Goal: Task Accomplishment & Management: Manage account settings

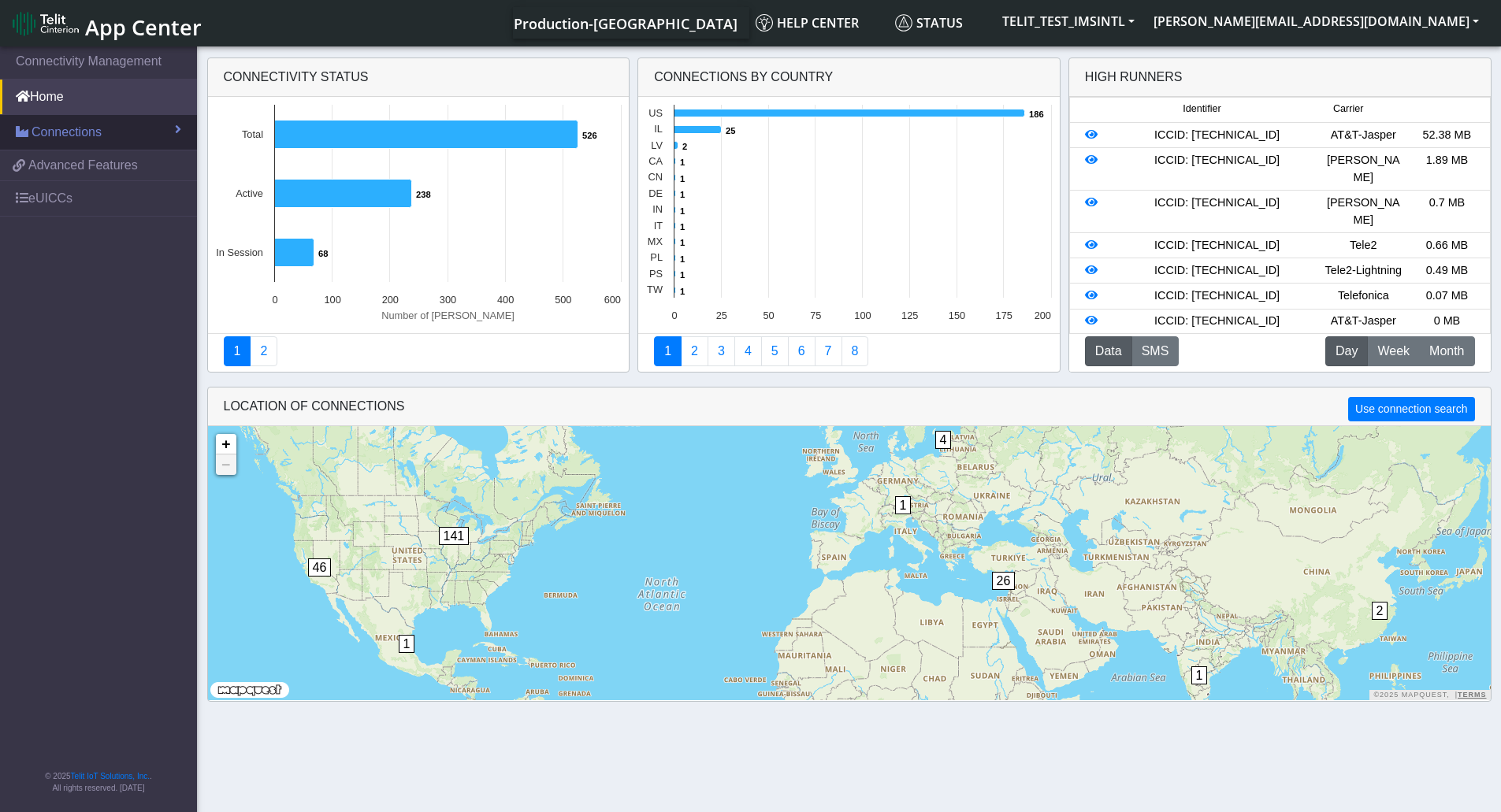
click at [67, 135] on span "Connections" at bounding box center [67, 132] width 70 height 19
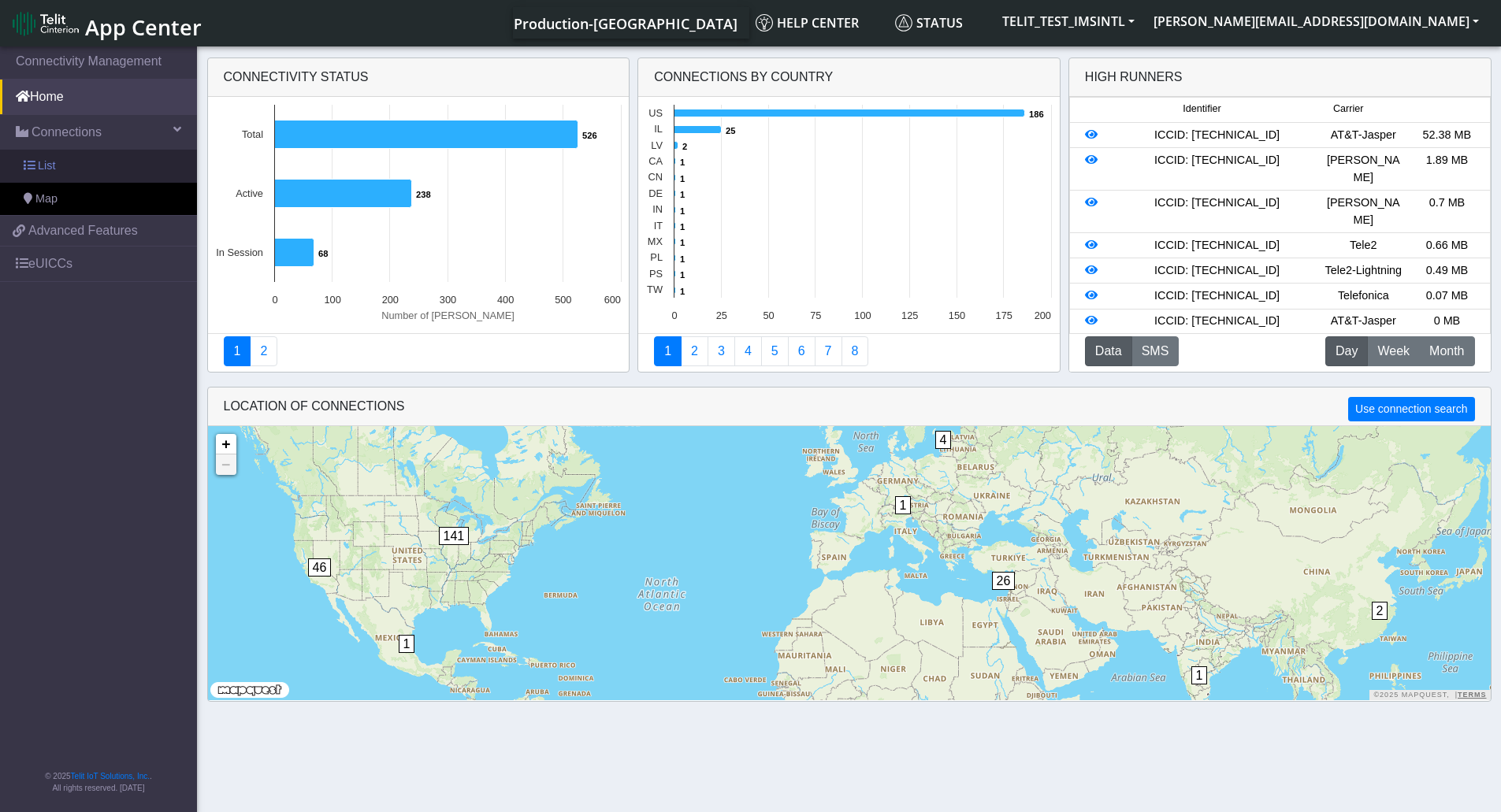
click at [52, 159] on span "List" at bounding box center [46, 166] width 17 height 17
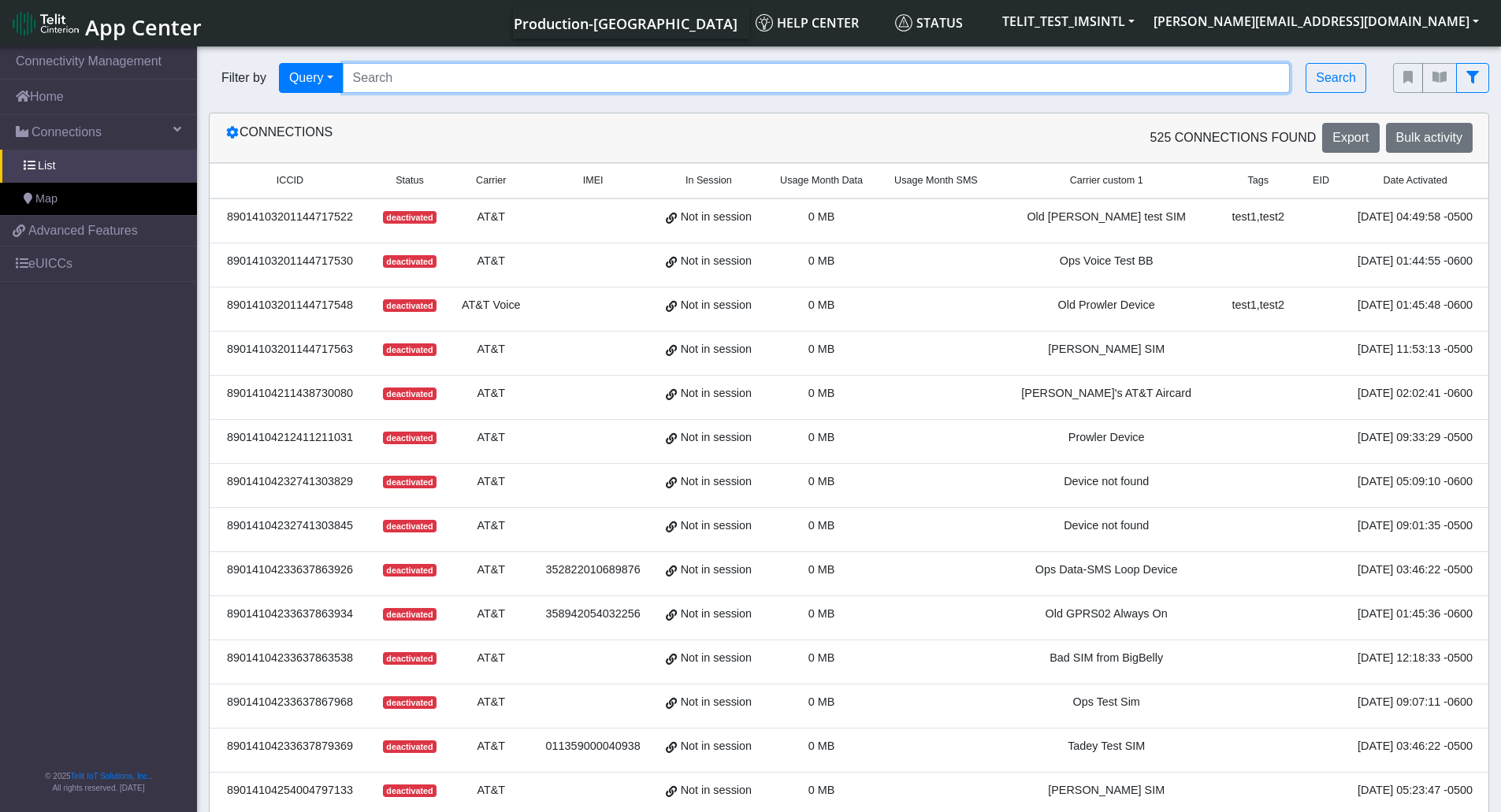
click at [665, 79] on input "Search..." at bounding box center [816, 78] width 948 height 30
paste input "89358152000000842981"
type input "89358152000000842981"
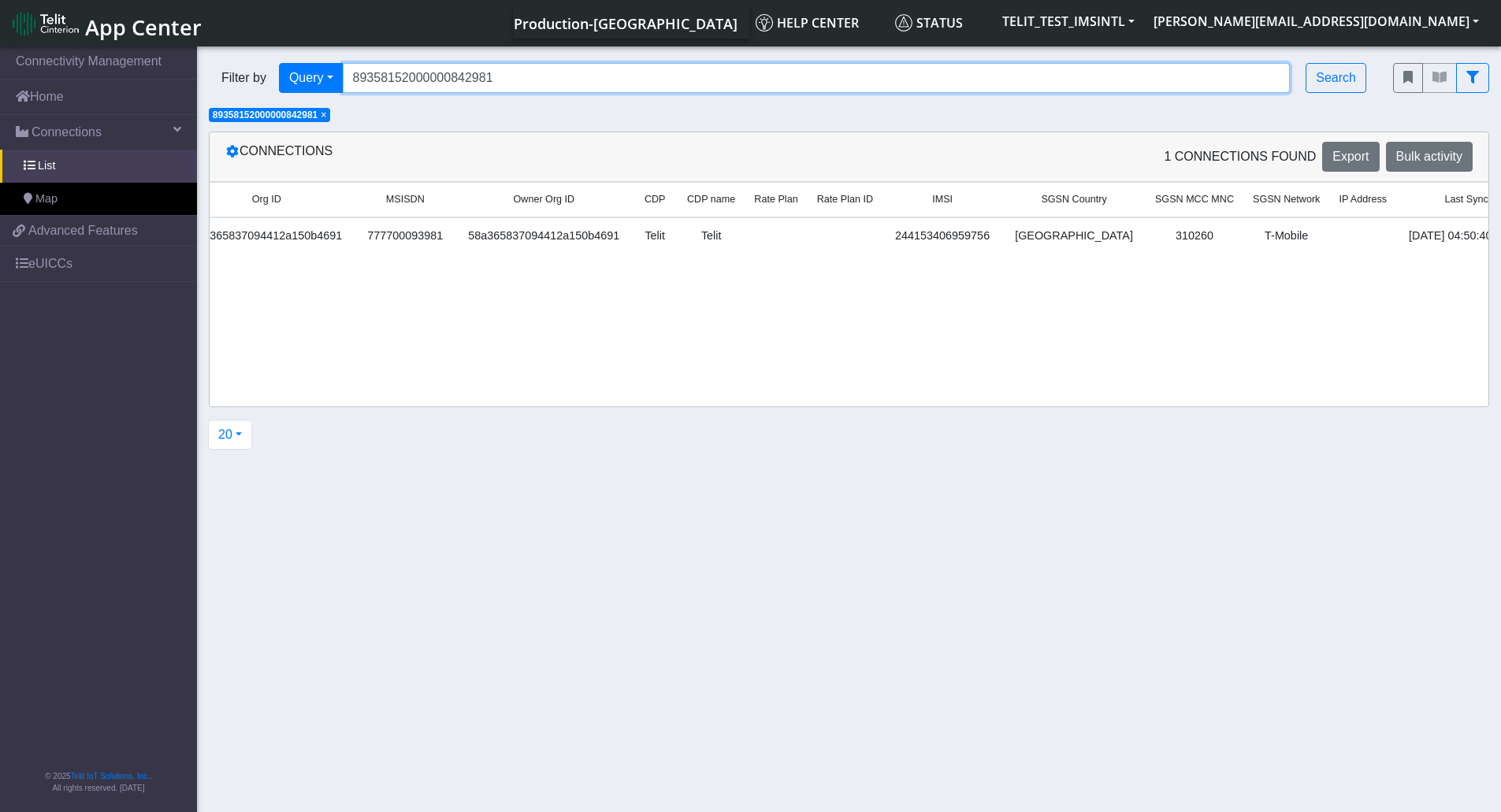
scroll to position [0, 1839]
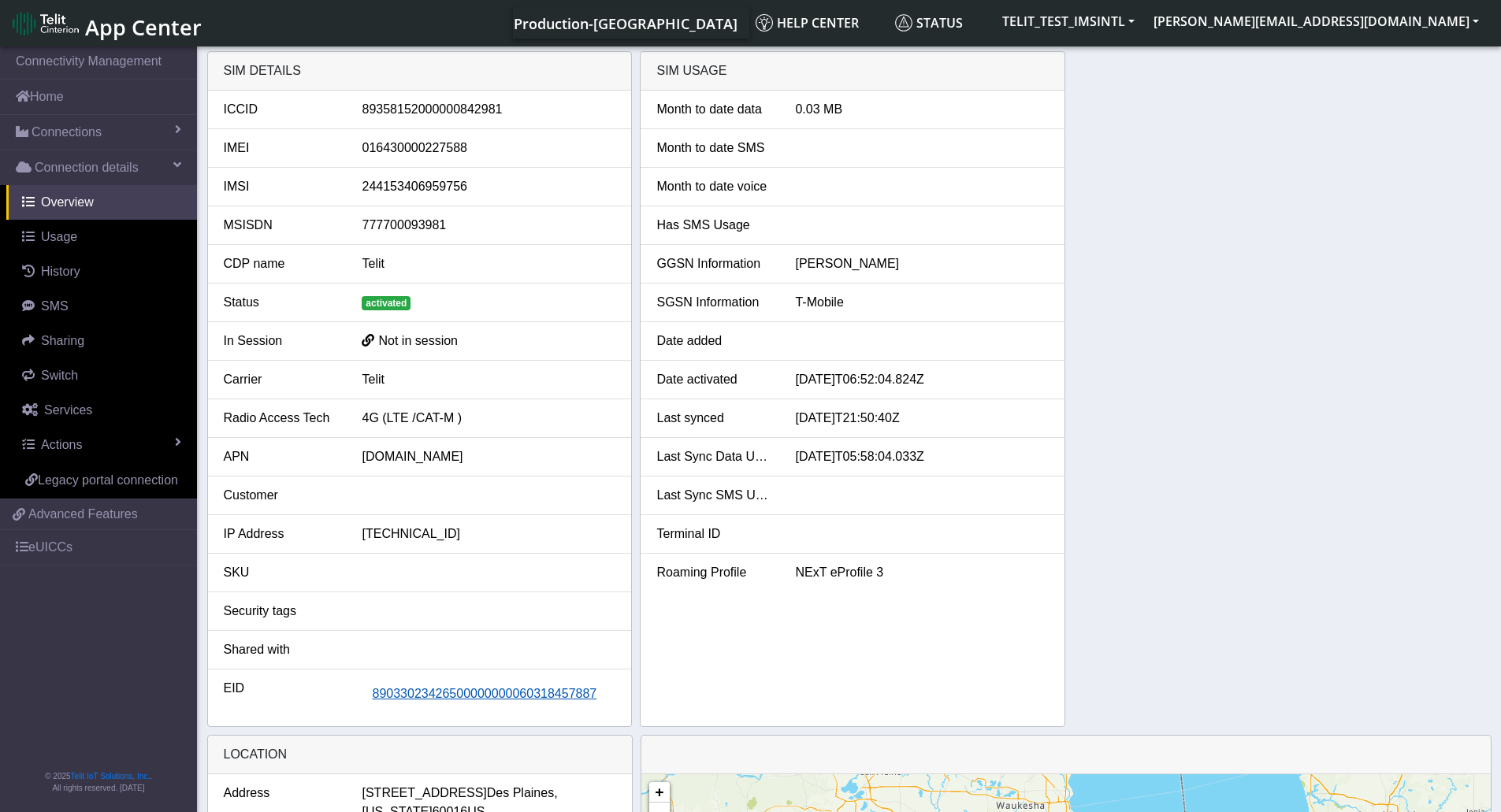
click at [441, 700] on span "89033023426500000000060318457887" at bounding box center [483, 693] width 224 height 13
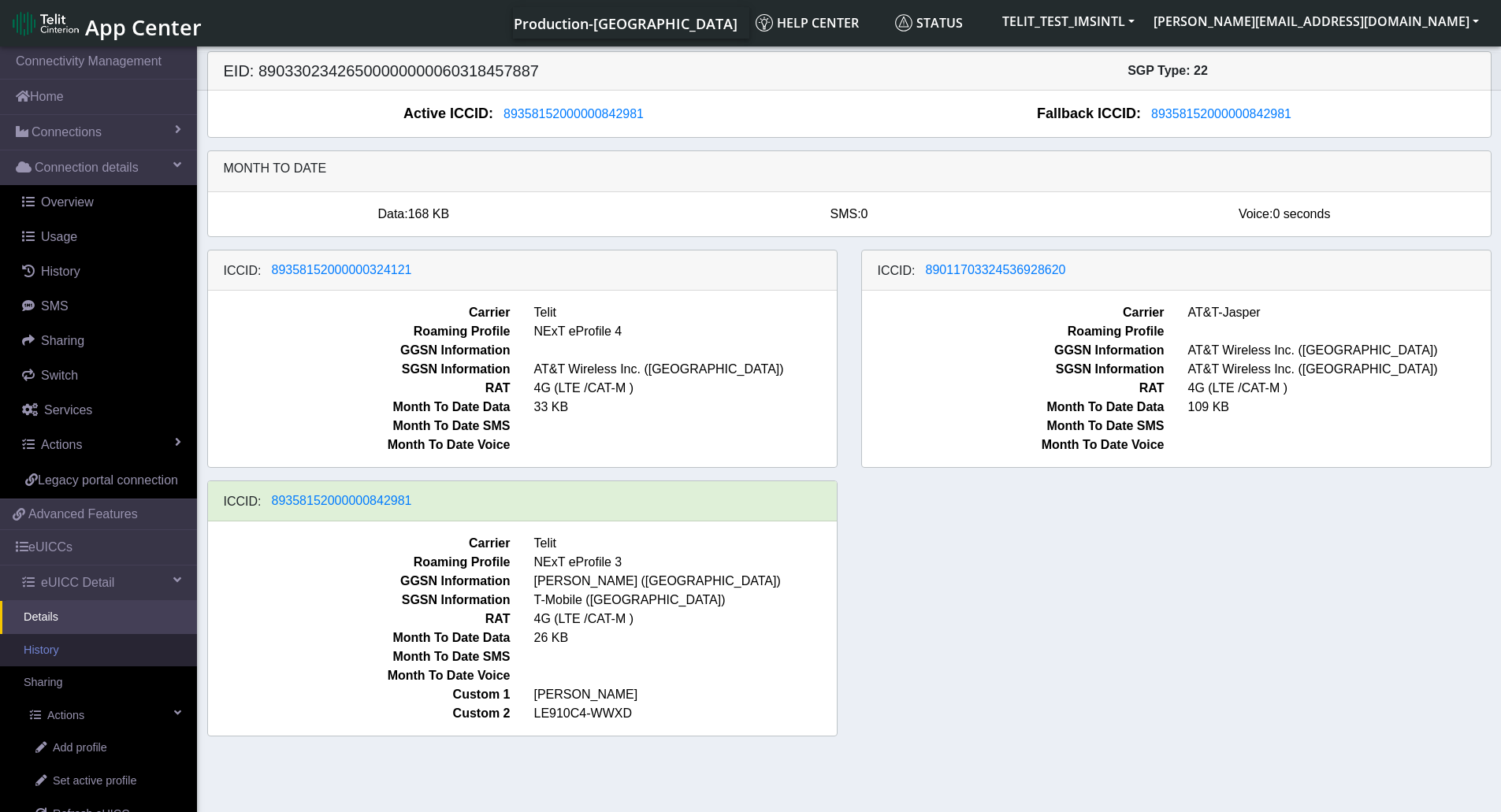
click at [62, 667] on link "History" at bounding box center [99, 650] width 197 height 33
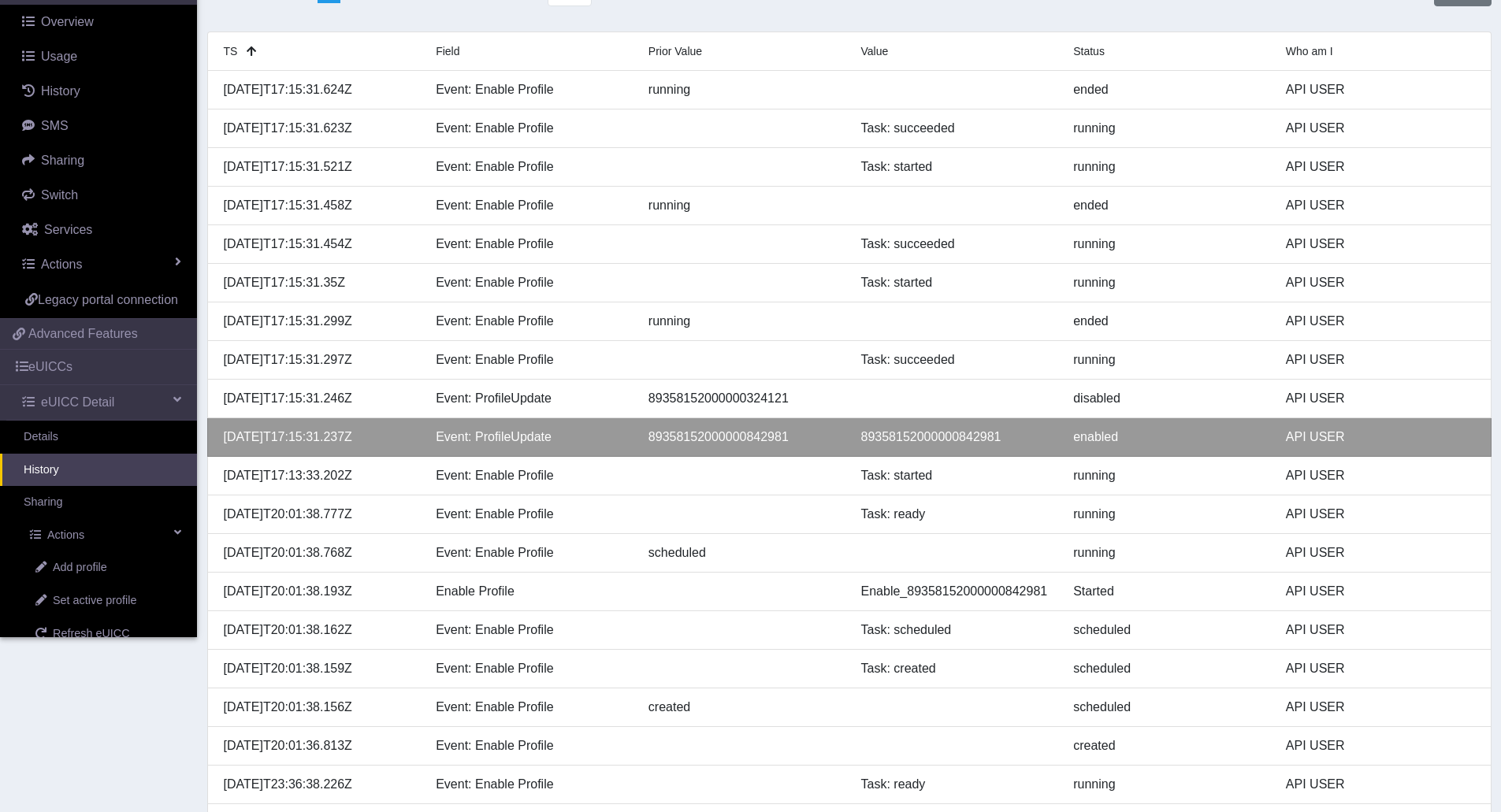
scroll to position [229, 0]
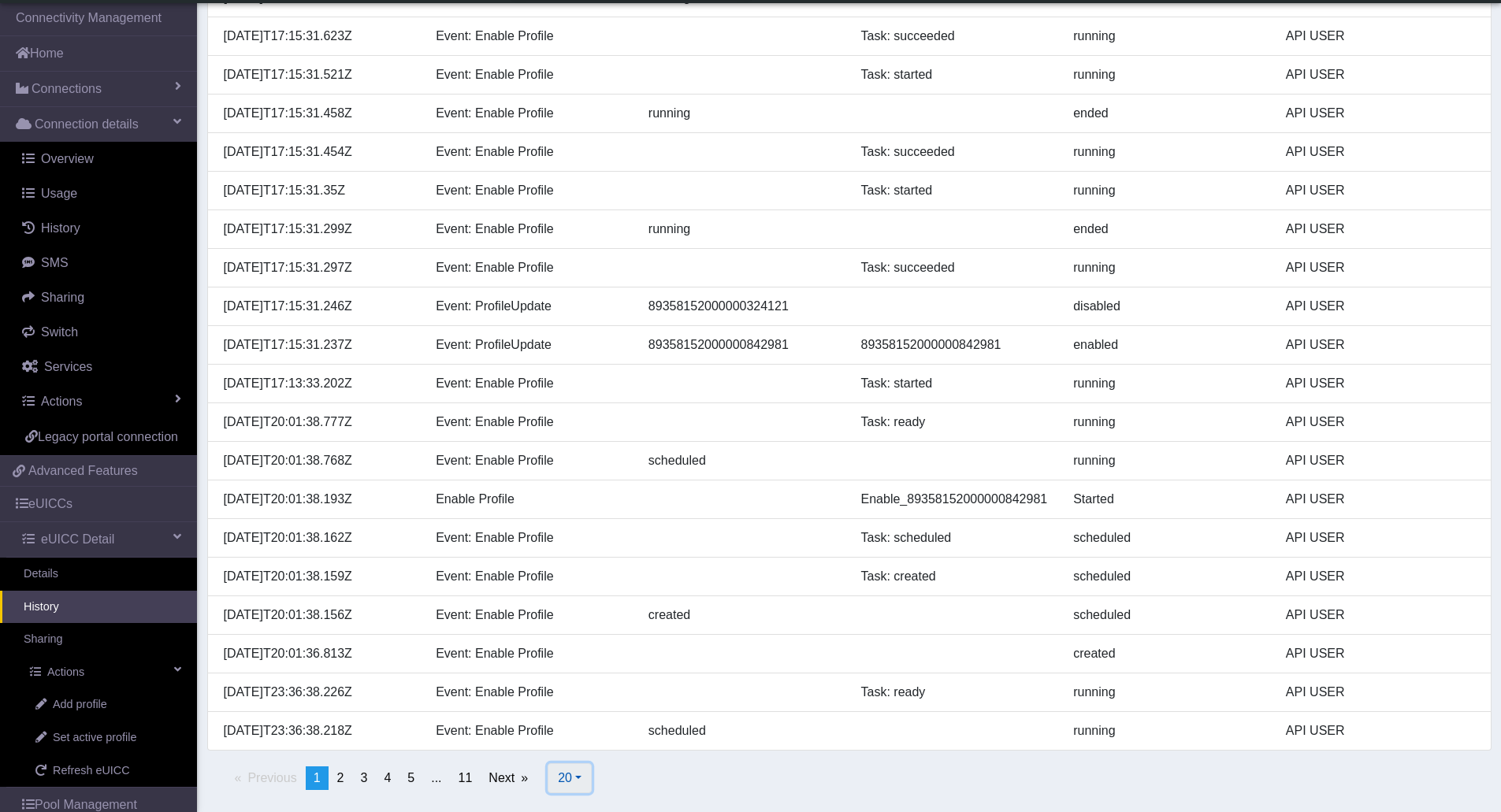
click at [580, 777] on button "20" at bounding box center [569, 778] width 44 height 30
click at [586, 714] on button "100" at bounding box center [610, 716] width 125 height 25
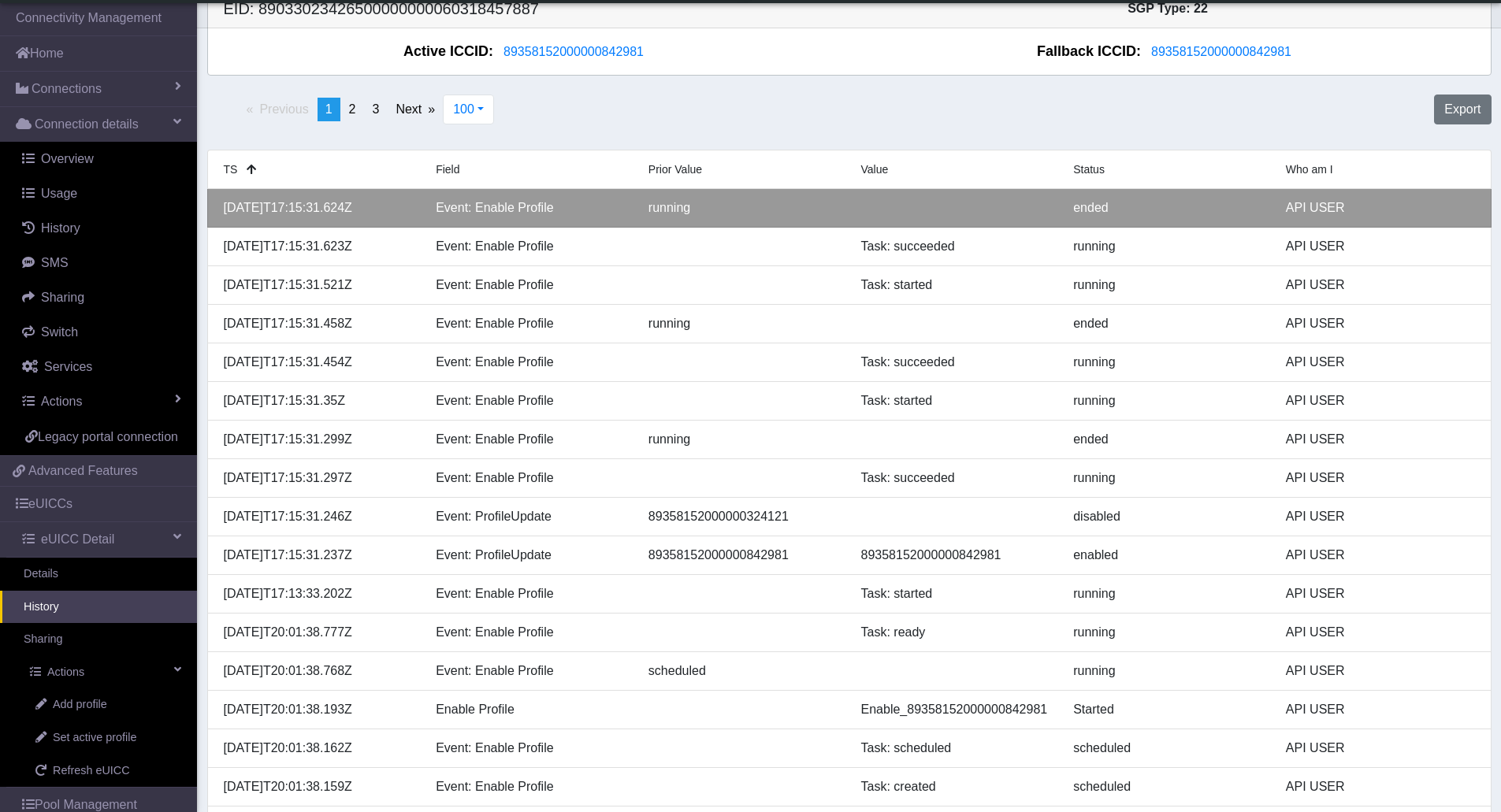
scroll to position [0, 0]
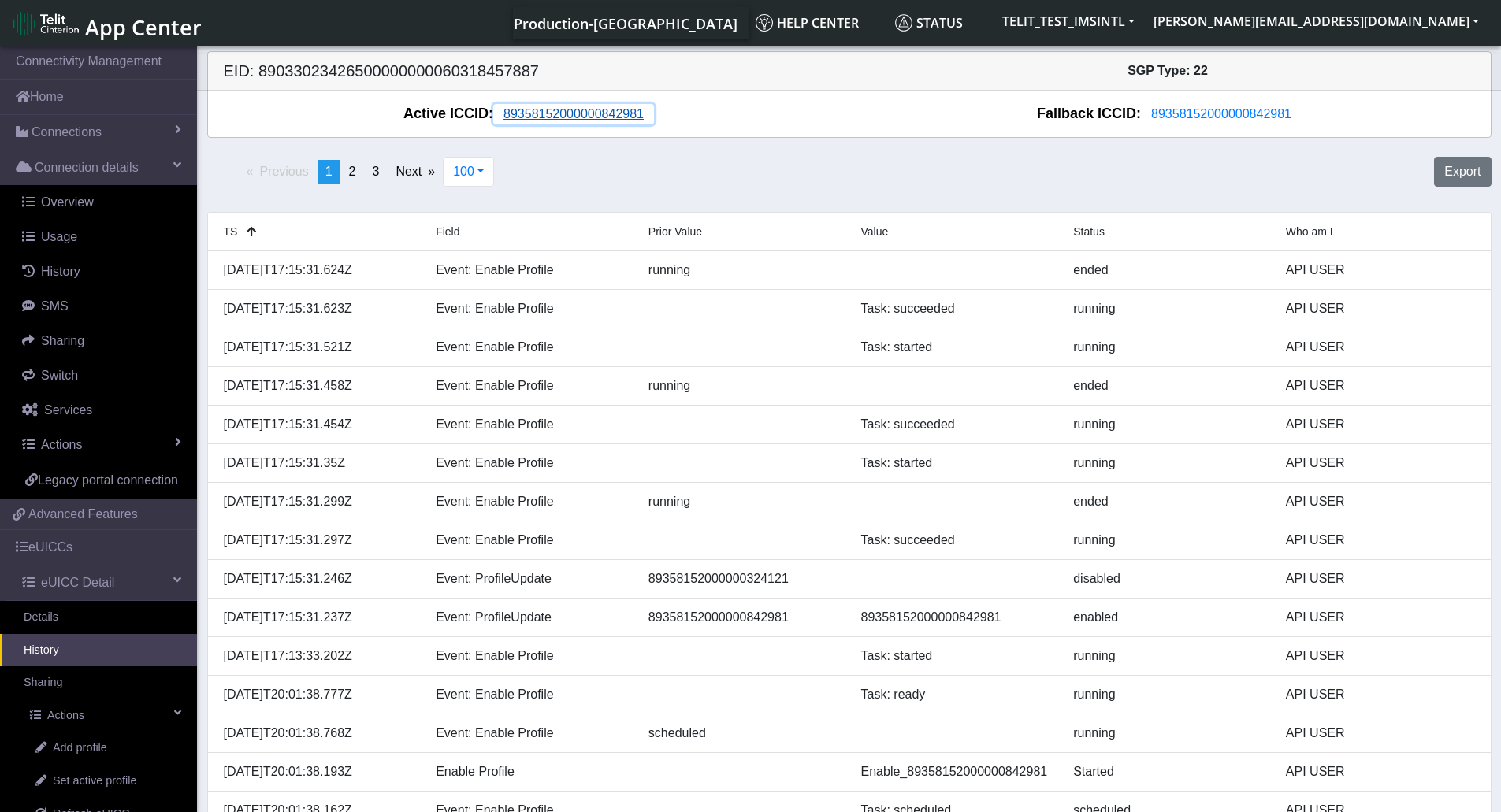
click at [612, 113] on span "89358152000000842981" at bounding box center [573, 113] width 140 height 13
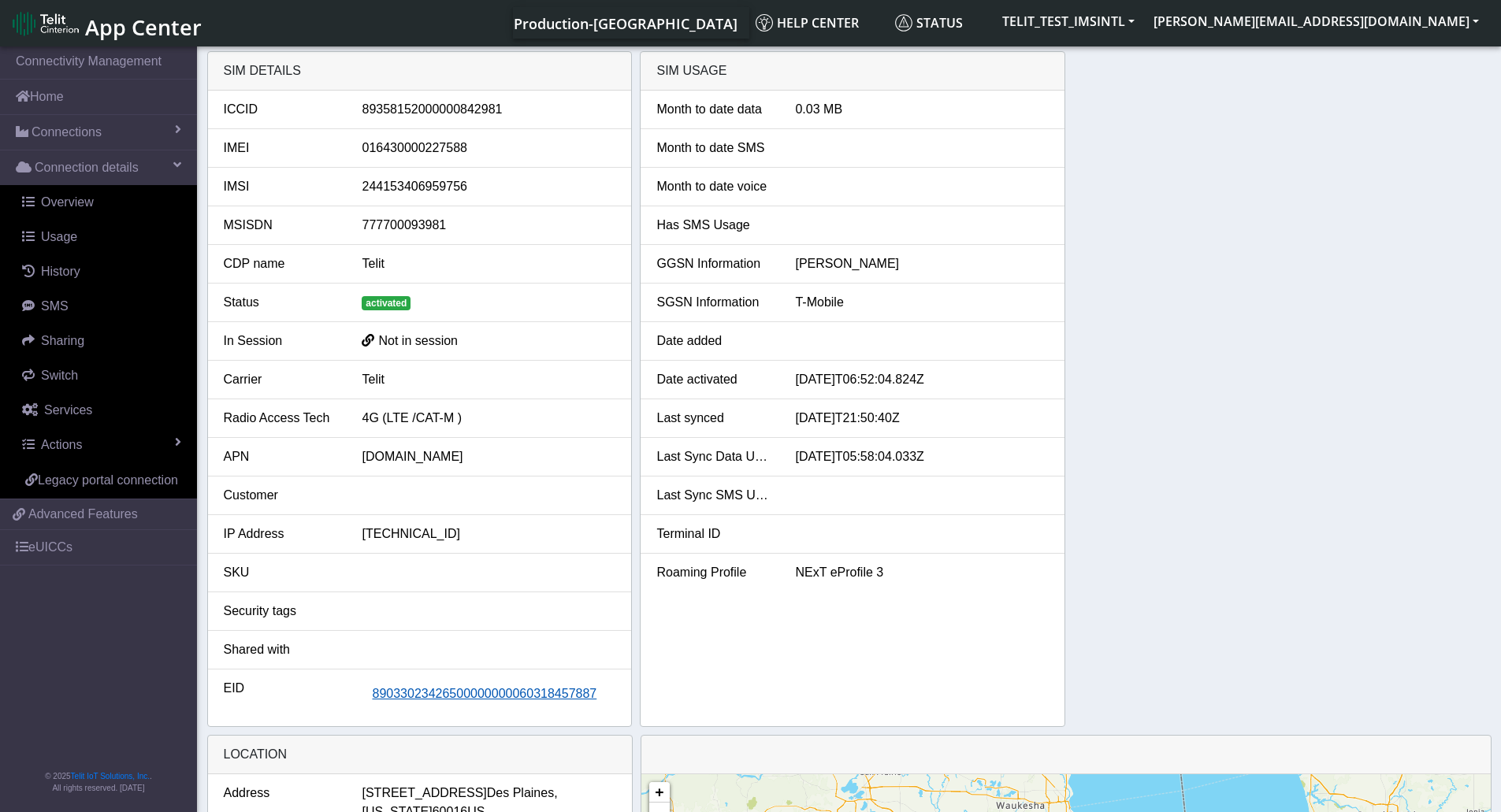
click at [470, 698] on span "89033023426500000000060318457887" at bounding box center [483, 693] width 224 height 13
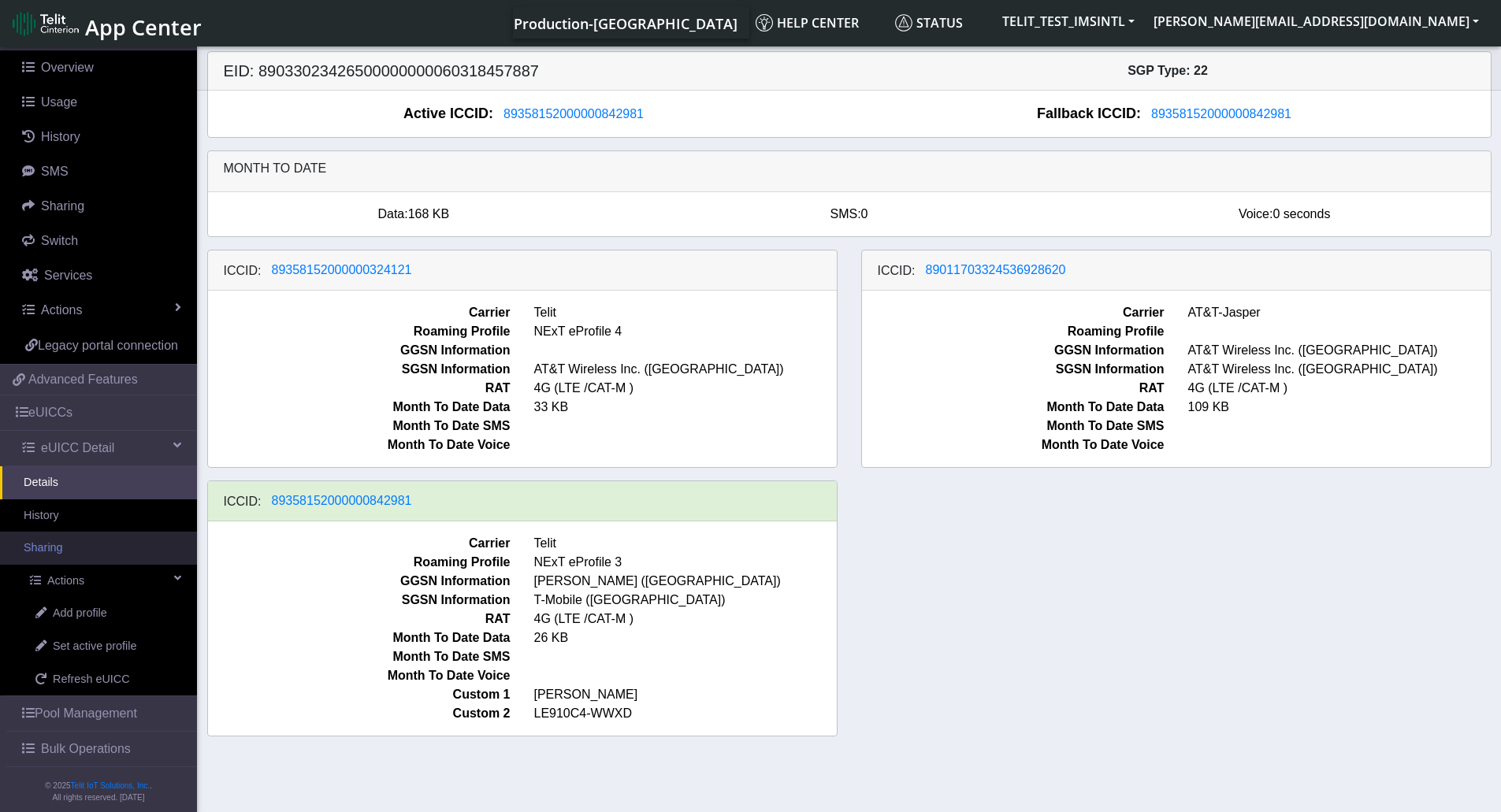
scroll to position [163, 0]
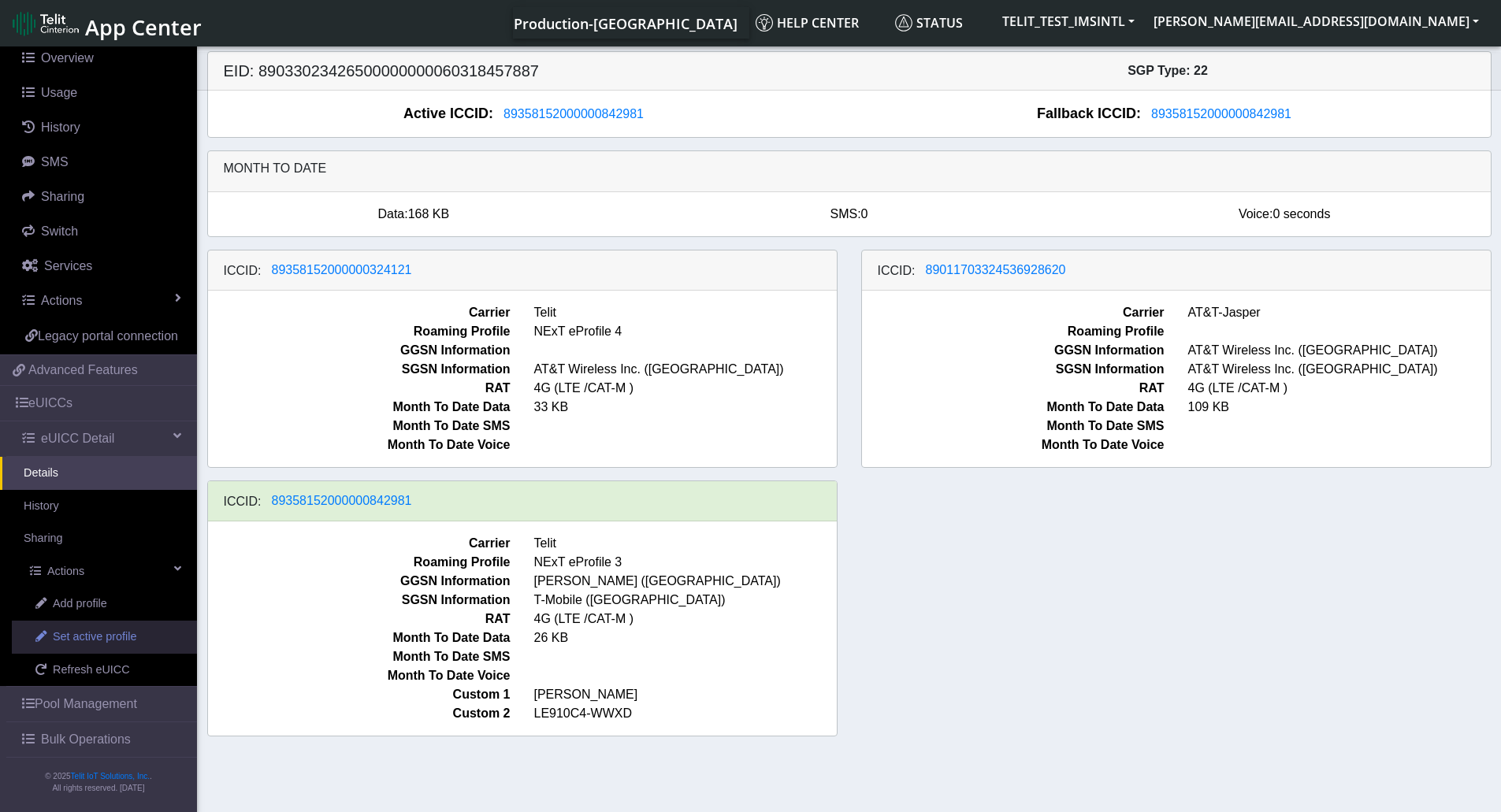
click at [126, 640] on span "Set active profile" at bounding box center [94, 637] width 83 height 17
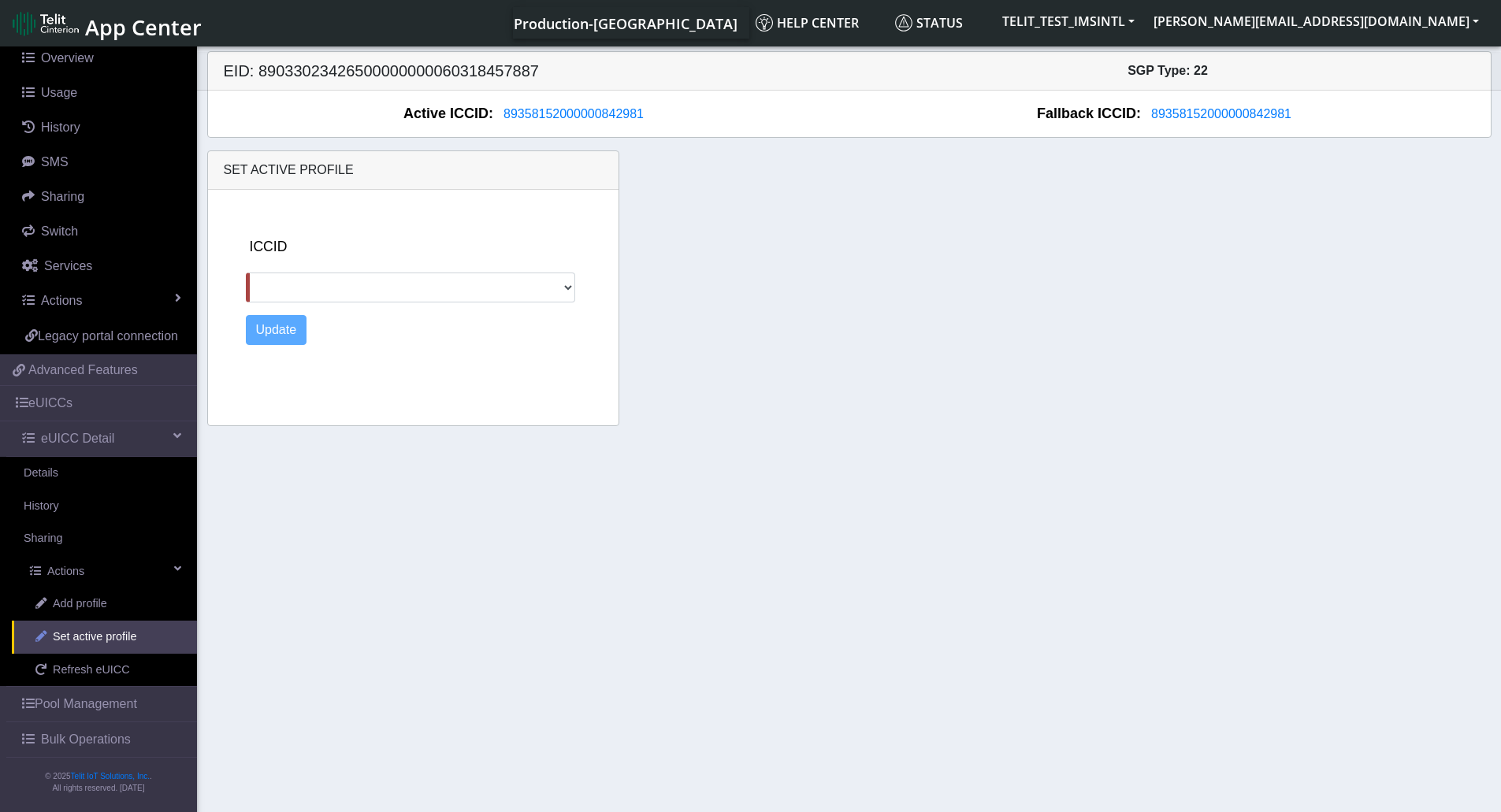
scroll to position [163, 0]
click at [576, 282] on div "ICCID 89462008025000000088 89358152000000324121 89011703324536928620" at bounding box center [429, 269] width 366 height 67
click at [563, 282] on select "89462008025000000088 89358152000000324121 89011703324536928620" at bounding box center [411, 288] width 330 height 30
select select "89462008025000000088"
click at [246, 273] on select "89462008025000000088 89358152000000324121 89011703324536928620" at bounding box center [411, 288] width 330 height 30
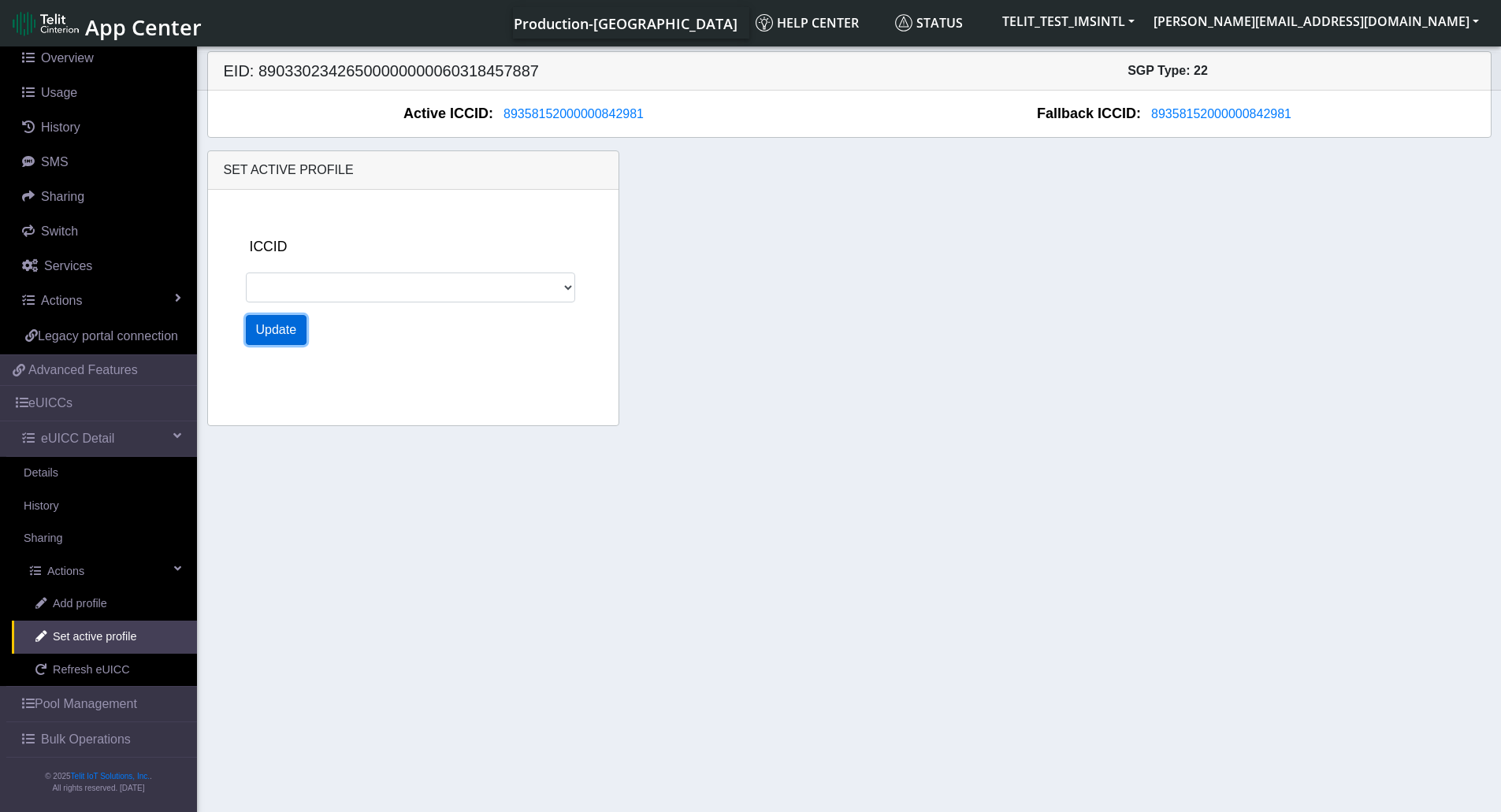
click at [285, 326] on button "Update" at bounding box center [276, 330] width 61 height 30
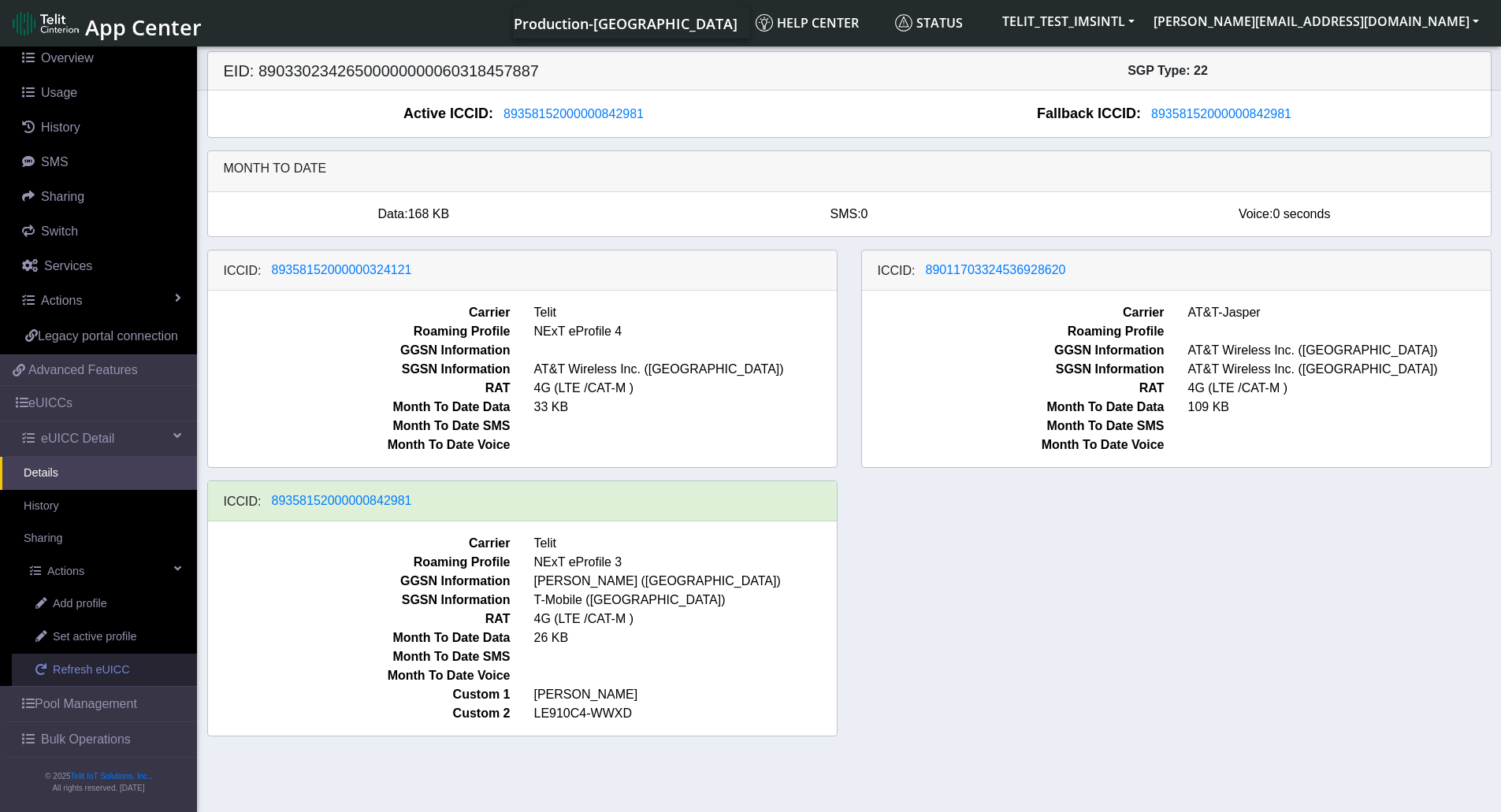
scroll to position [6, 0]
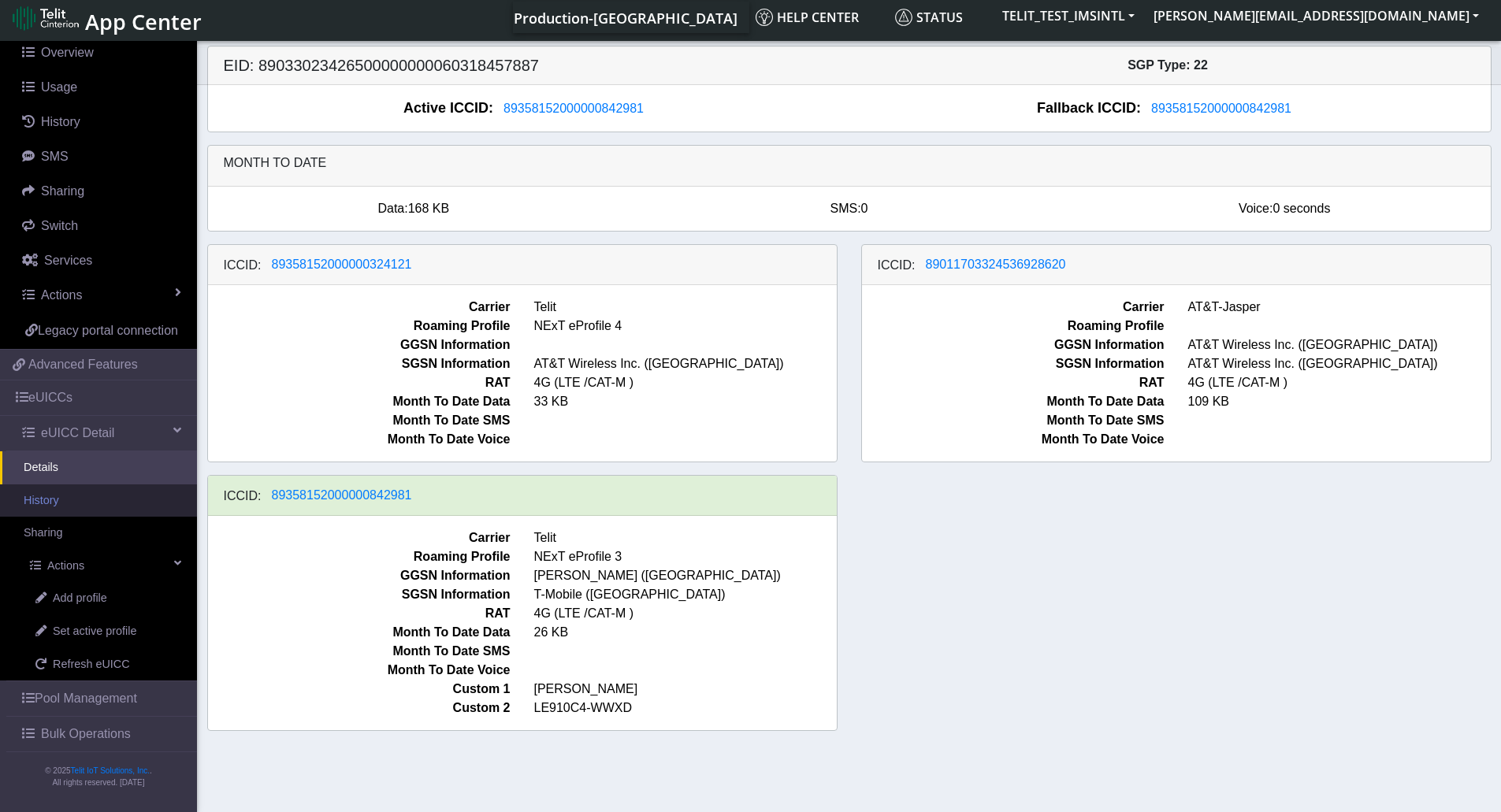
click at [73, 502] on link "History" at bounding box center [99, 500] width 197 height 33
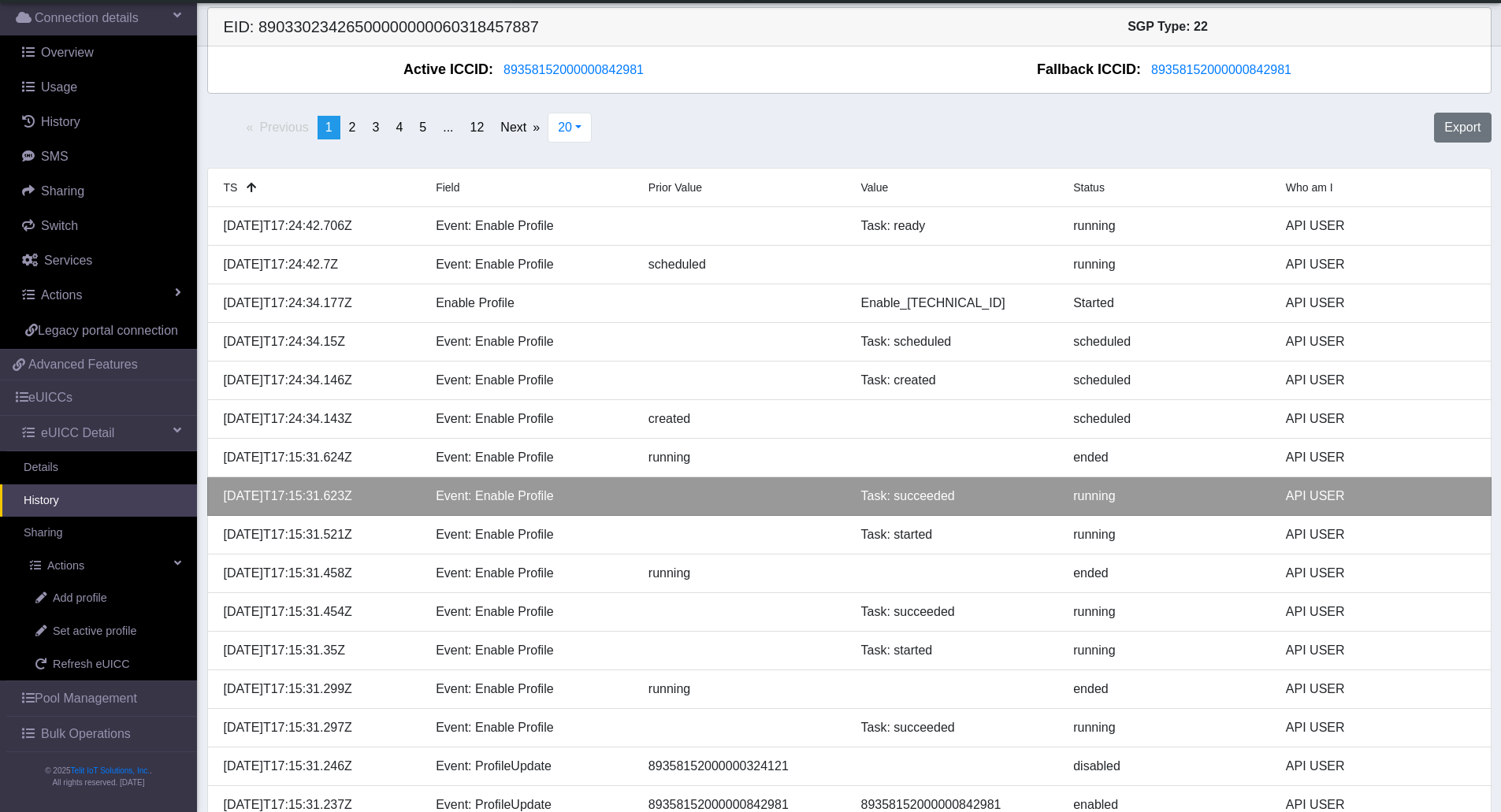
scroll to position [163, 0]
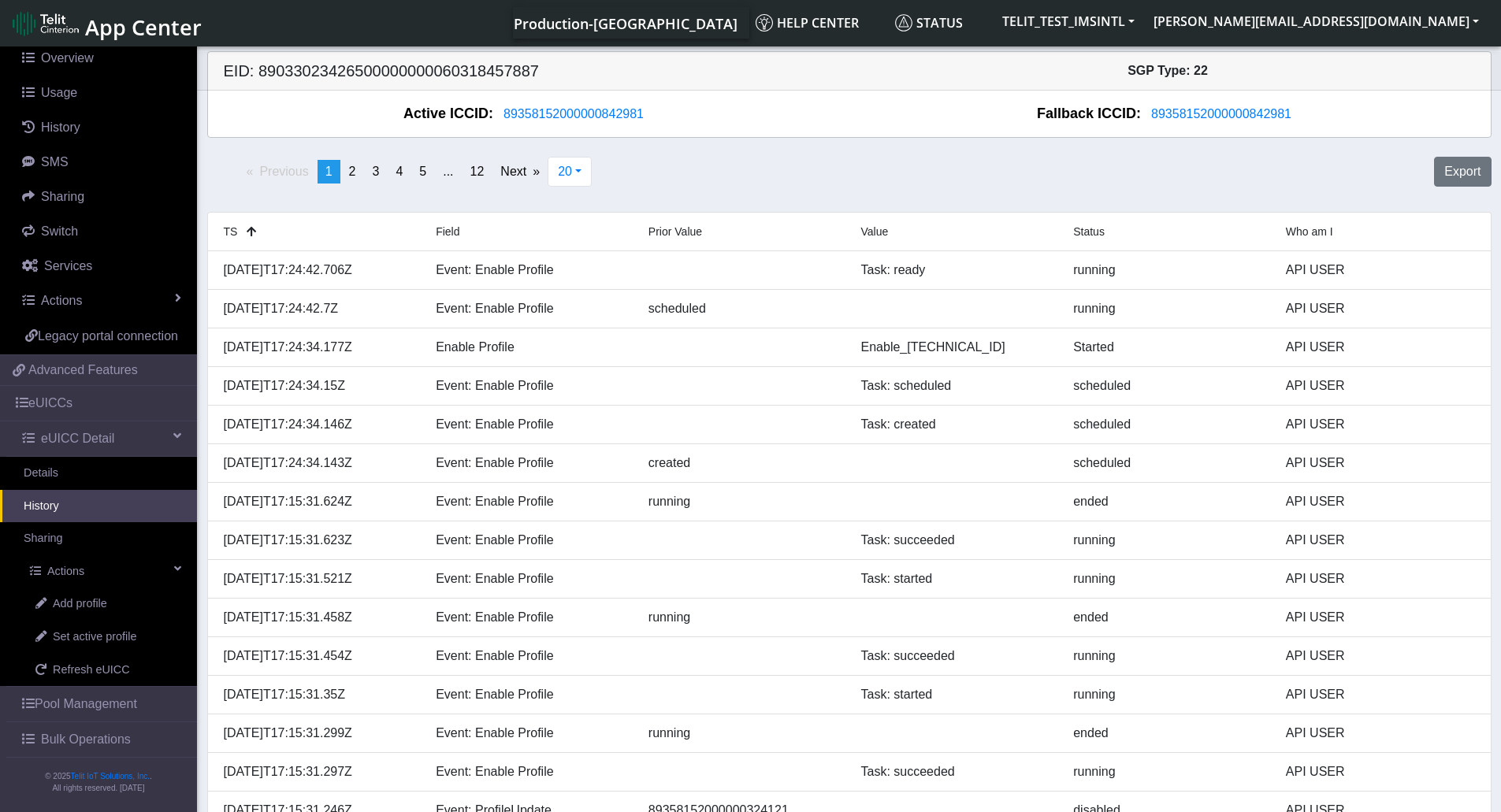
click at [55, 509] on link "History" at bounding box center [99, 505] width 197 height 33
click at [58, 504] on link "History" at bounding box center [99, 505] width 197 height 33
click at [587, 113] on span "89358152000000842981" at bounding box center [573, 113] width 140 height 13
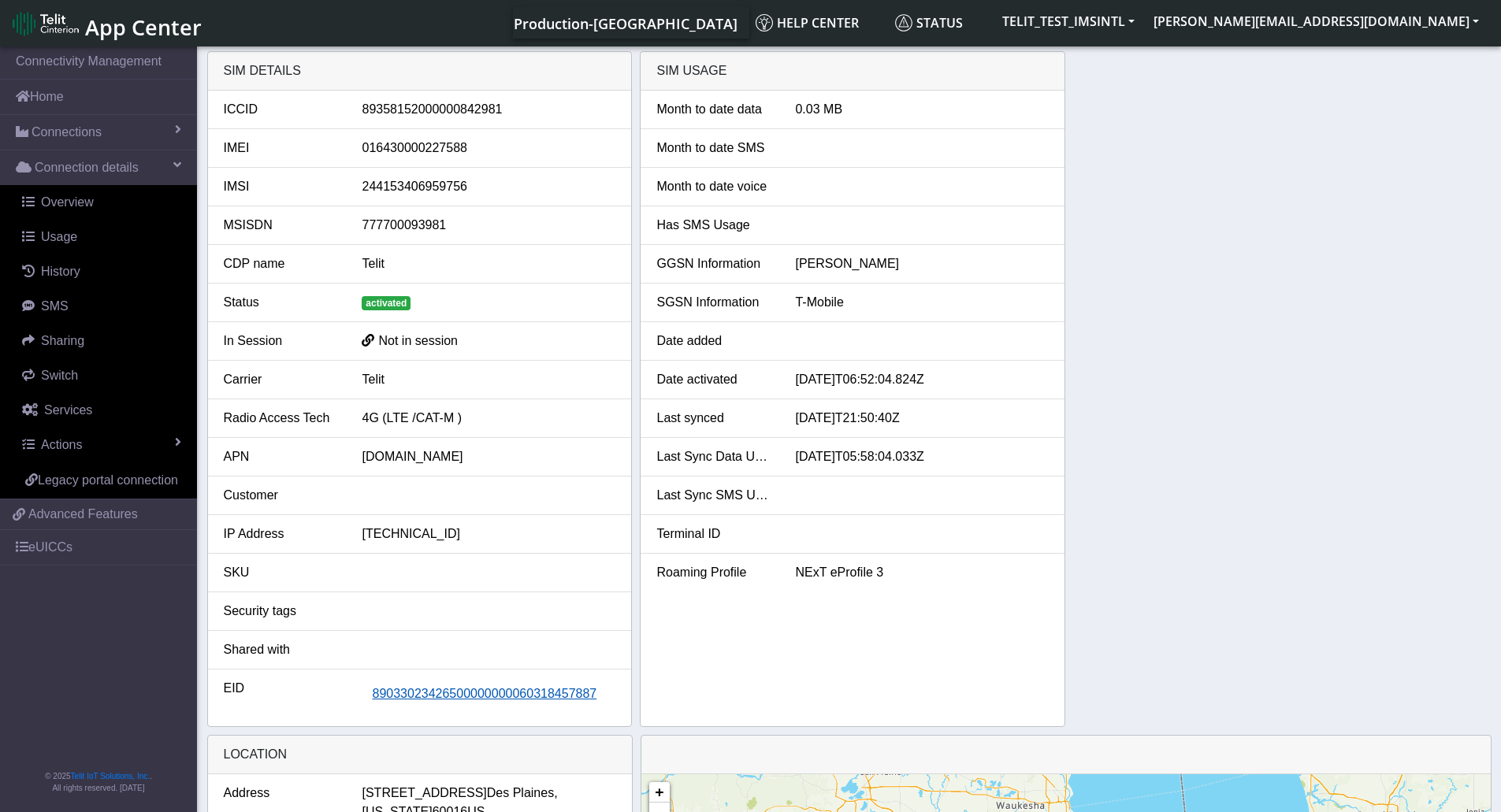
click at [468, 697] on span "89033023426500000000060318457887" at bounding box center [483, 693] width 224 height 13
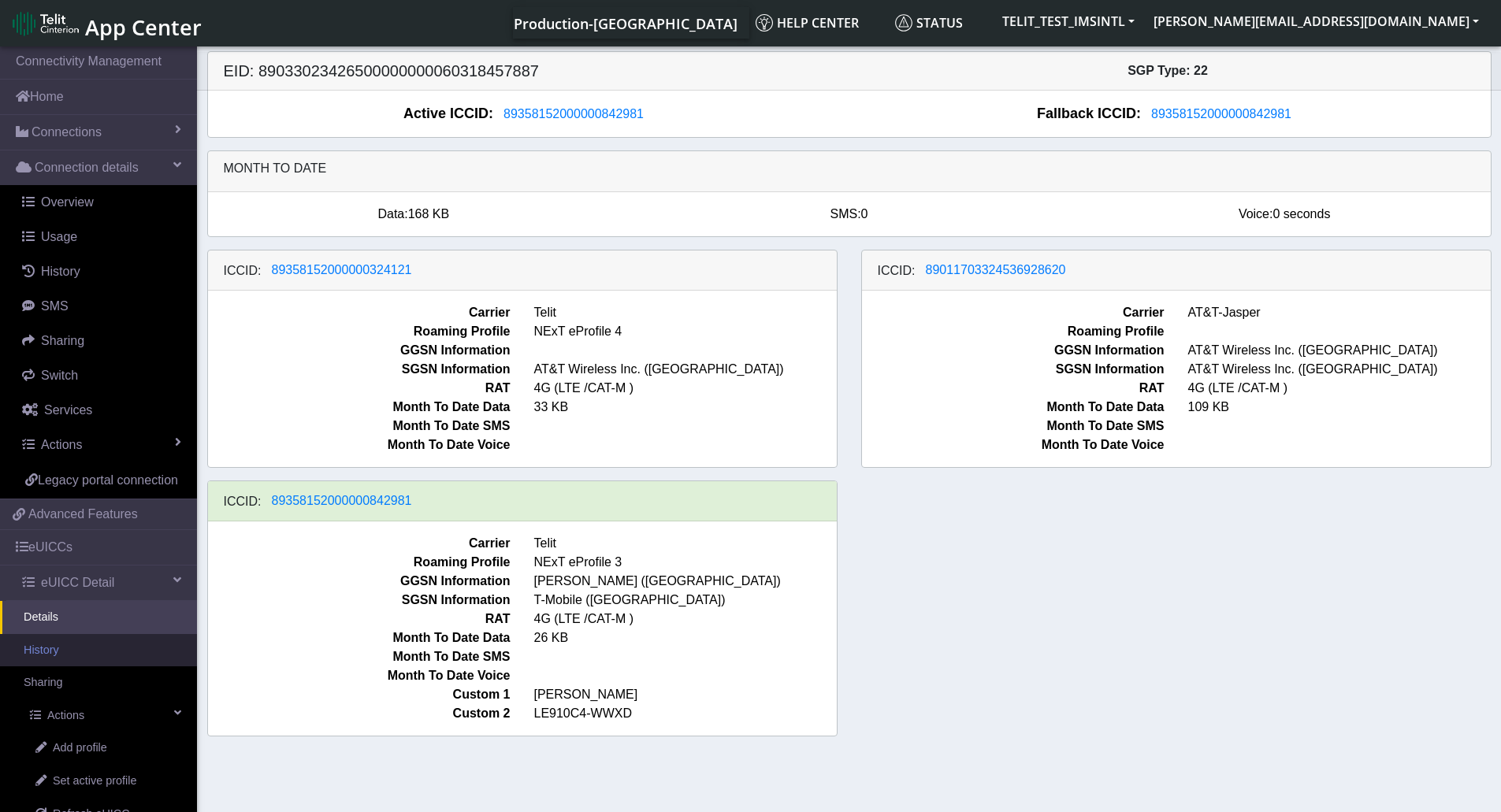
click at [49, 667] on link "History" at bounding box center [99, 650] width 197 height 33
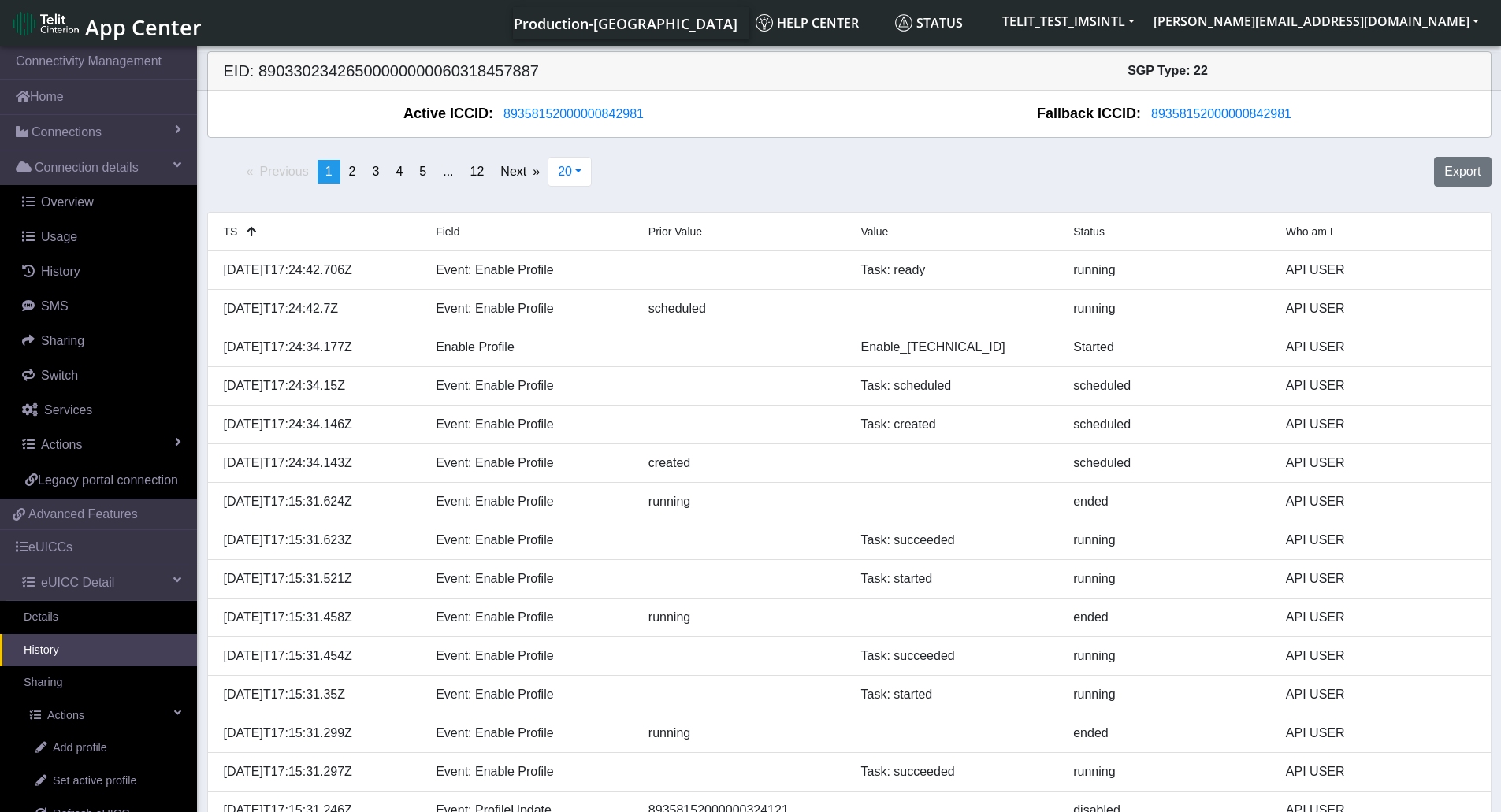
click at [40, 664] on link "History" at bounding box center [99, 650] width 197 height 33
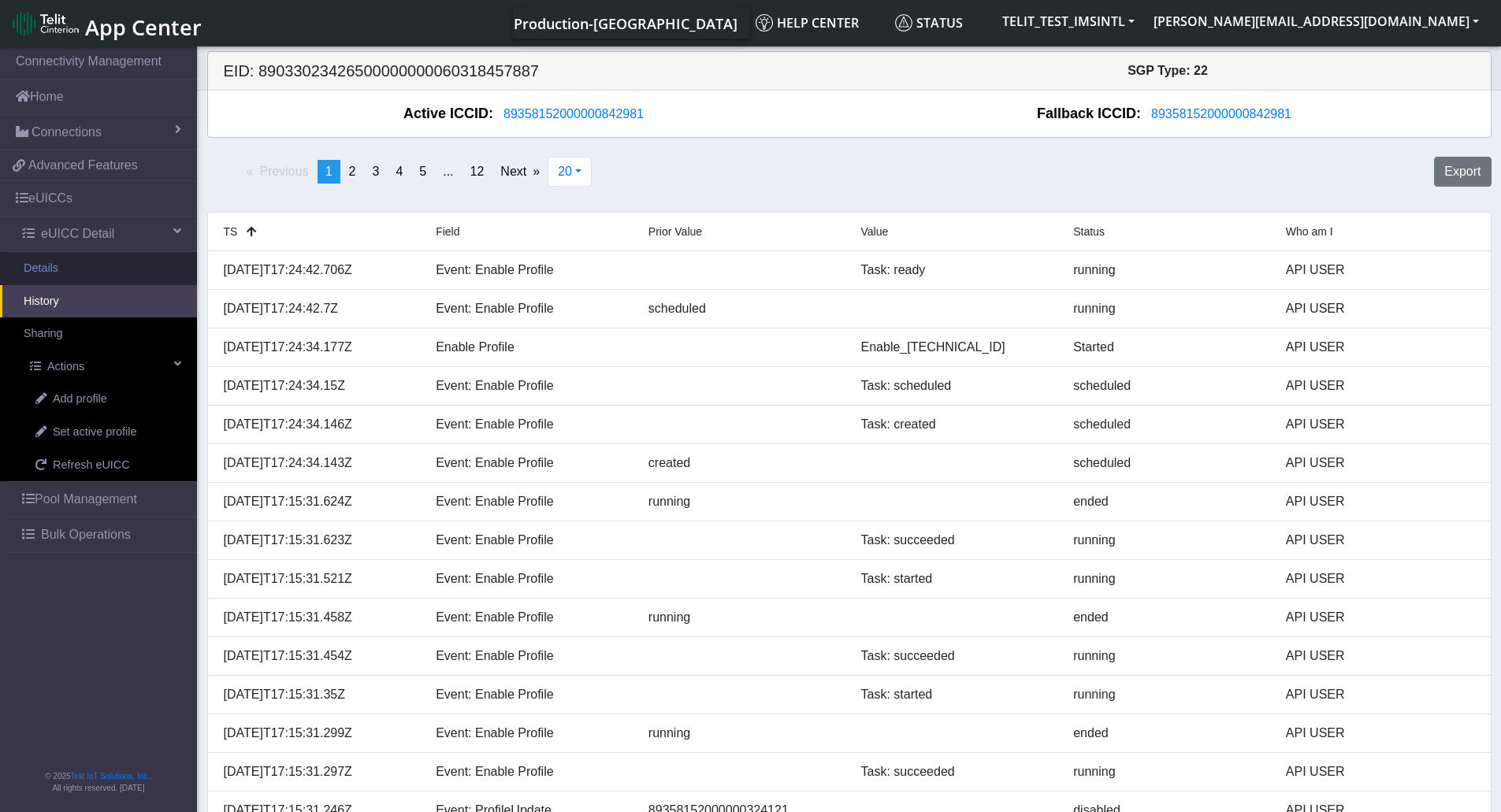
click at [61, 275] on link "Details" at bounding box center [99, 268] width 197 height 33
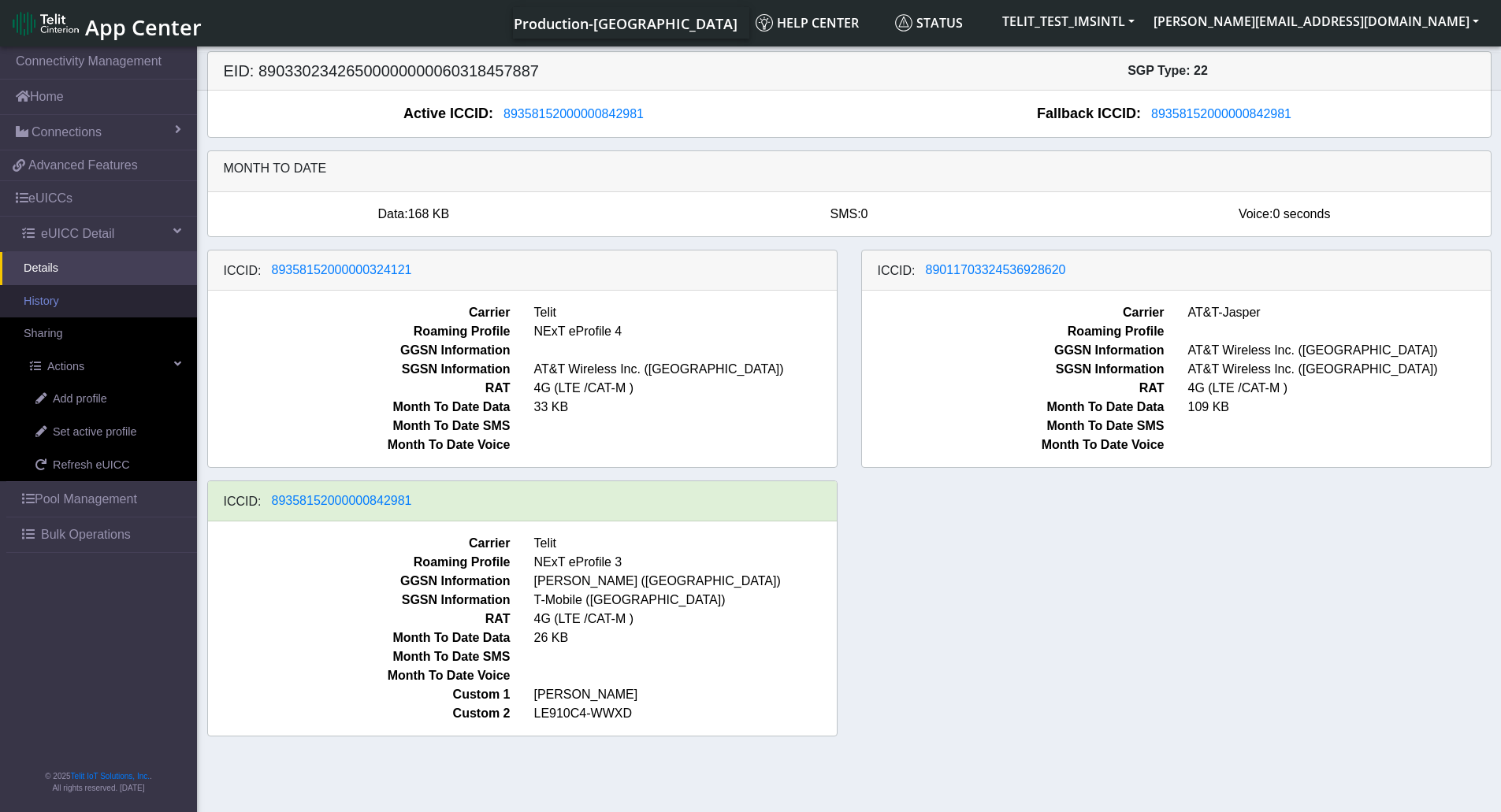
click at [57, 309] on link "History" at bounding box center [99, 301] width 197 height 33
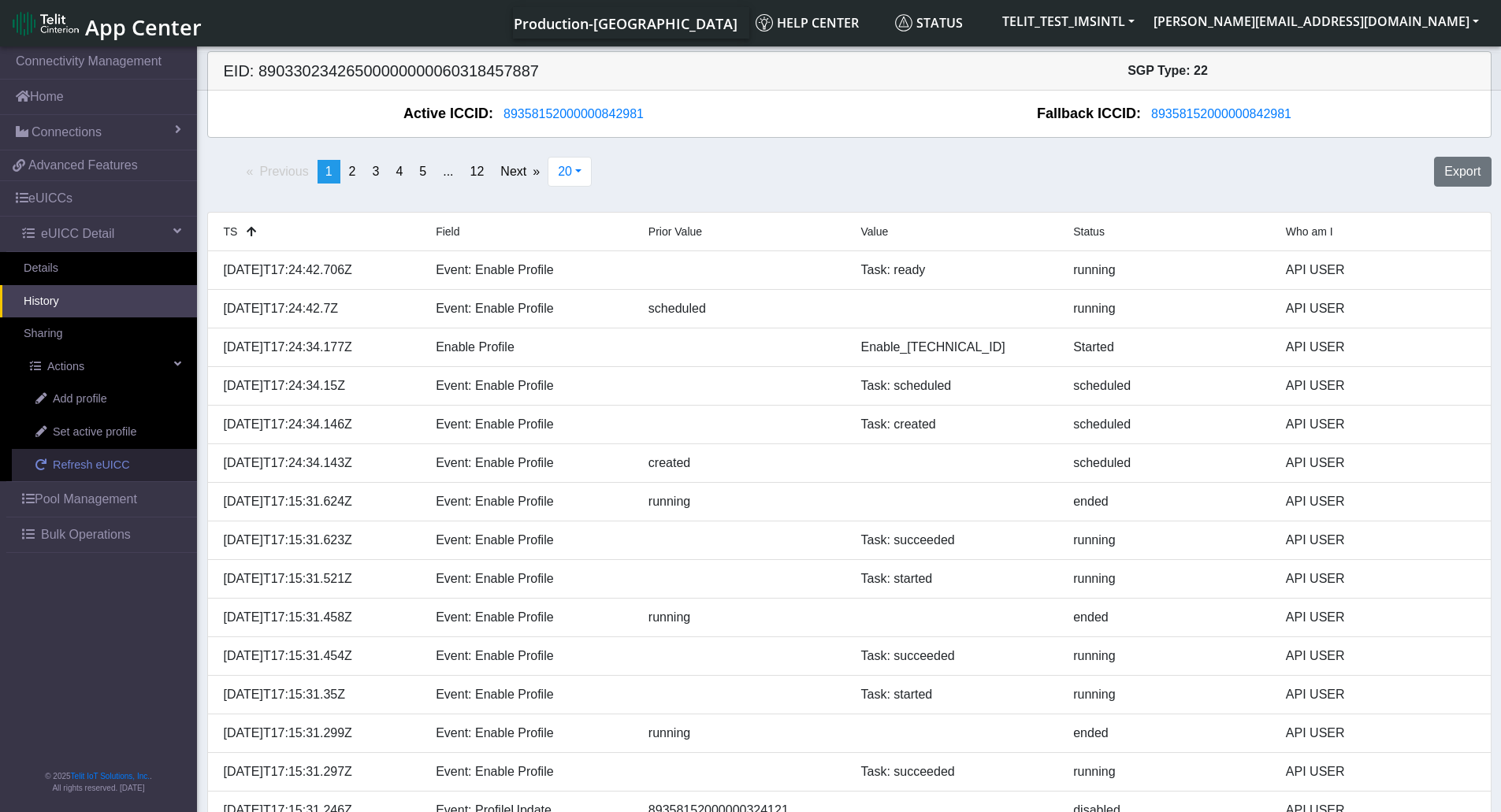
click at [79, 467] on span "Refresh eUICC" at bounding box center [91, 465] width 77 height 17
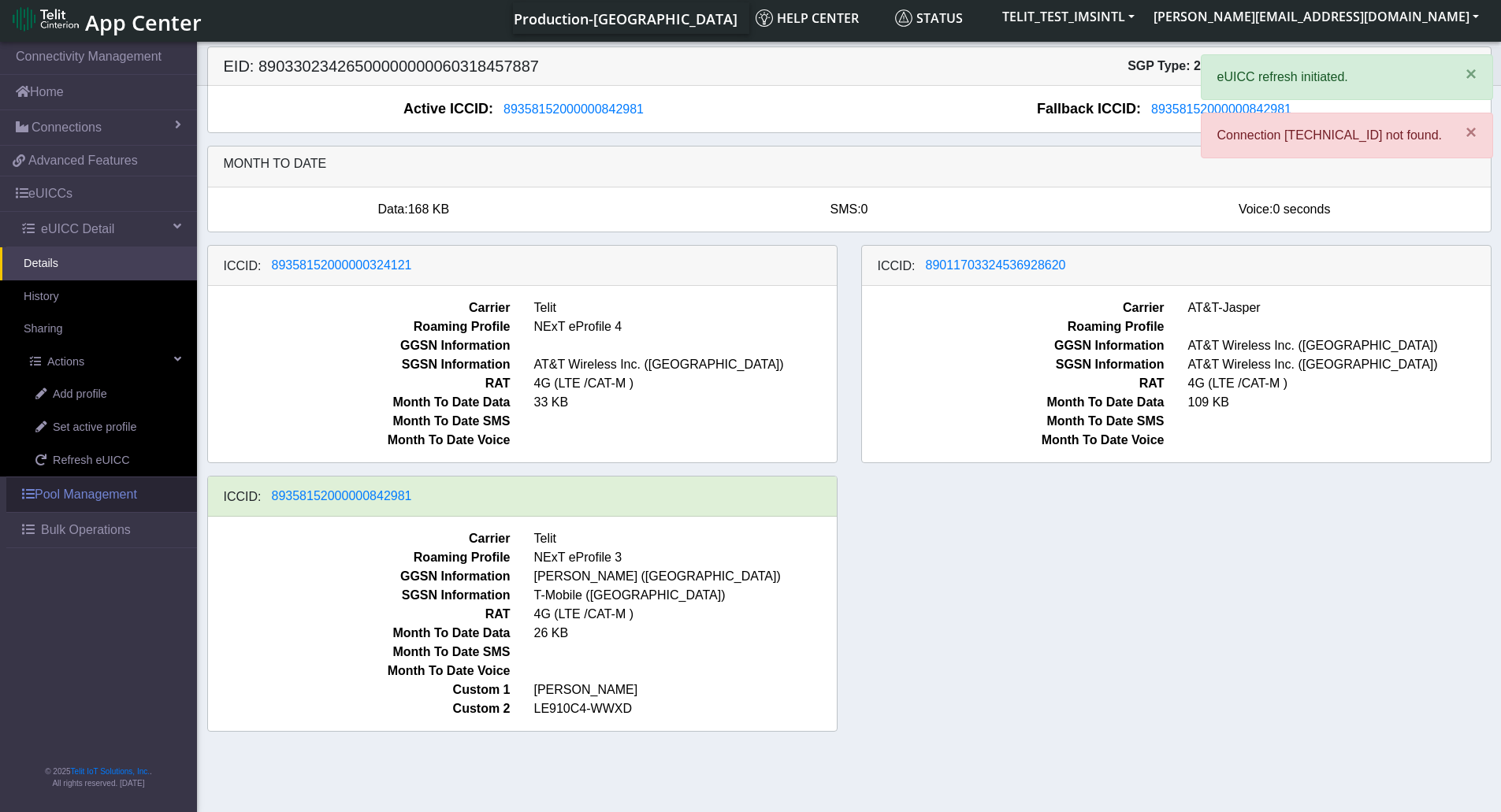
scroll to position [6, 0]
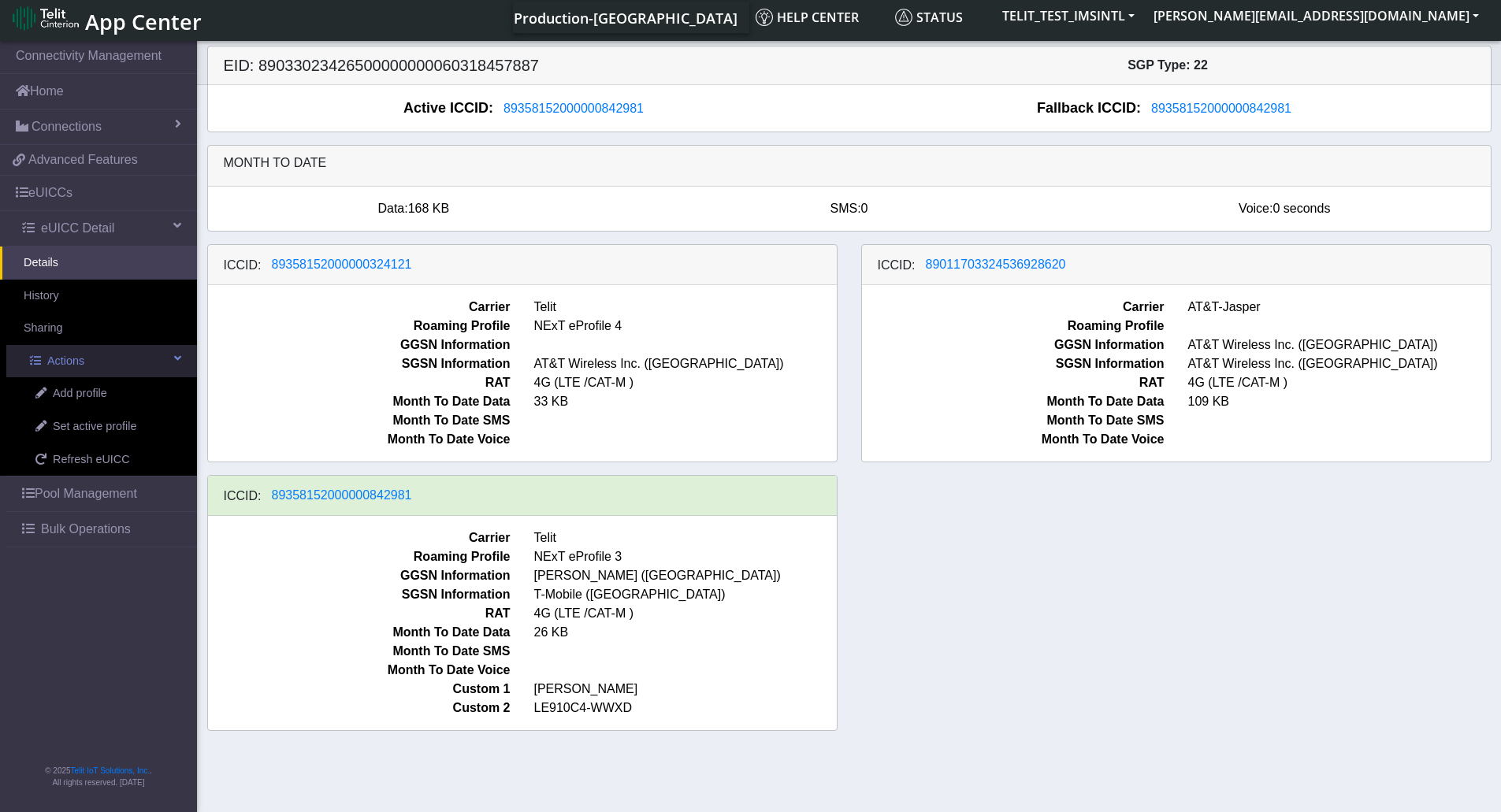
click at [180, 353] on span at bounding box center [178, 358] width 8 height 11
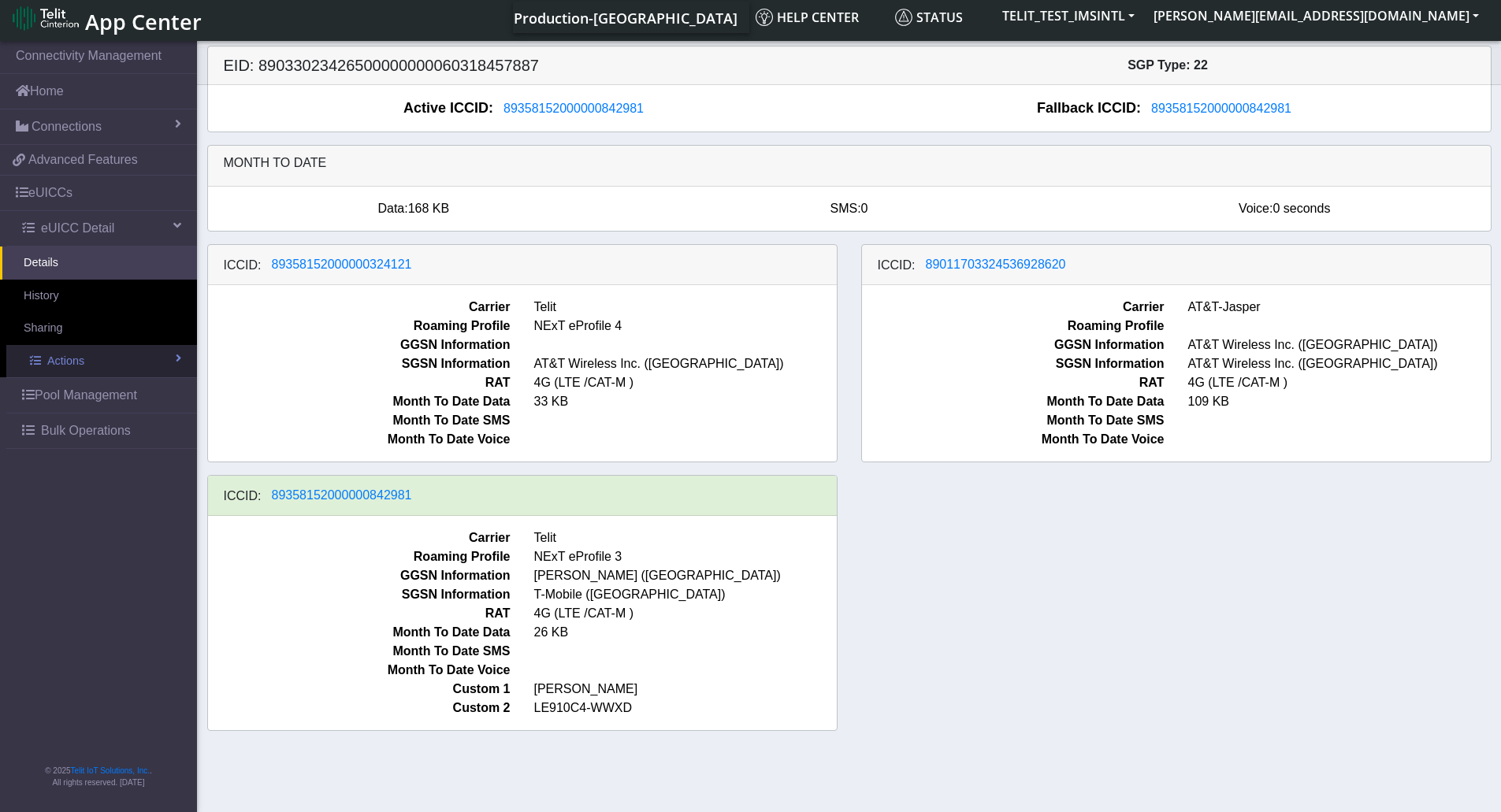
click at [180, 353] on span at bounding box center [178, 358] width 6 height 11
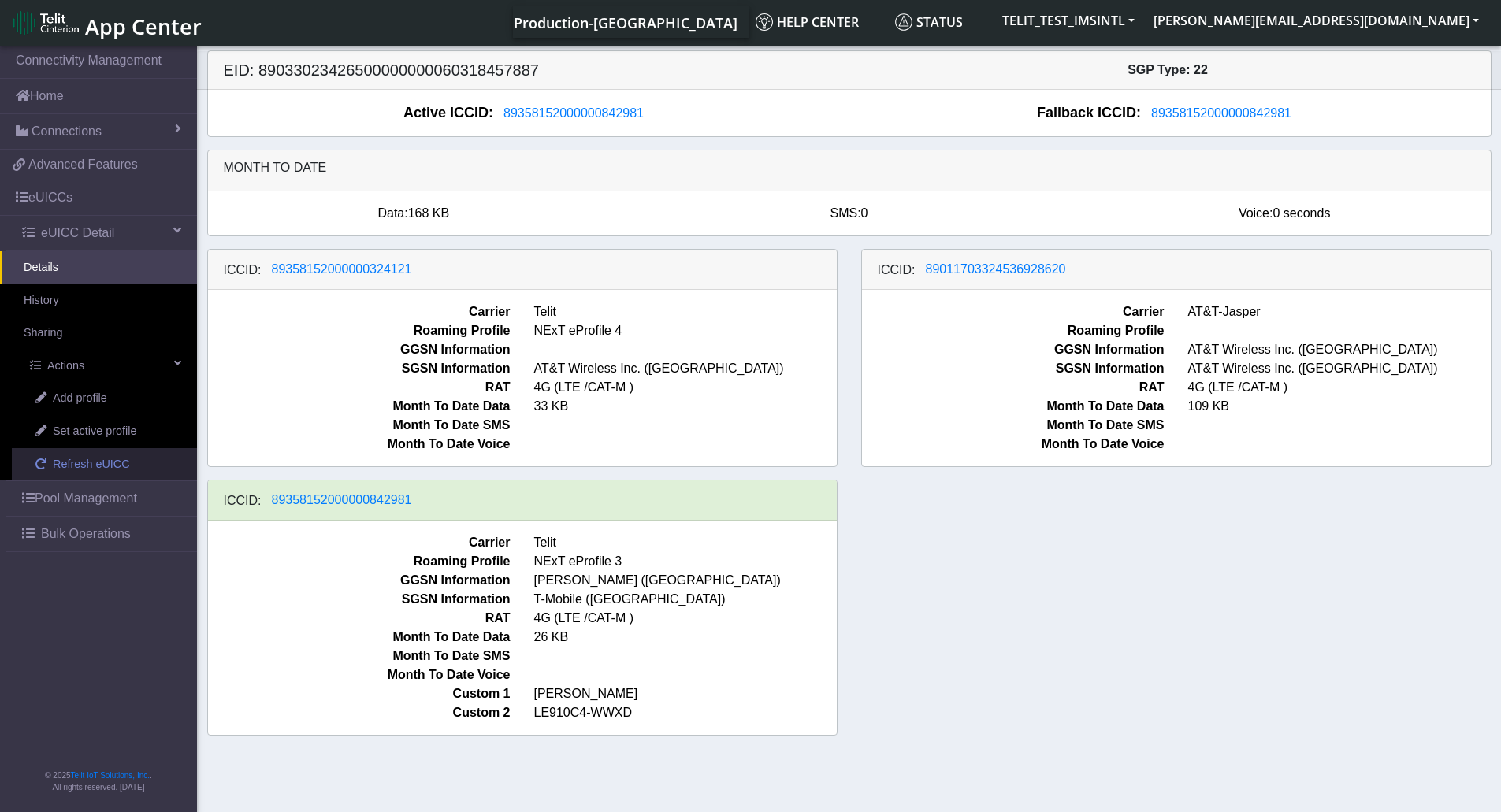
scroll to position [0, 0]
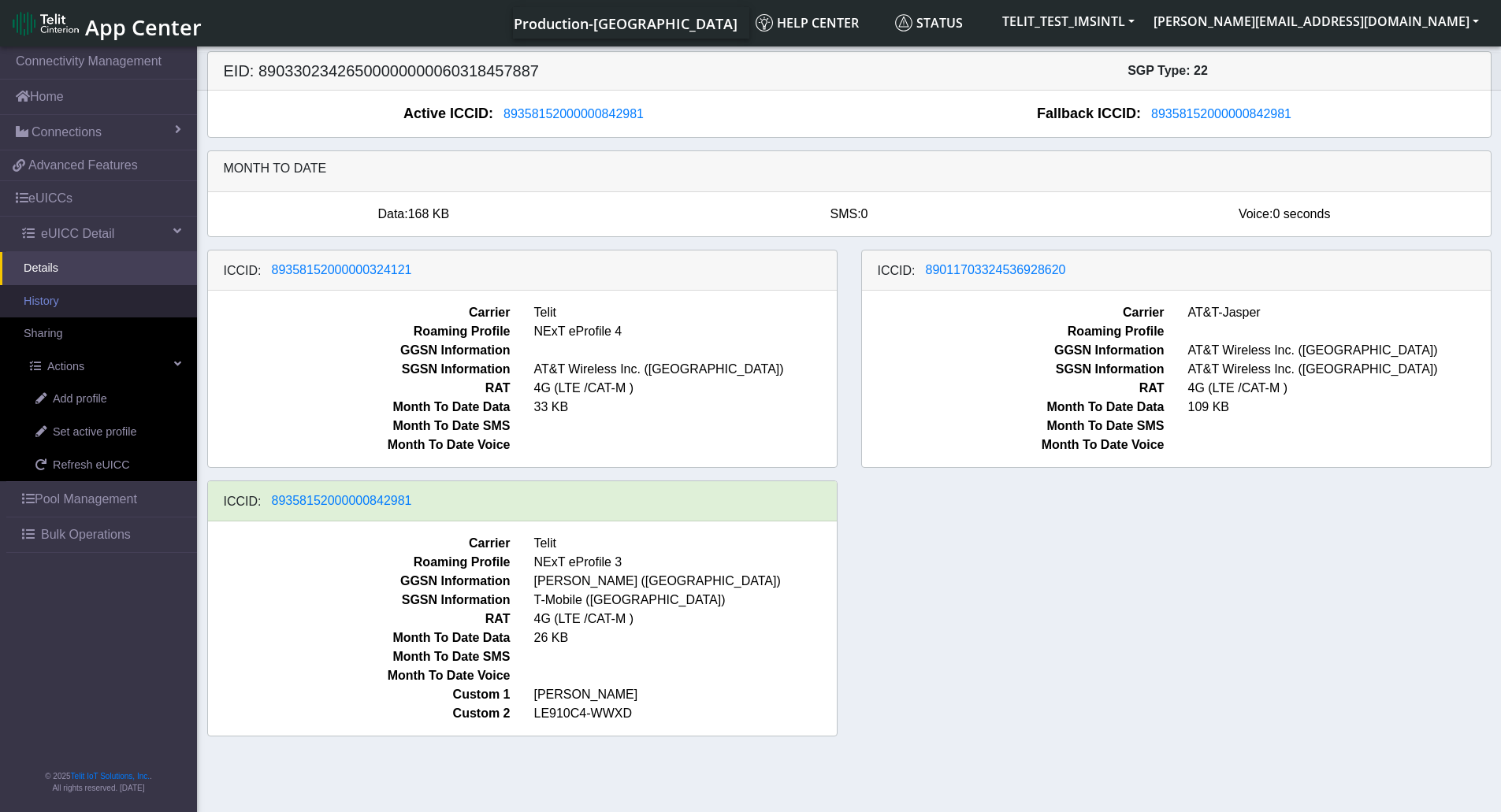
click at [74, 305] on link "History" at bounding box center [99, 301] width 197 height 33
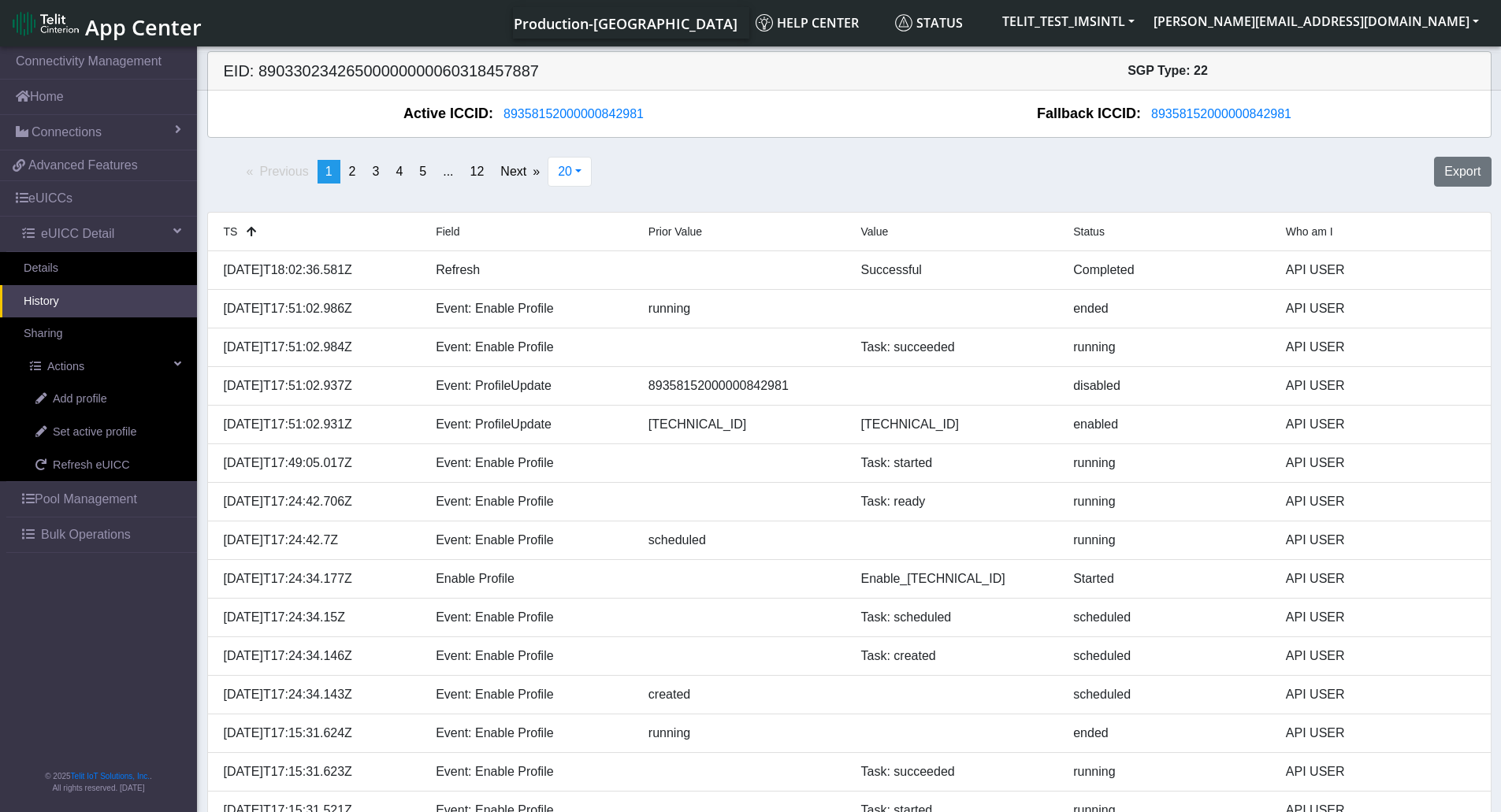
click at [684, 89] on div "EID: 89033023426500000000060318457887 SGP Type: 22" at bounding box center [849, 70] width 1306 height 38
click at [565, 120] on span "89358152000000842981" at bounding box center [573, 113] width 140 height 13
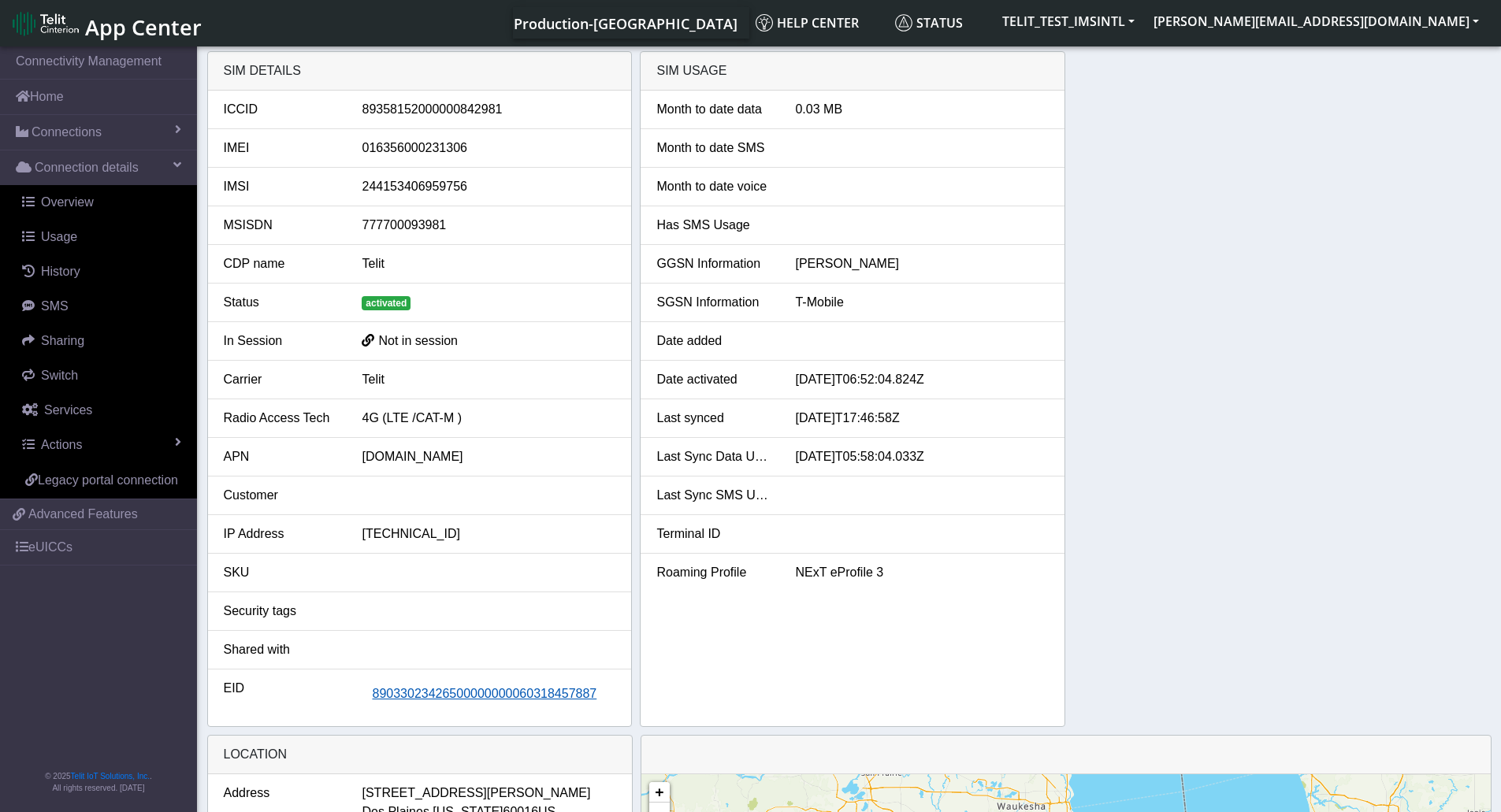
click at [461, 695] on span "89033023426500000000060318457887" at bounding box center [483, 693] width 224 height 13
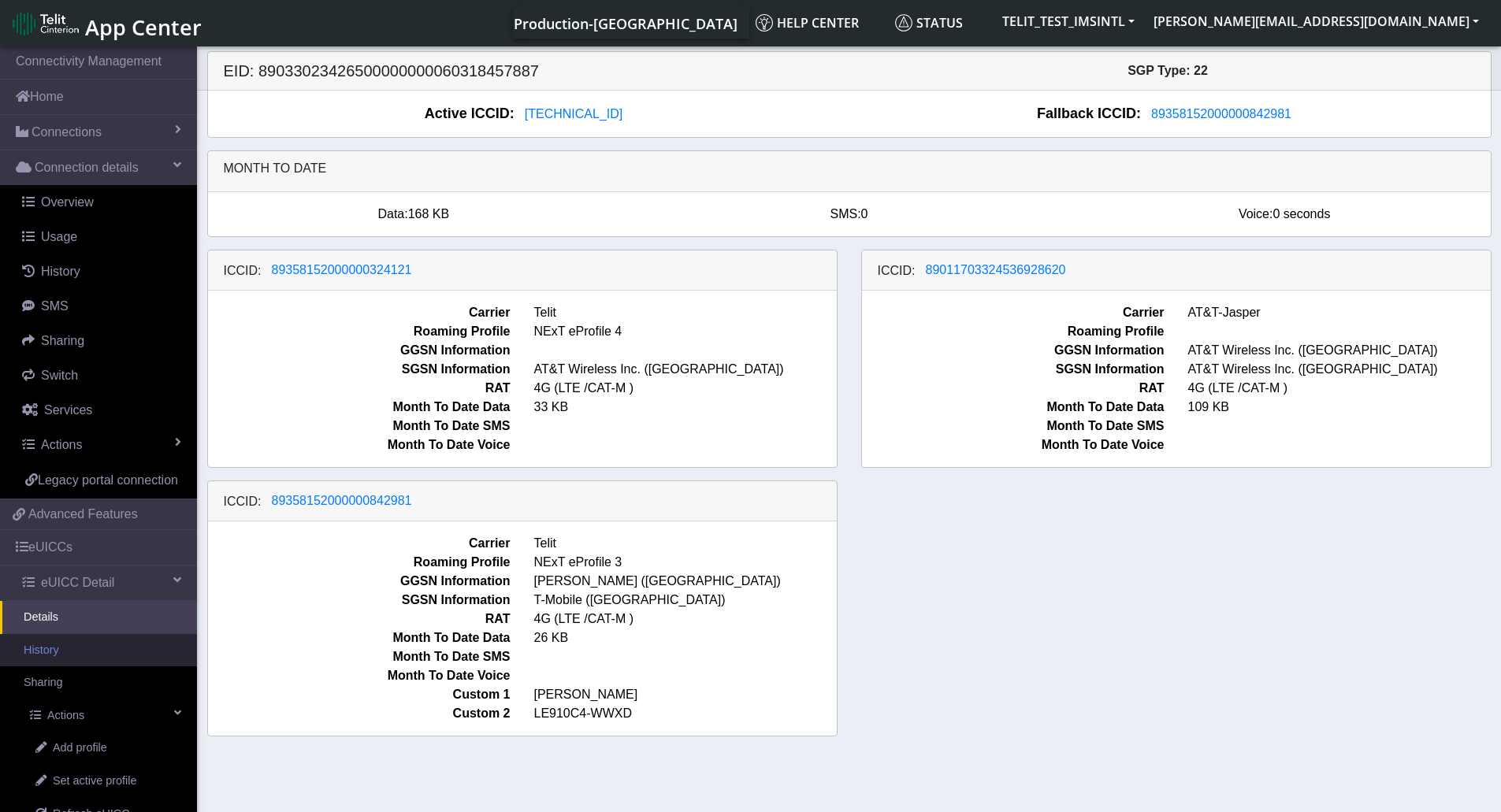
click at [75, 667] on link "History" at bounding box center [99, 650] width 197 height 33
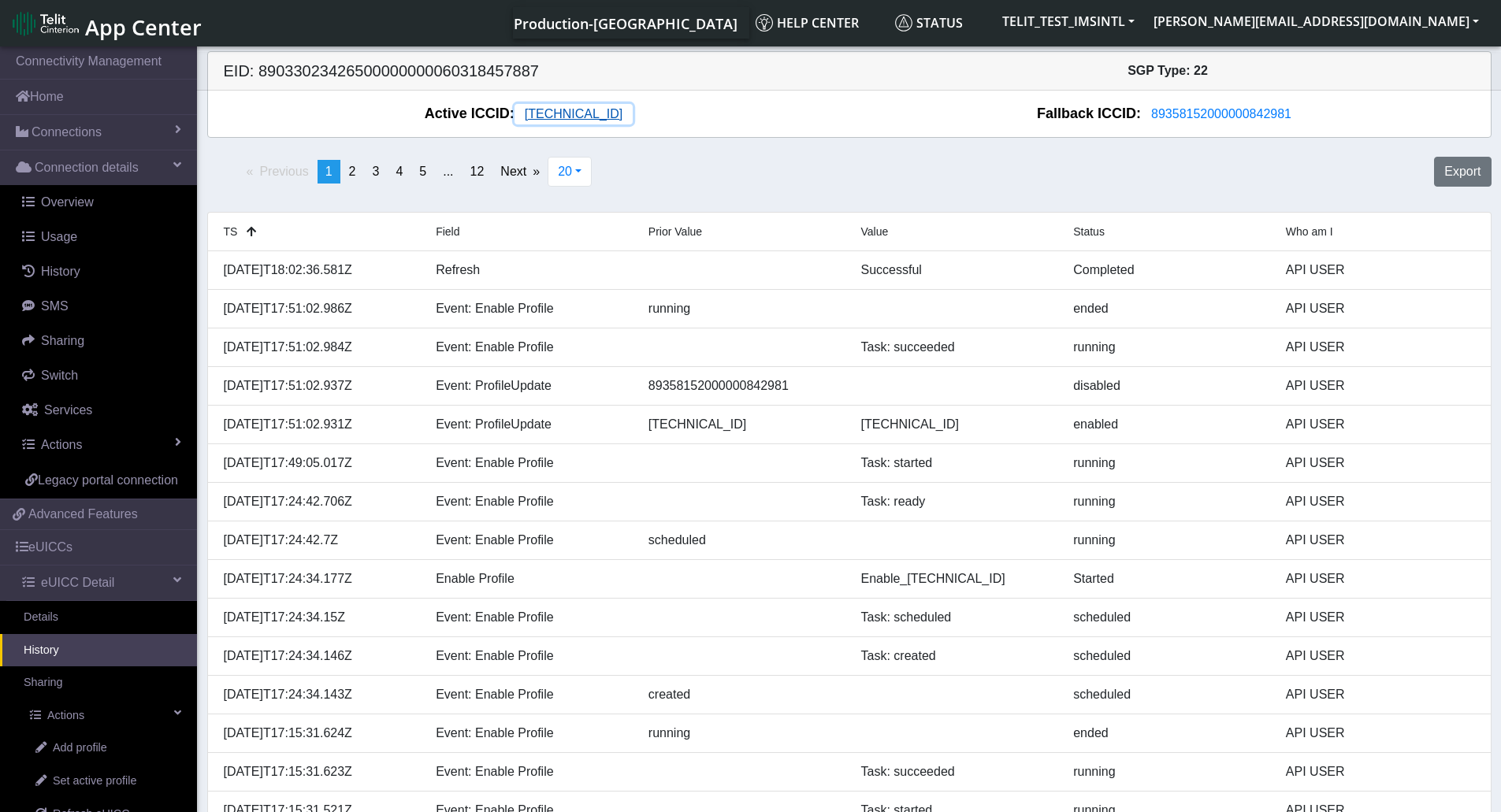
click at [553, 114] on span "89462008025000000088" at bounding box center [573, 113] width 98 height 13
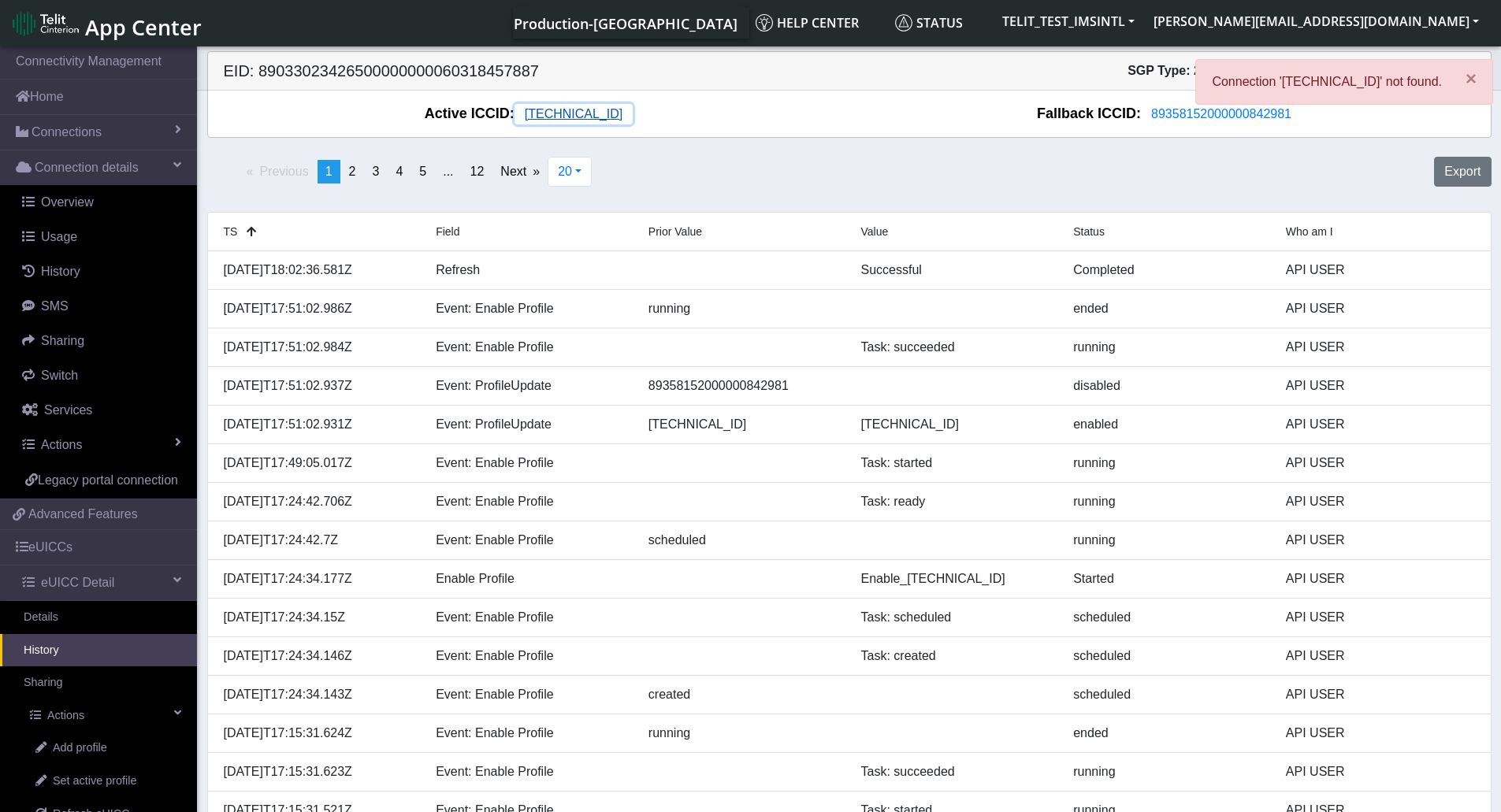
click at [598, 115] on span "89462008025000000088" at bounding box center [573, 113] width 98 height 13
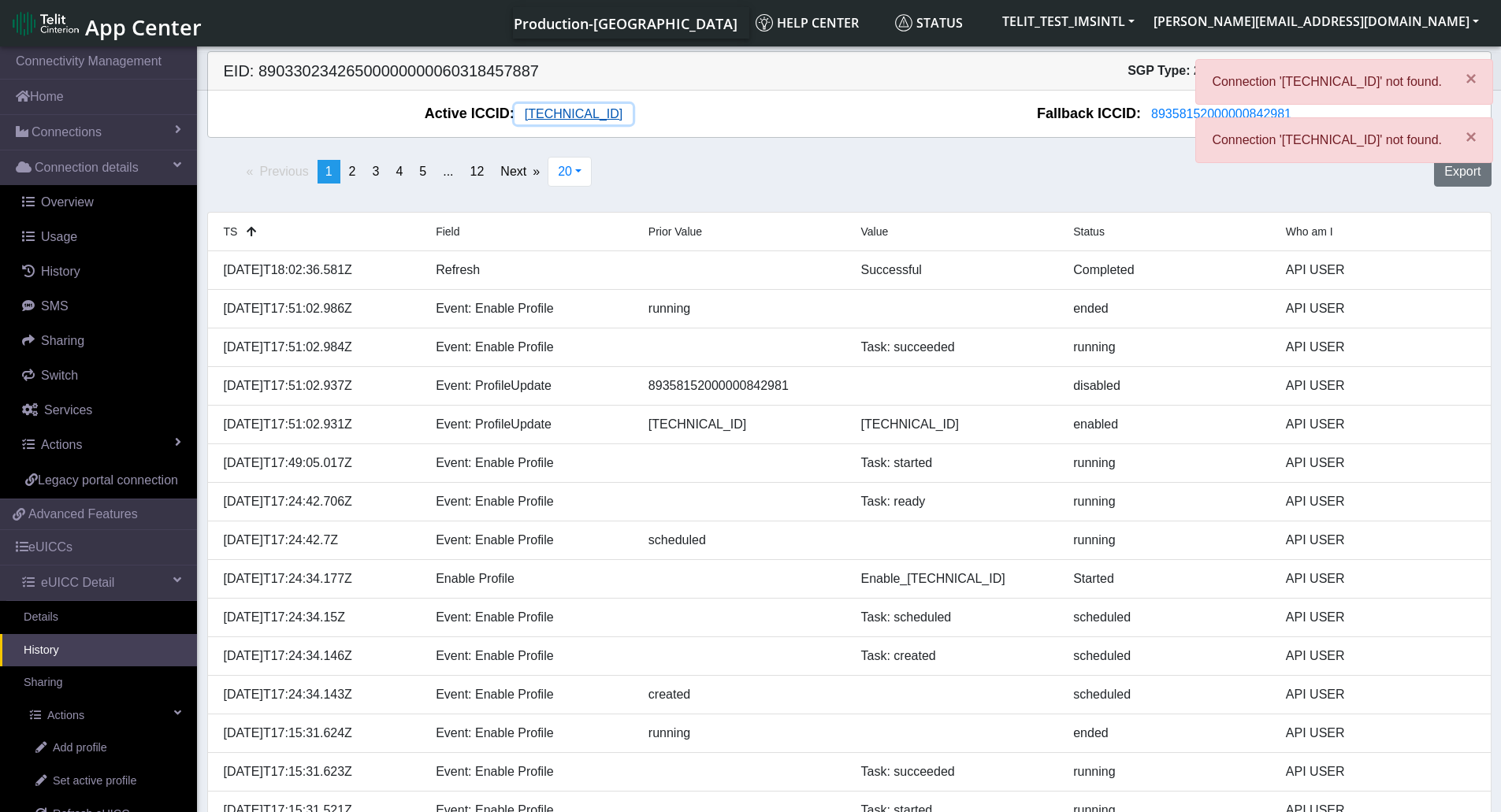
click at [598, 115] on span "89462008025000000088" at bounding box center [573, 113] width 98 height 13
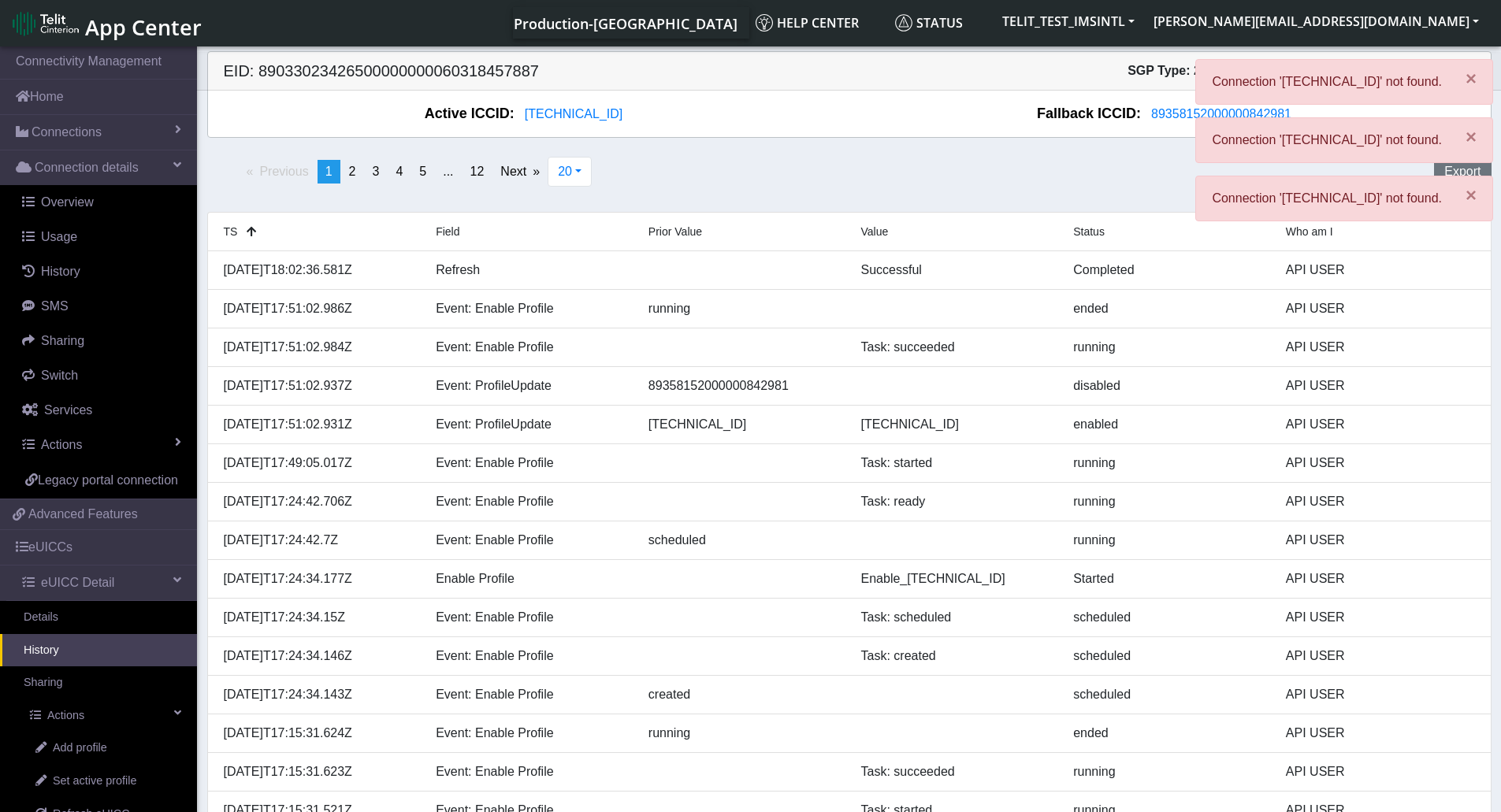
click at [969, 104] on div "Fallback ICCID: 89358152000000842981" at bounding box center [1169, 113] width 641 height 22
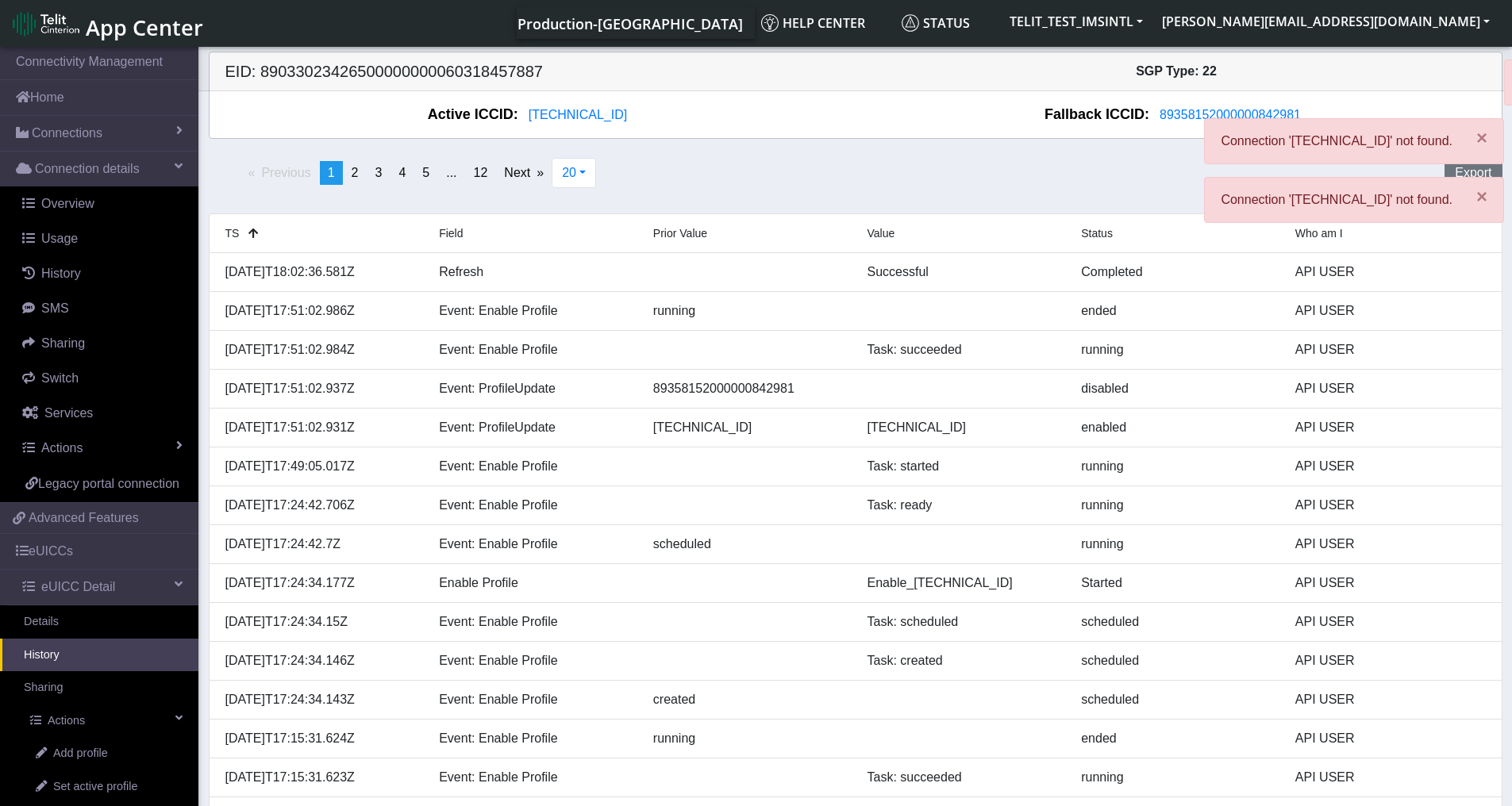
click at [1204, 113] on div "× Connection '89462008025000000088' not found. × Connection '894620080250000000…" at bounding box center [1353, 147] width 300 height 176
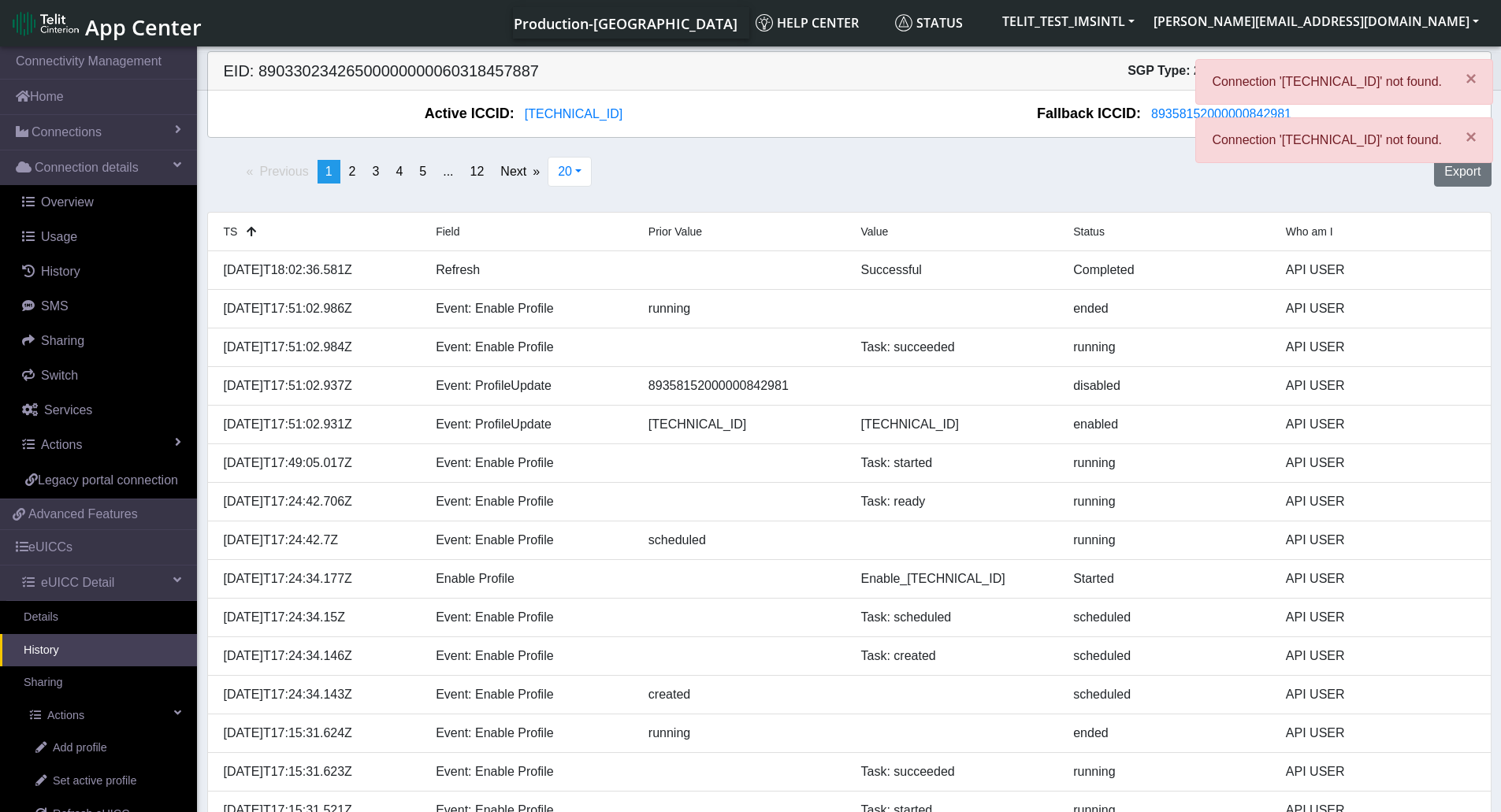
click at [772, 115] on div "Active ICCID: 89462008025000000088" at bounding box center [529, 113] width 641 height 22
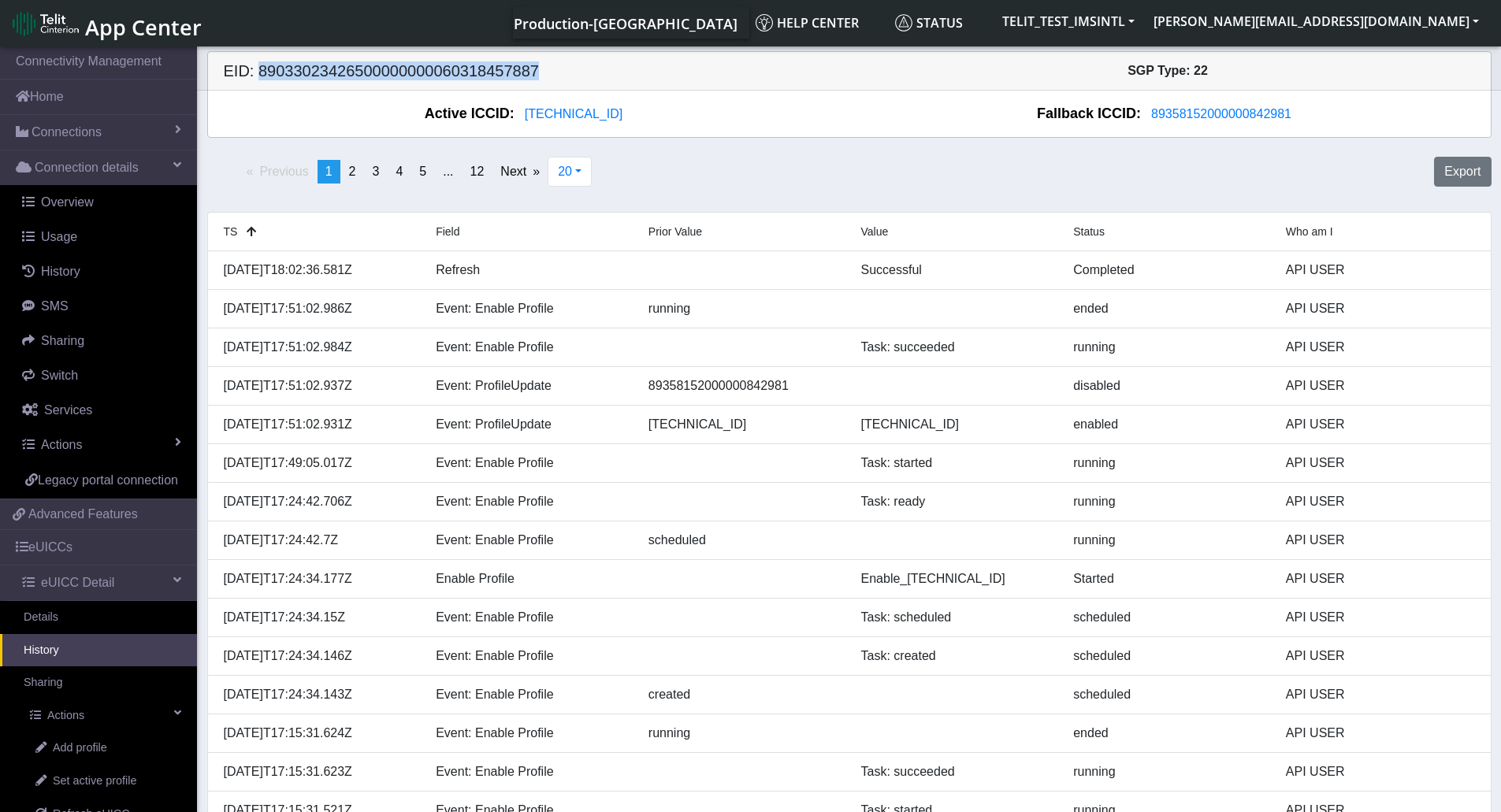
drag, startPoint x: 553, startPoint y: 67, endPoint x: 258, endPoint y: 76, distance: 295.1
click at [258, 76] on h5 "EID: 89033023426500000000060318457887" at bounding box center [530, 70] width 637 height 19
copy h5 "89033023426500000000060318457887"
click at [92, 131] on span "Connections" at bounding box center [67, 132] width 70 height 19
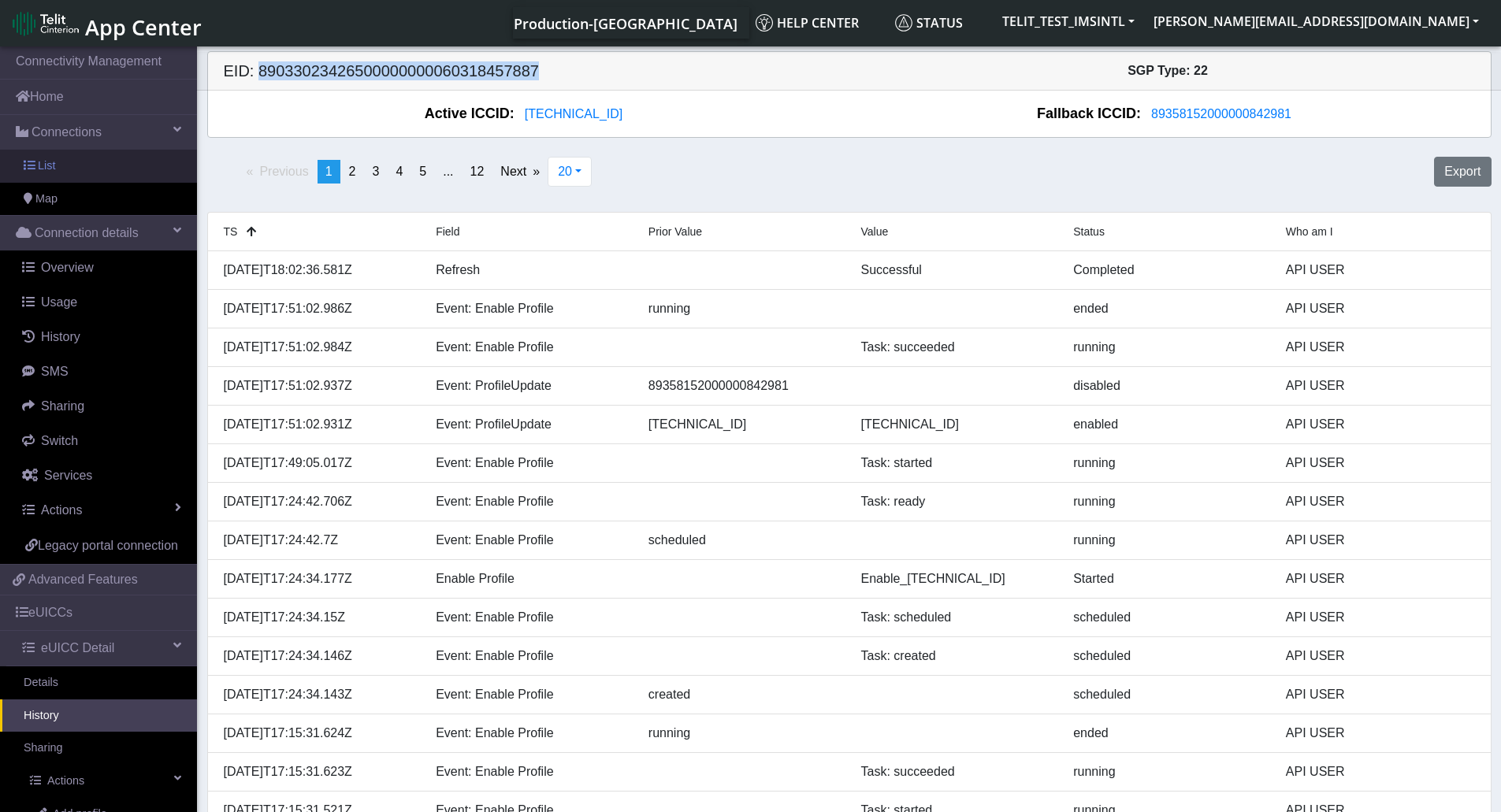
click at [75, 166] on link "List" at bounding box center [99, 166] width 197 height 33
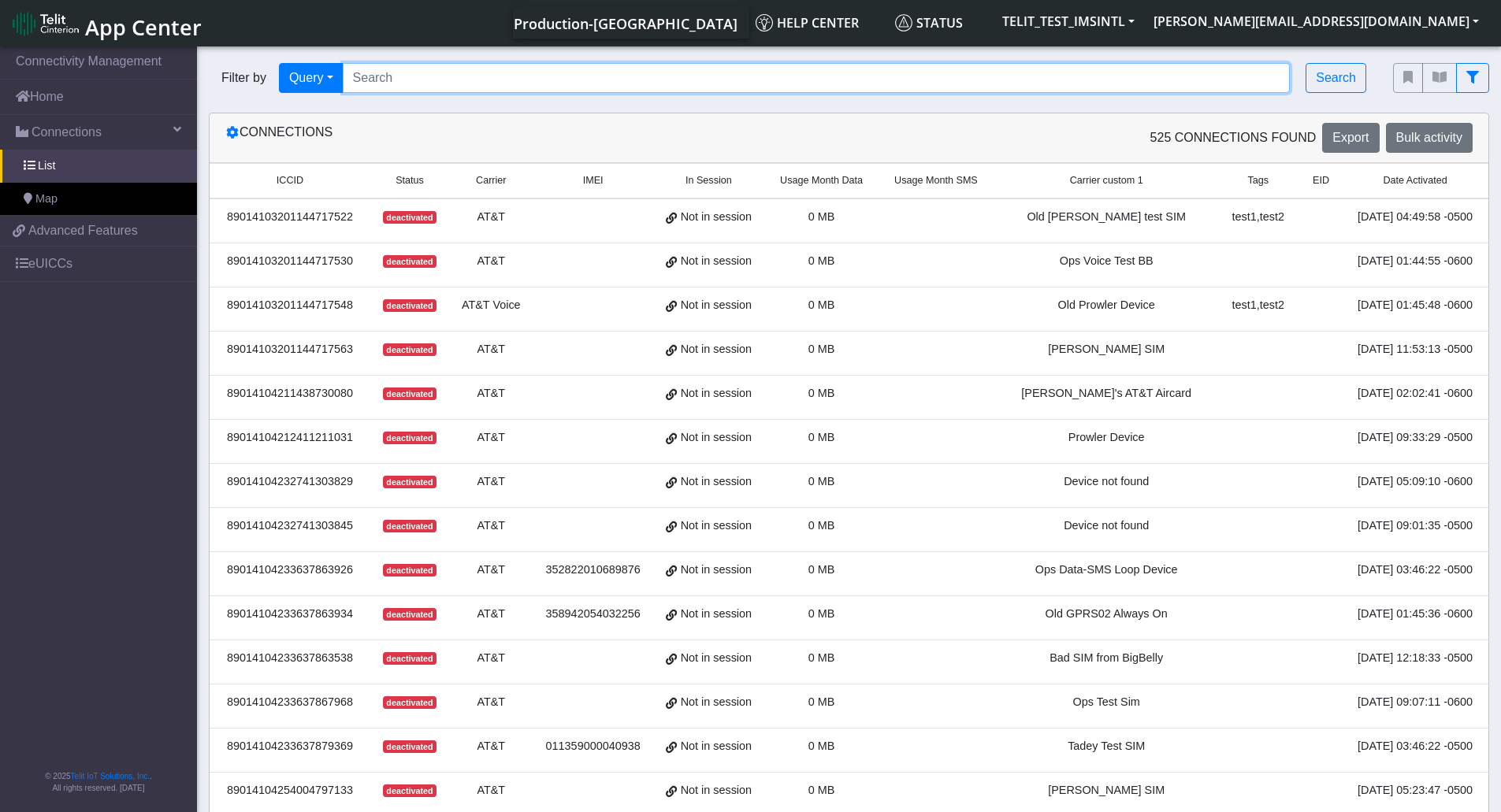
click at [714, 86] on input "Search..." at bounding box center [816, 78] width 948 height 30
paste input "89033023426500000000060318457887"
type input "89033023426500000000060318457887"
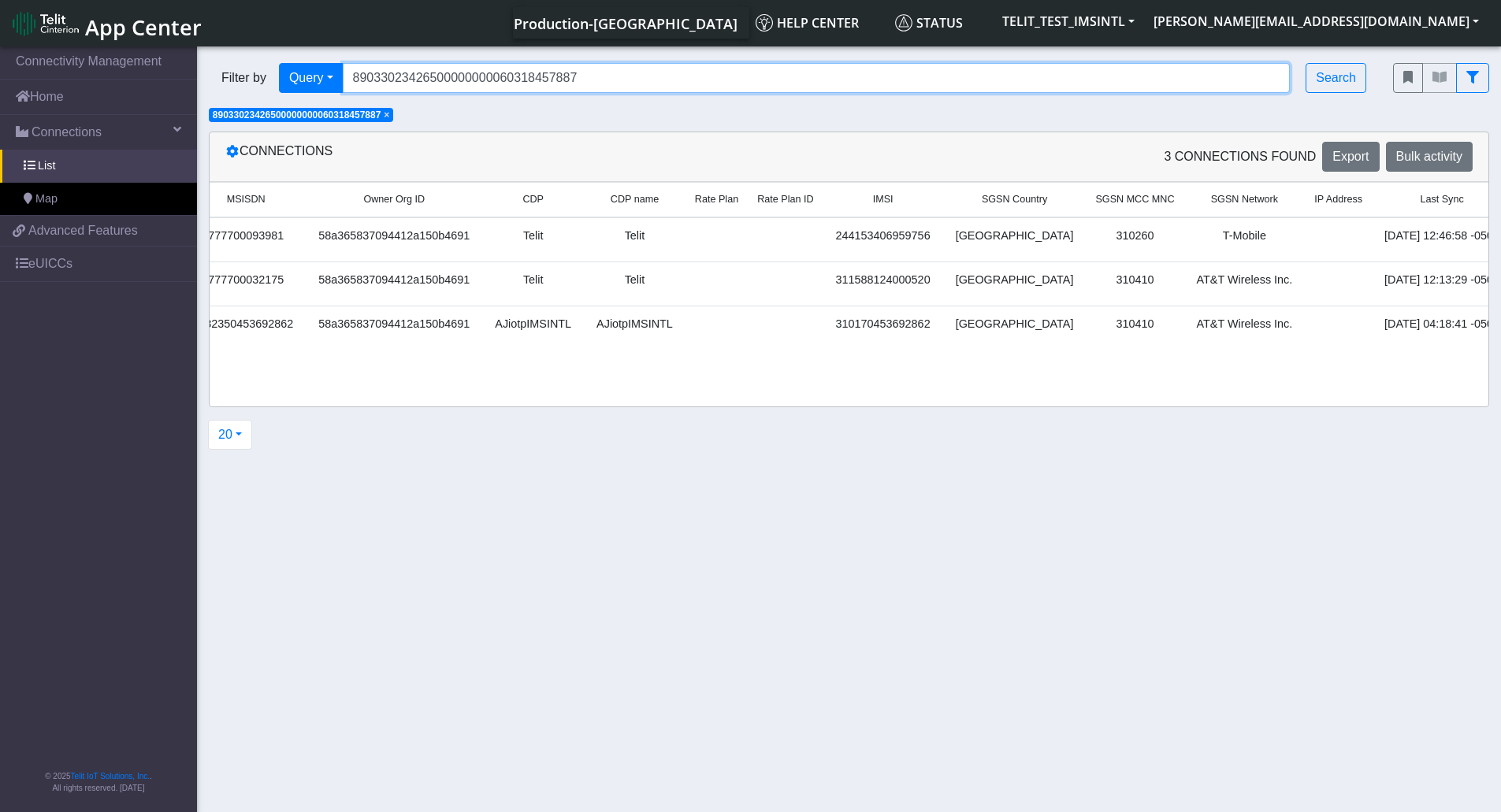
scroll to position [0, 2075]
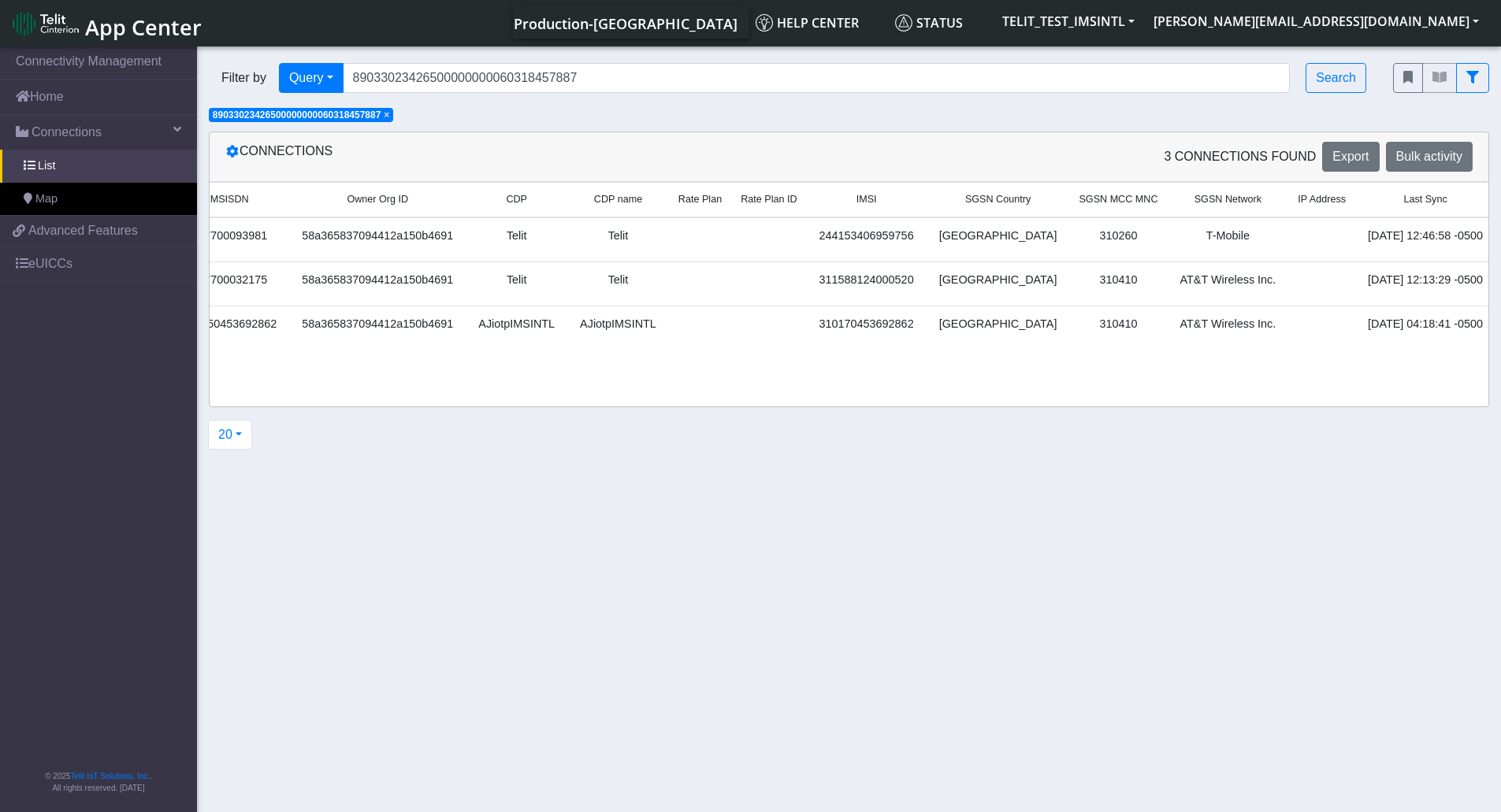
click at [1500, 285] on link "Details" at bounding box center [1528, 284] width 48 height 24
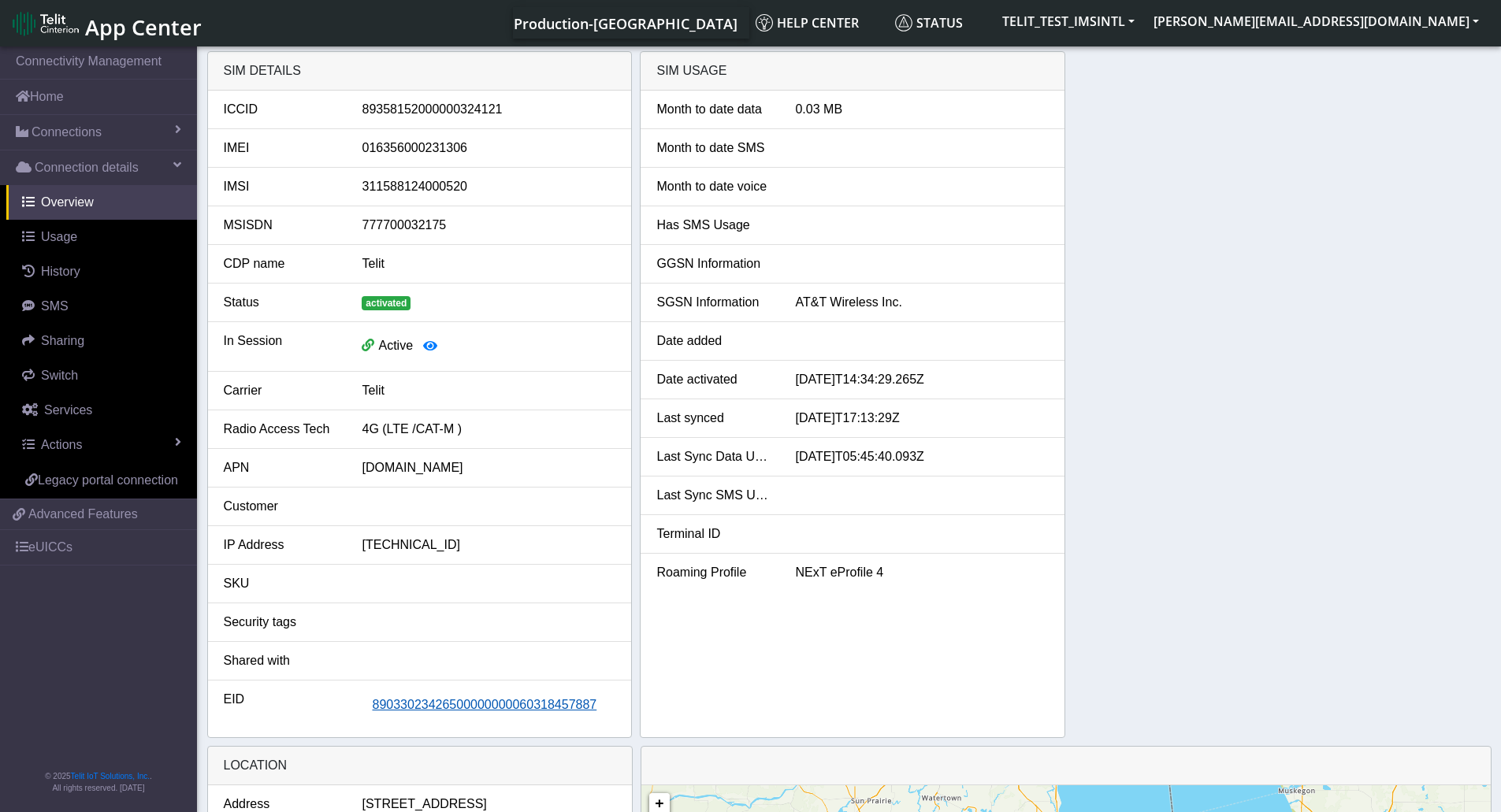
click at [449, 705] on span "89033023426500000000060318457887" at bounding box center [483, 704] width 224 height 13
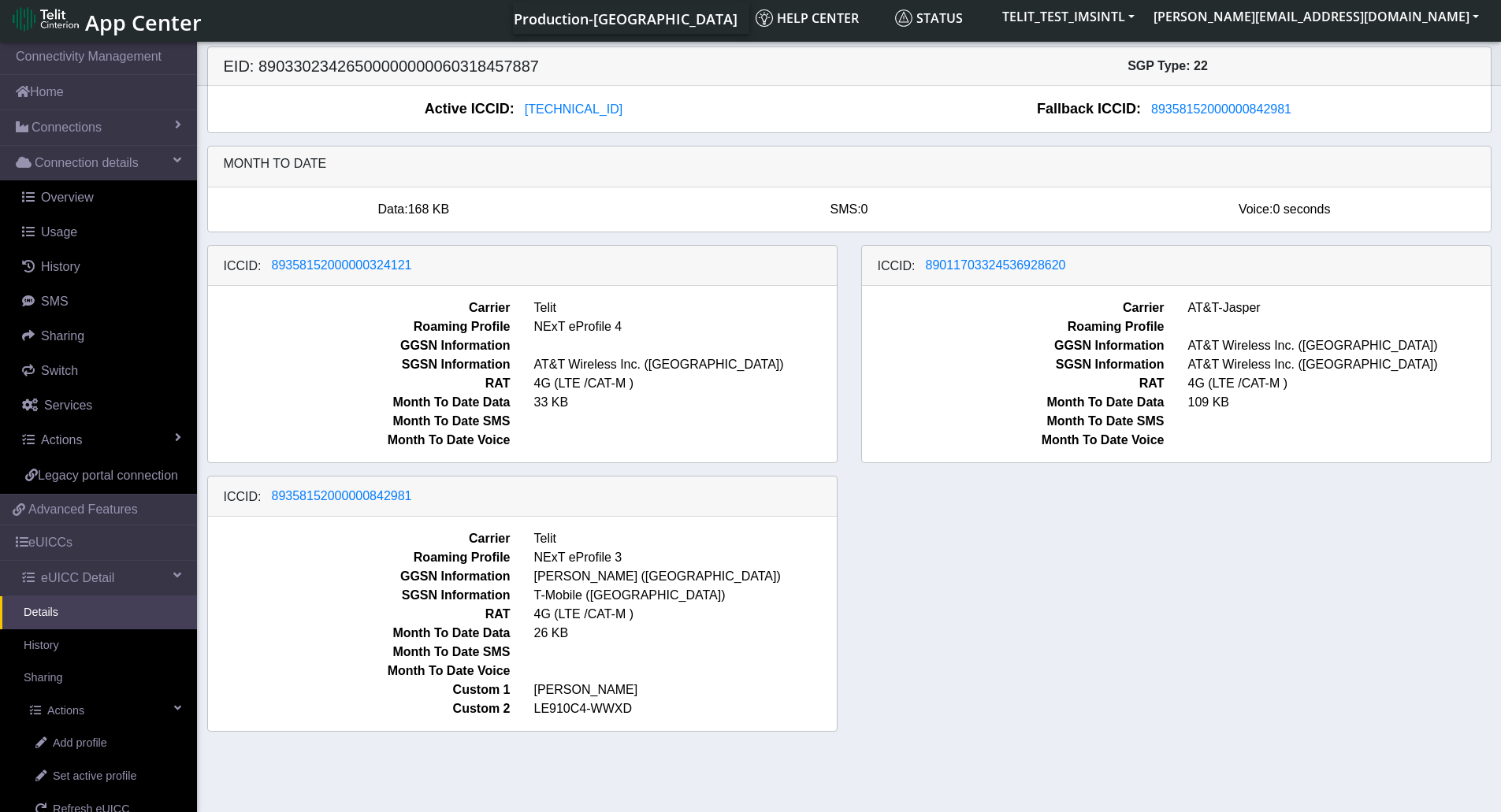
scroll to position [6, 0]
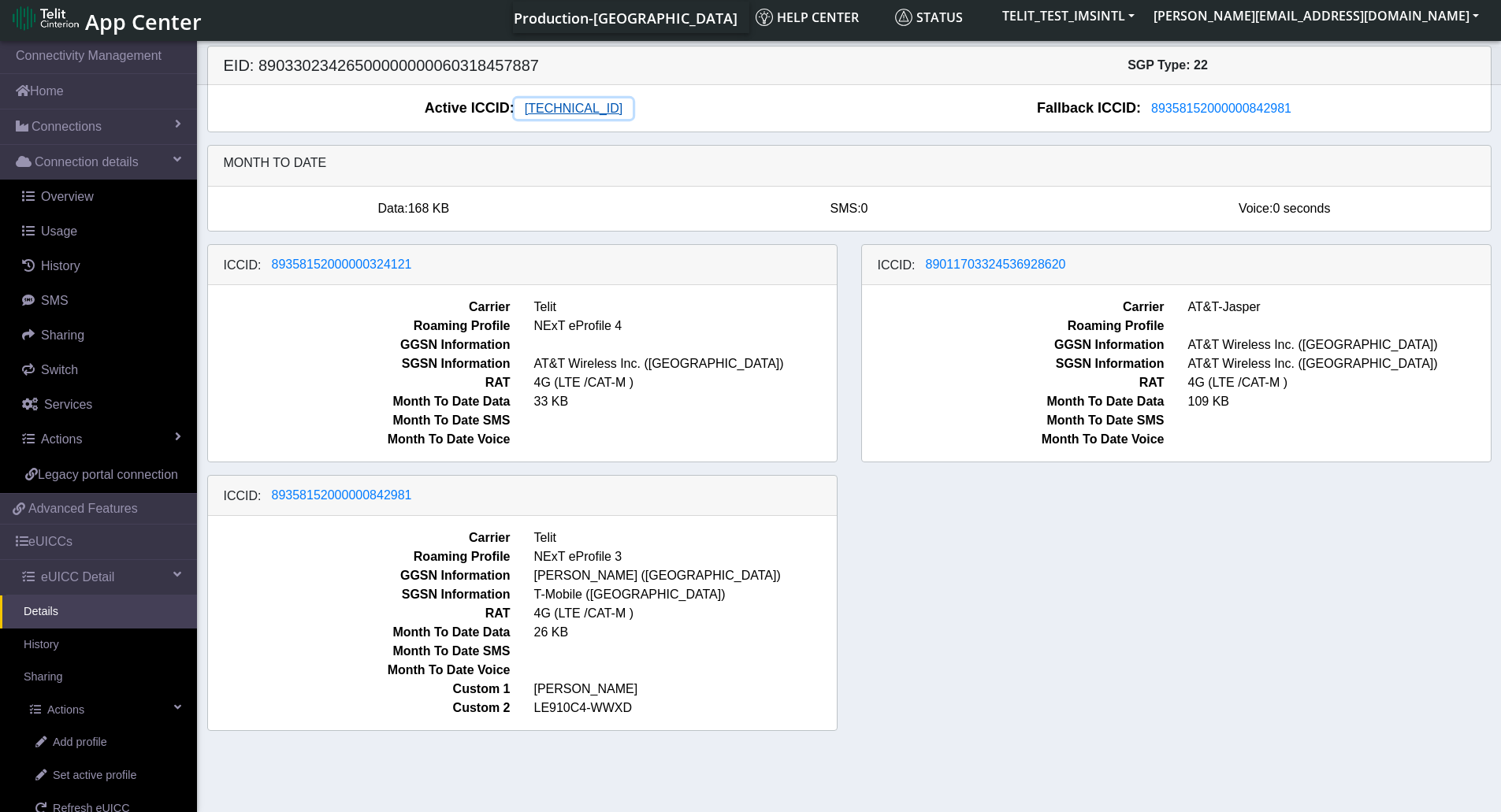
click at [561, 111] on span "89462008025000000088" at bounding box center [573, 108] width 98 height 13
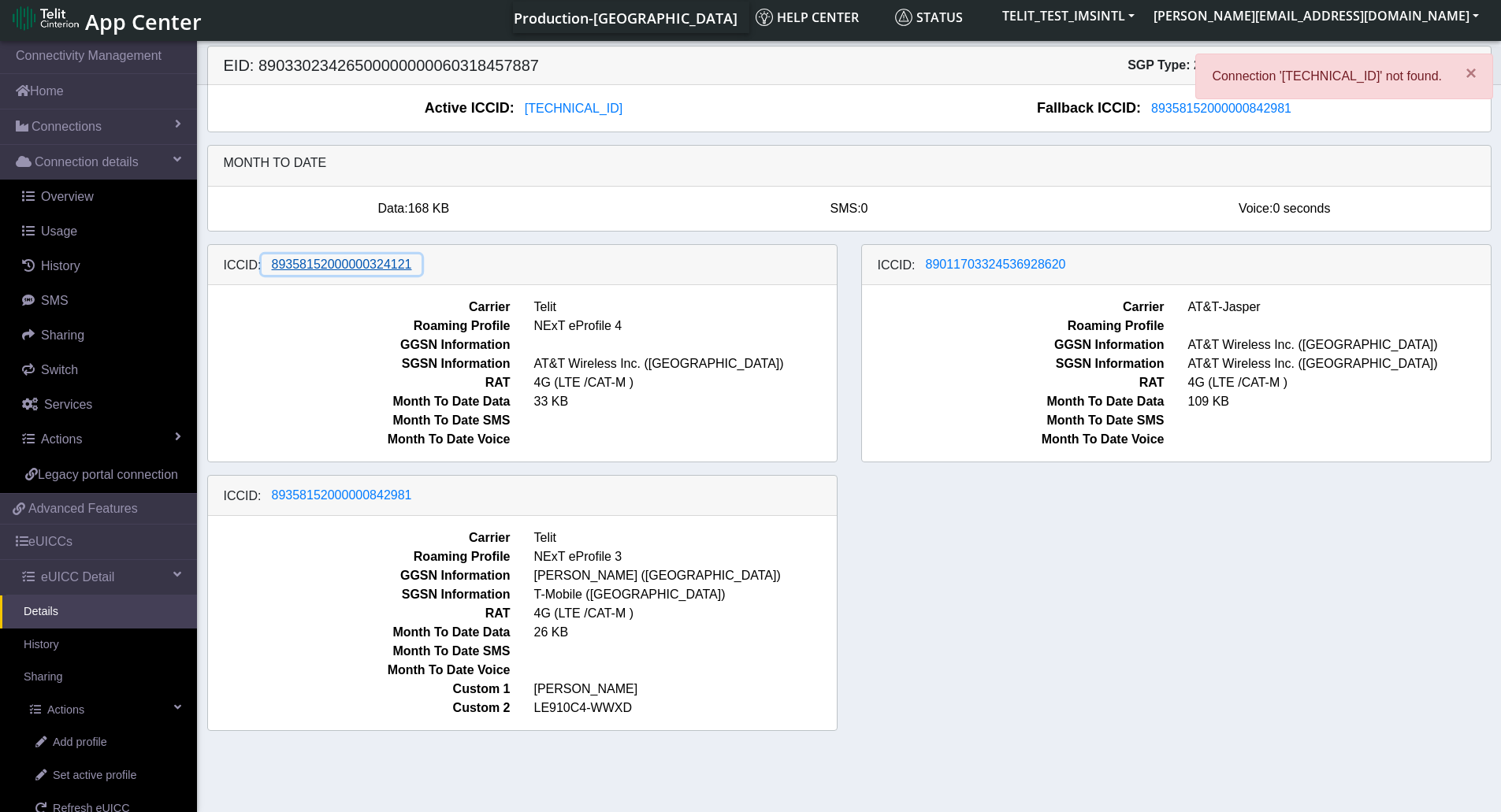
click at [339, 267] on span "89358152000000324121" at bounding box center [341, 264] width 140 height 13
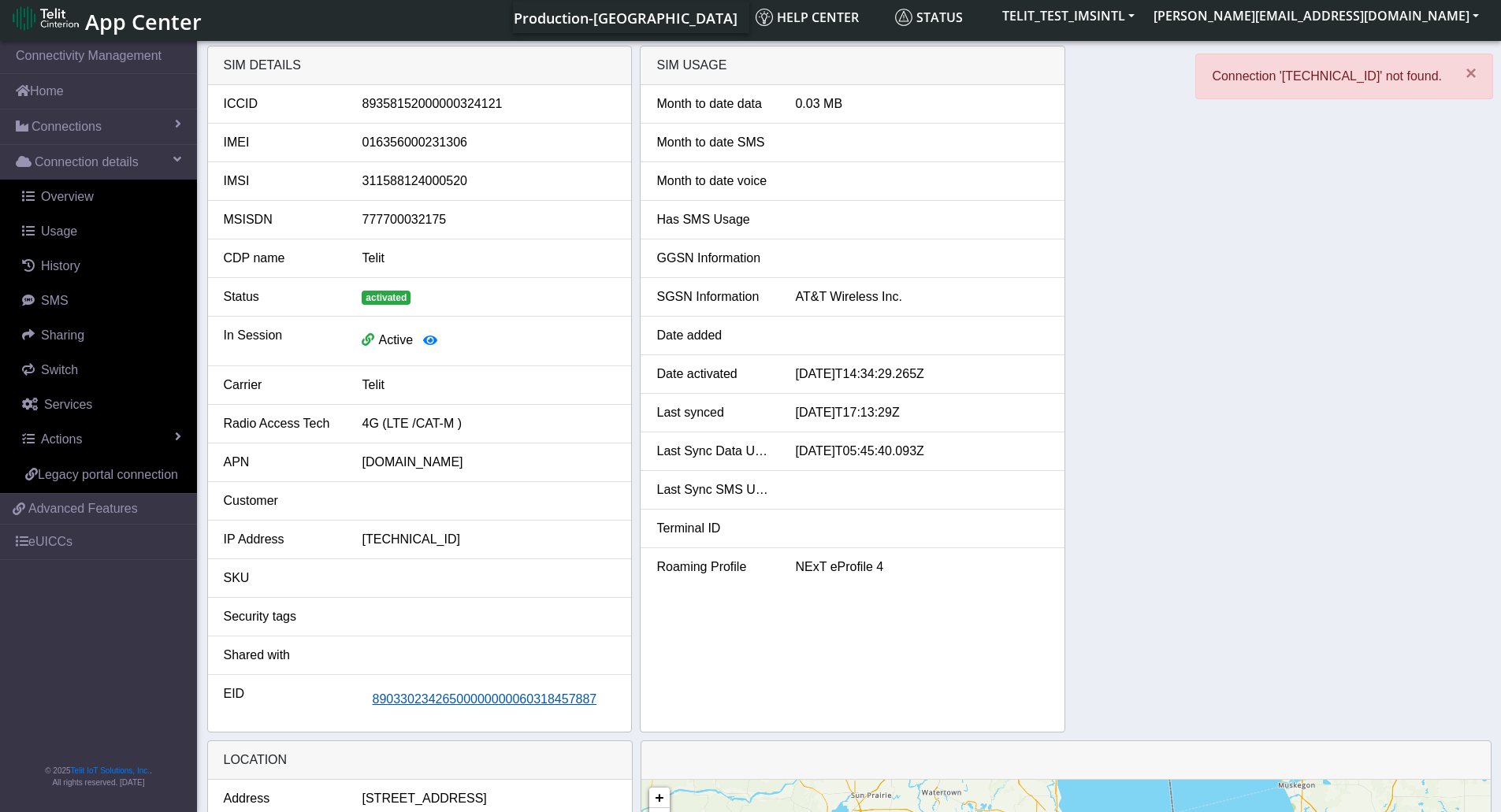
click at [449, 701] on span "89033023426500000000060318457887" at bounding box center [483, 699] width 224 height 13
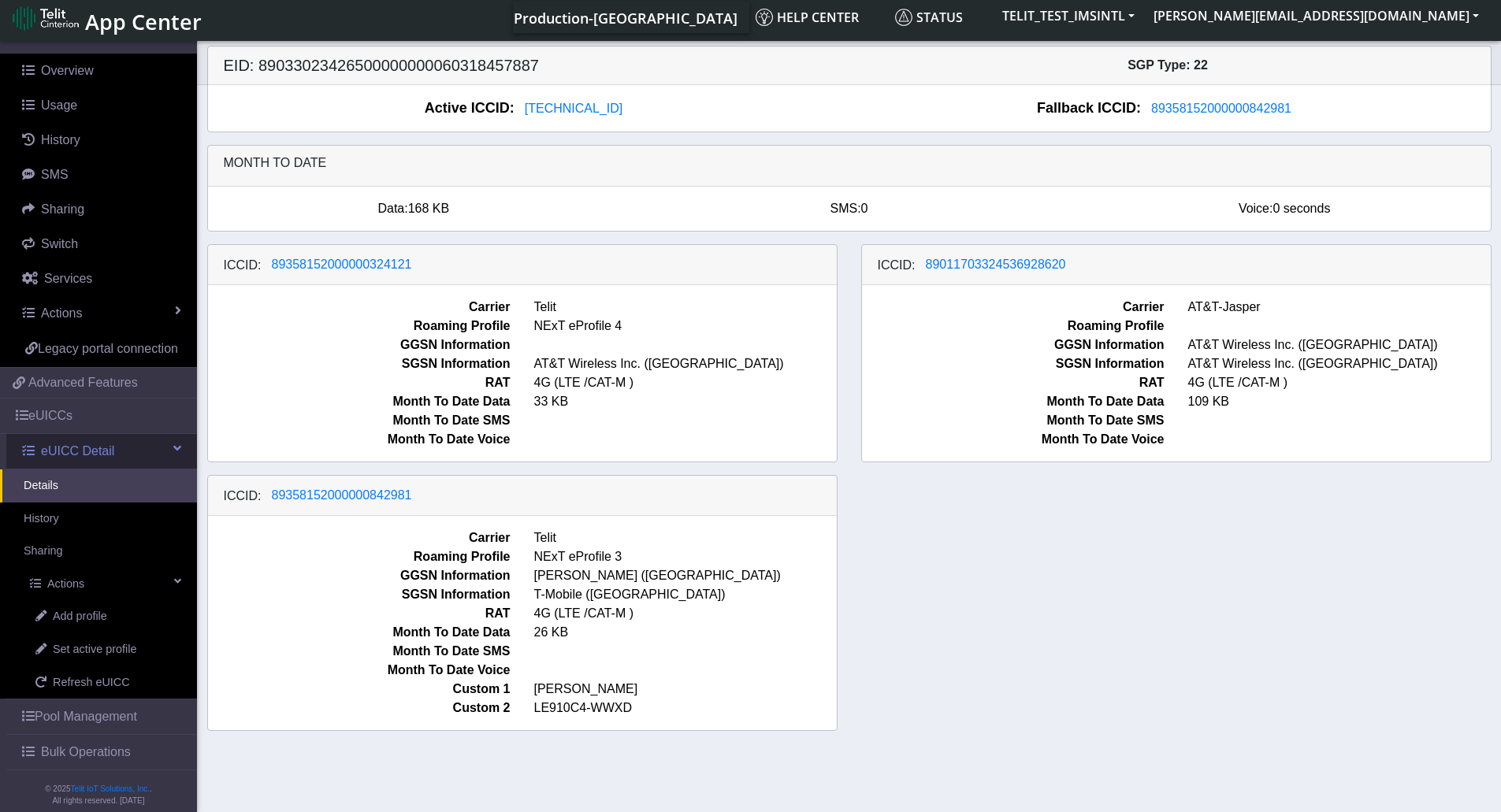
scroll to position [163, 0]
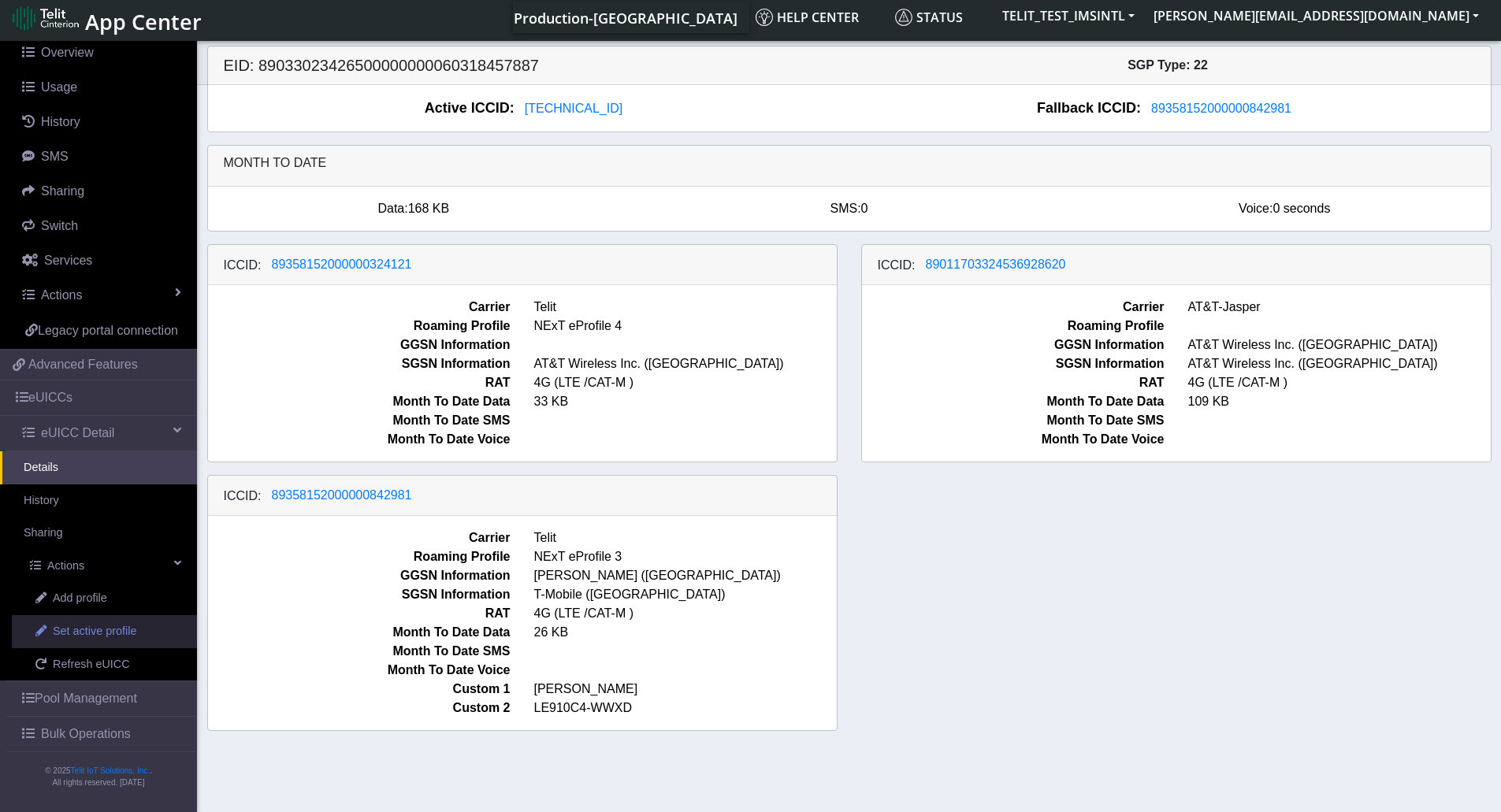
click at [105, 636] on span "Set active profile" at bounding box center [94, 631] width 83 height 17
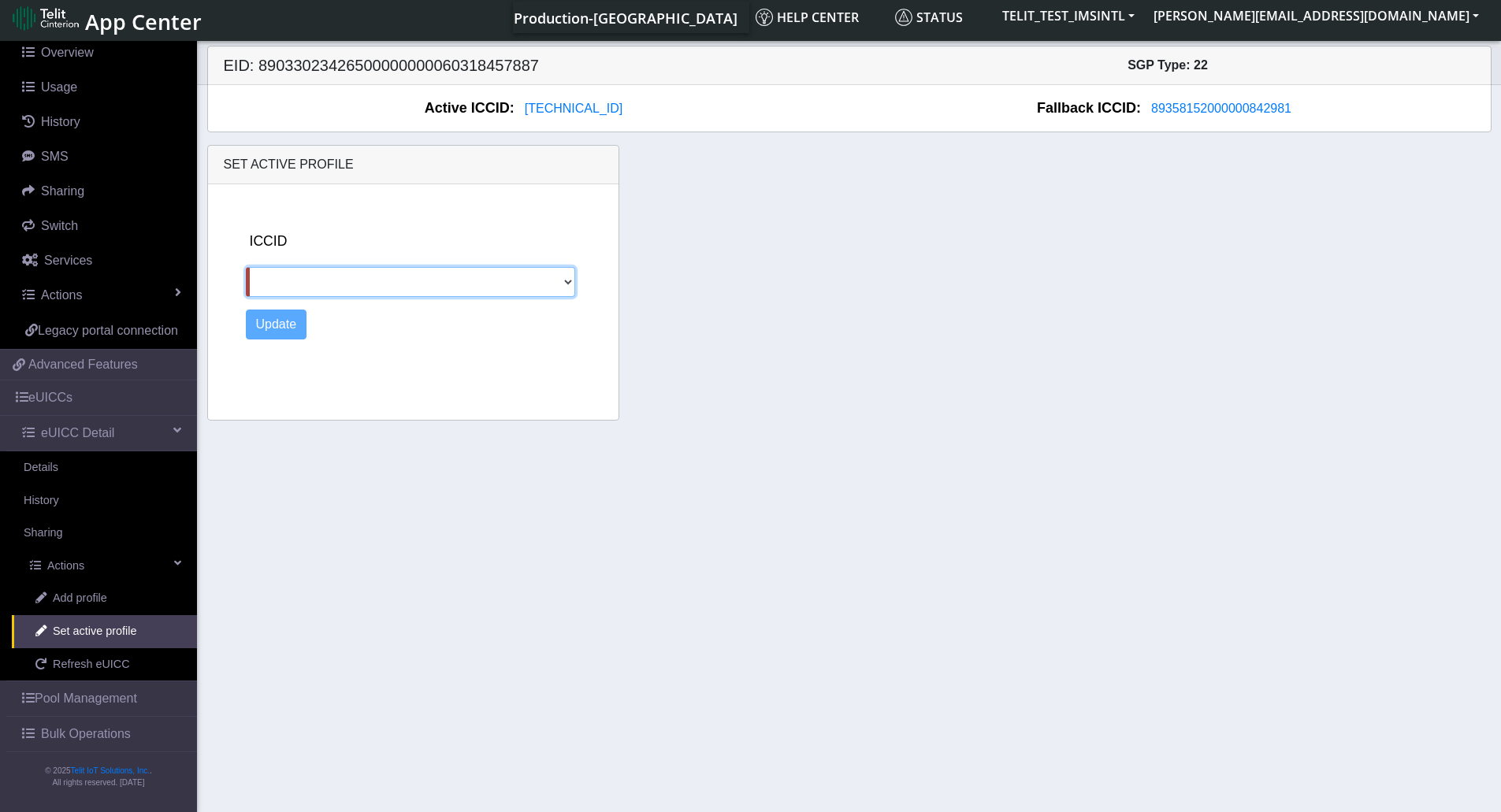
click at [573, 279] on select "89358152000000324121 89011703324536928620 89358152000000842981" at bounding box center [411, 282] width 330 height 30
select select "89011703324536928620"
click at [246, 267] on select "89358152000000324121 89011703324536928620 89358152000000842981" at bounding box center [411, 282] width 330 height 30
click at [268, 323] on button "Update" at bounding box center [276, 324] width 61 height 30
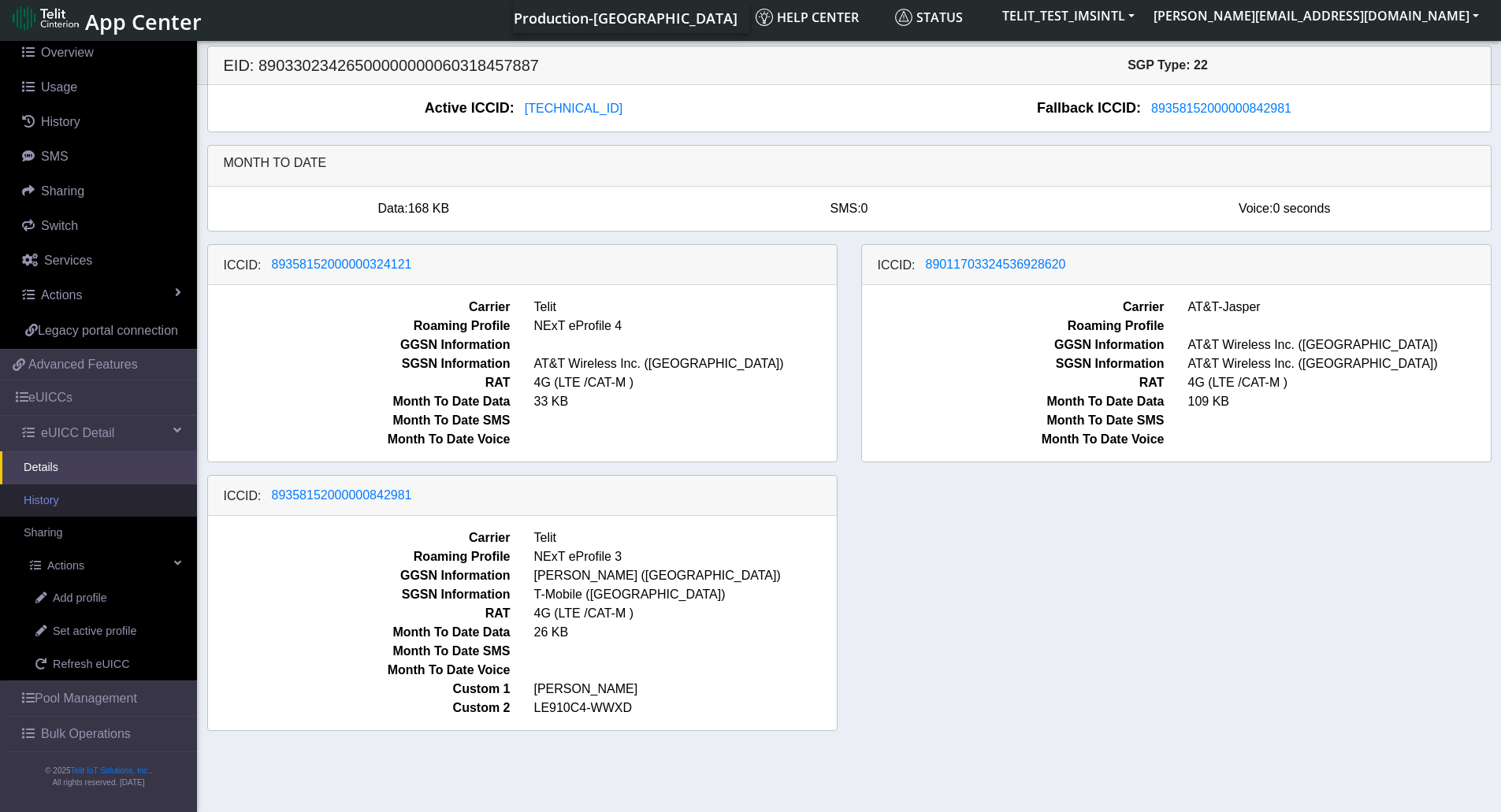
click at [57, 503] on link "History" at bounding box center [99, 500] width 197 height 33
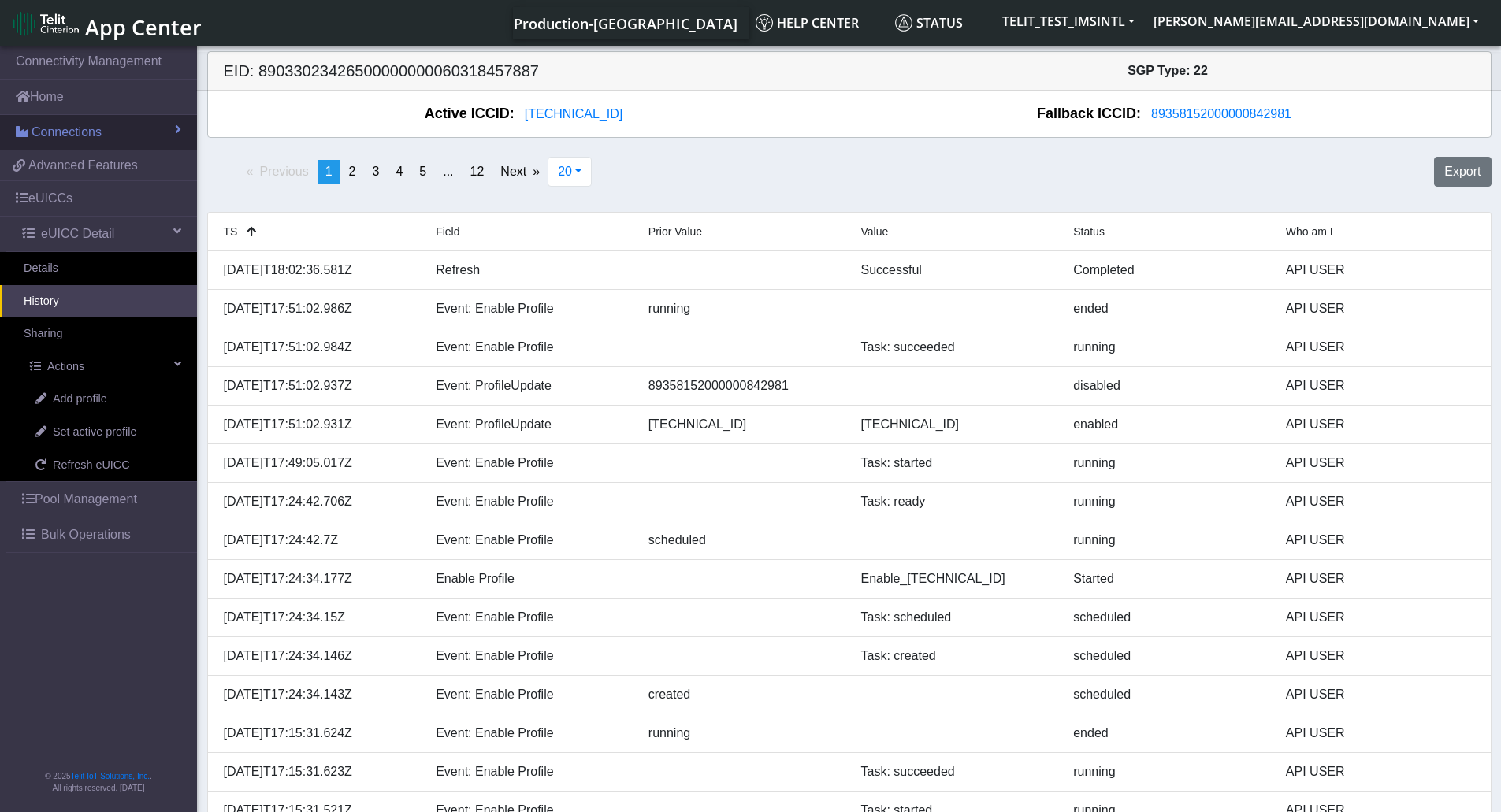
click at [83, 138] on span "Connections" at bounding box center [67, 132] width 70 height 19
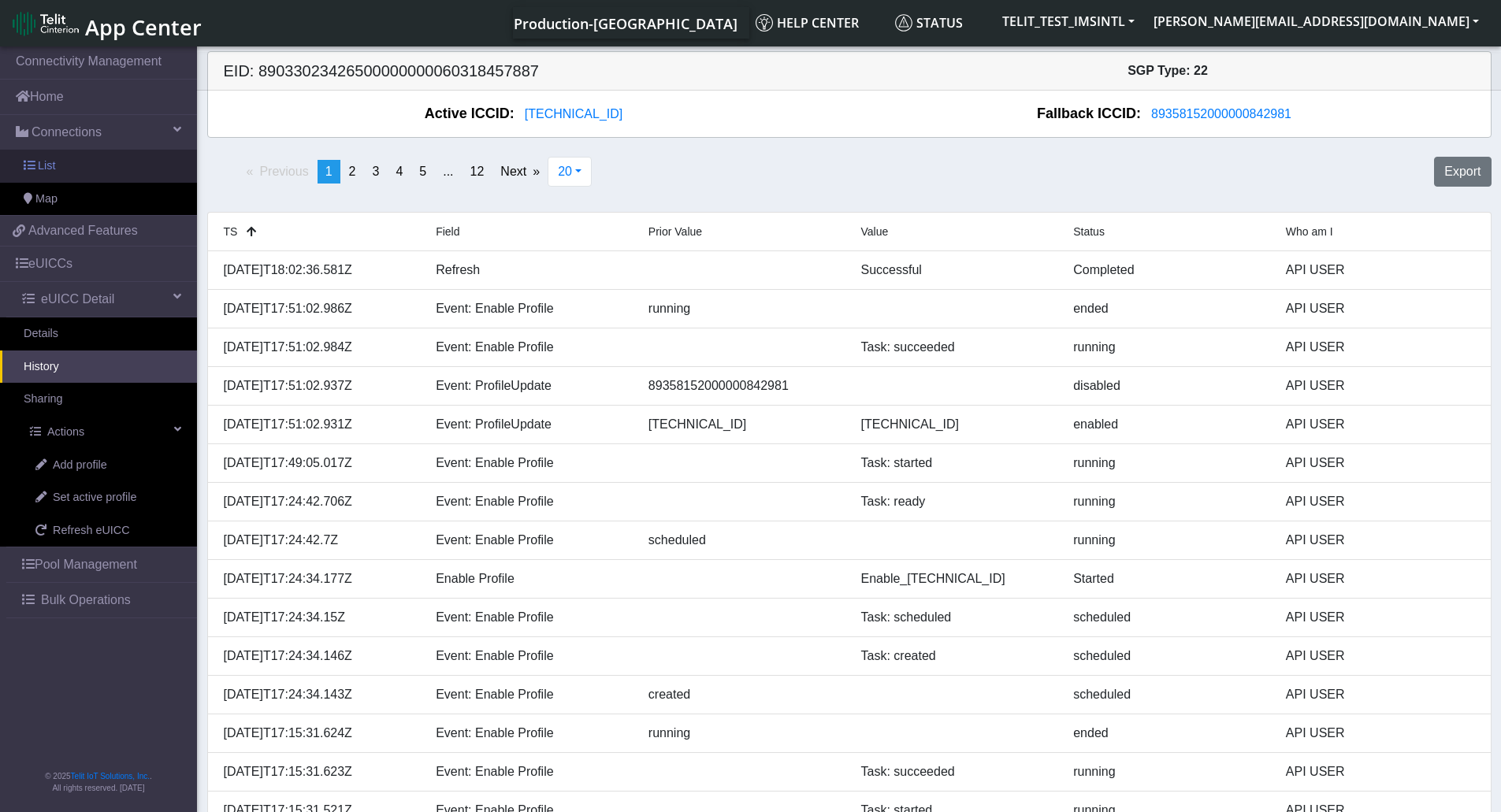
click at [76, 158] on link "List" at bounding box center [99, 166] width 197 height 33
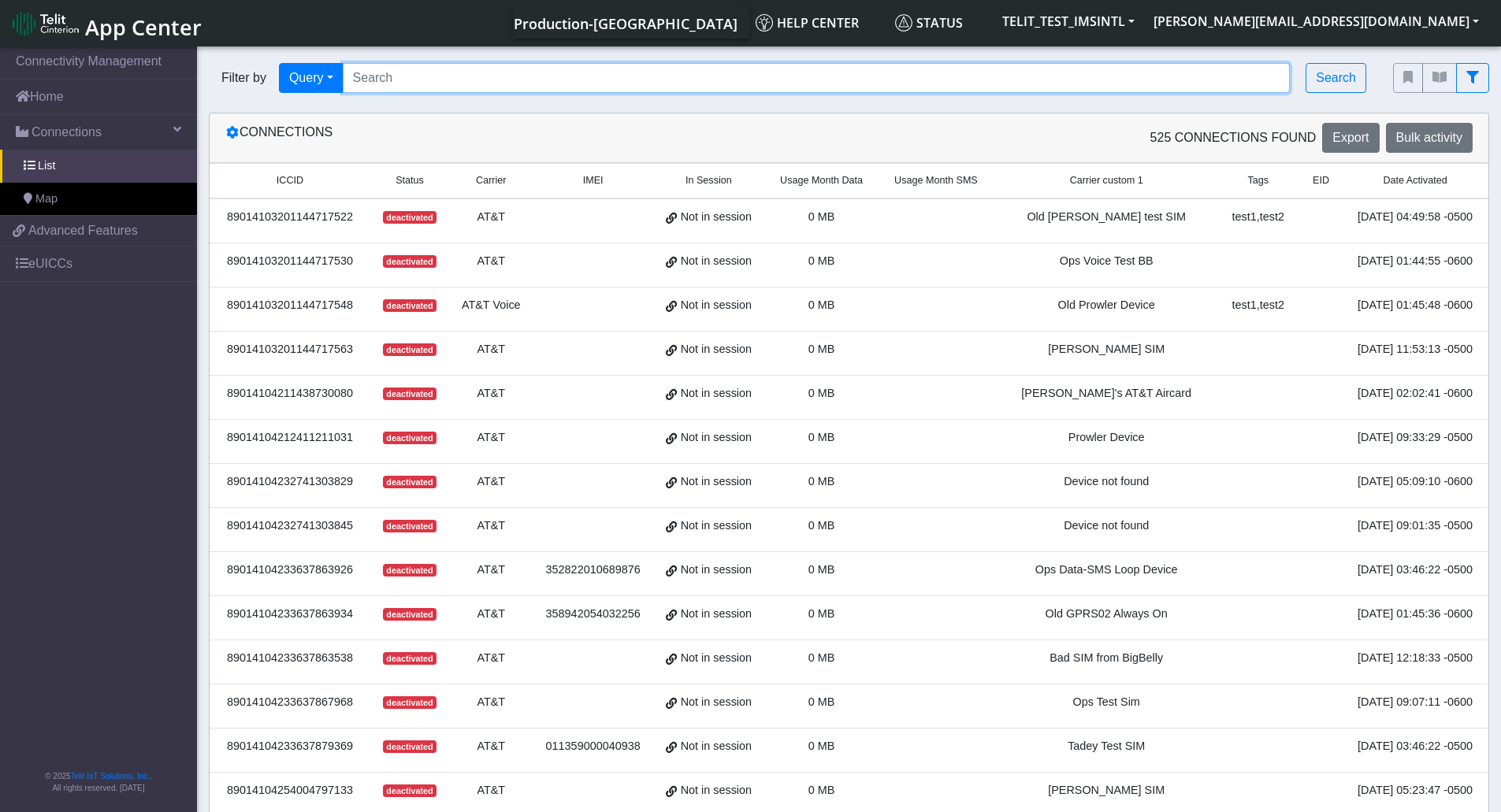
click at [675, 83] on input "Search..." at bounding box center [816, 78] width 948 height 30
type input "CHARLIE"
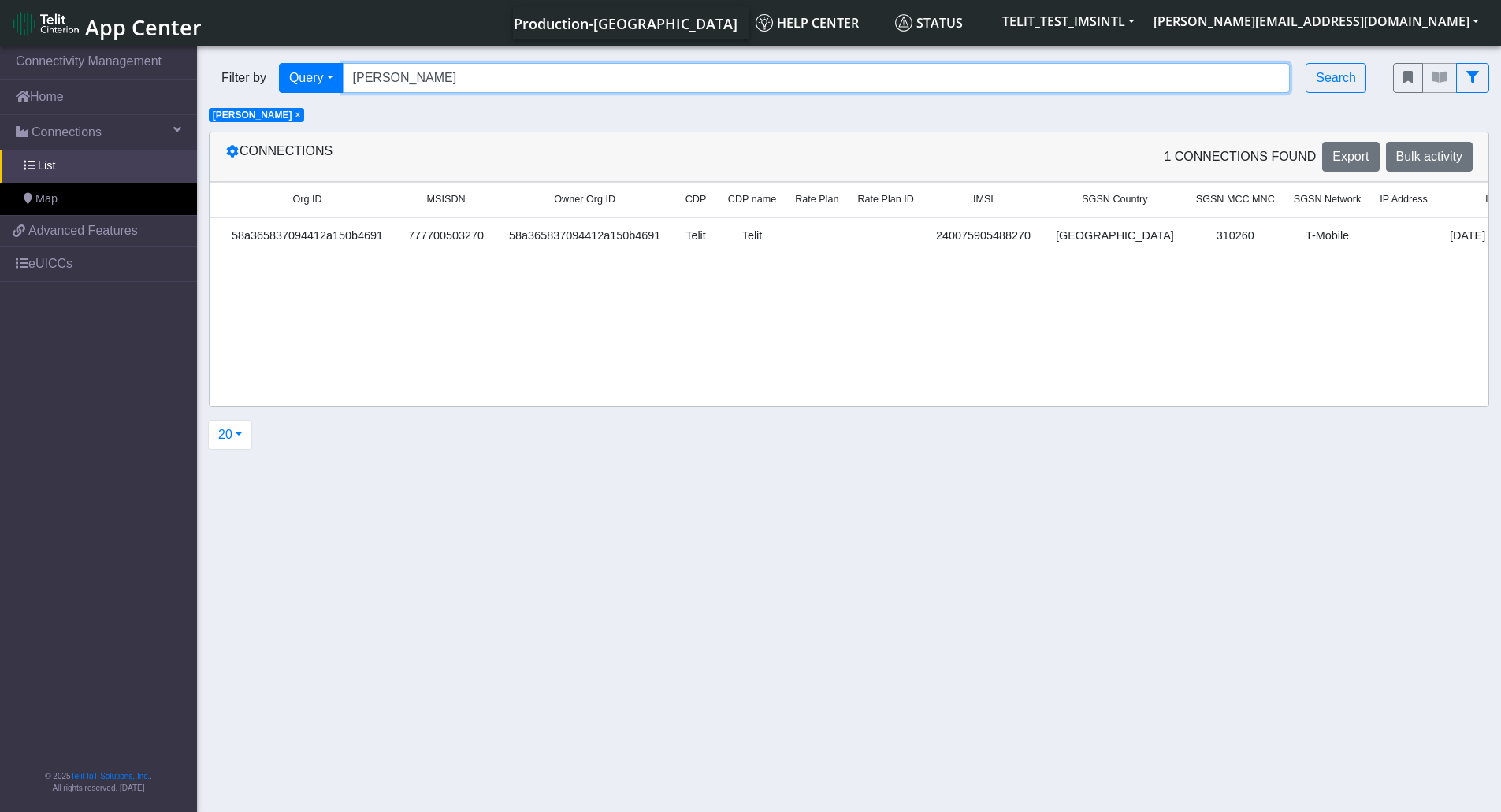
scroll to position [0, 1798]
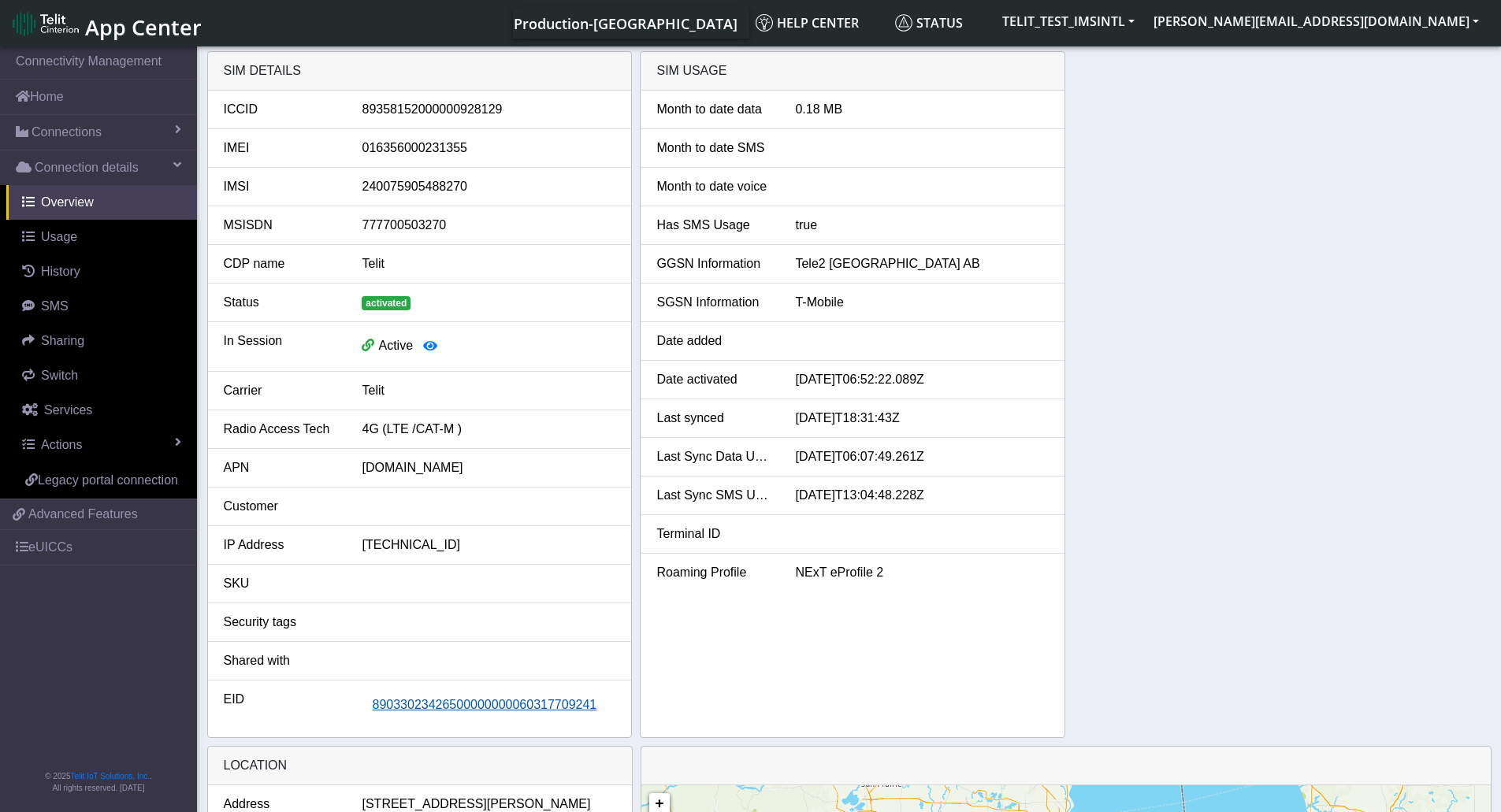
click at [405, 713] on button "89033023426500000000060317709241" at bounding box center [483, 705] width 245 height 30
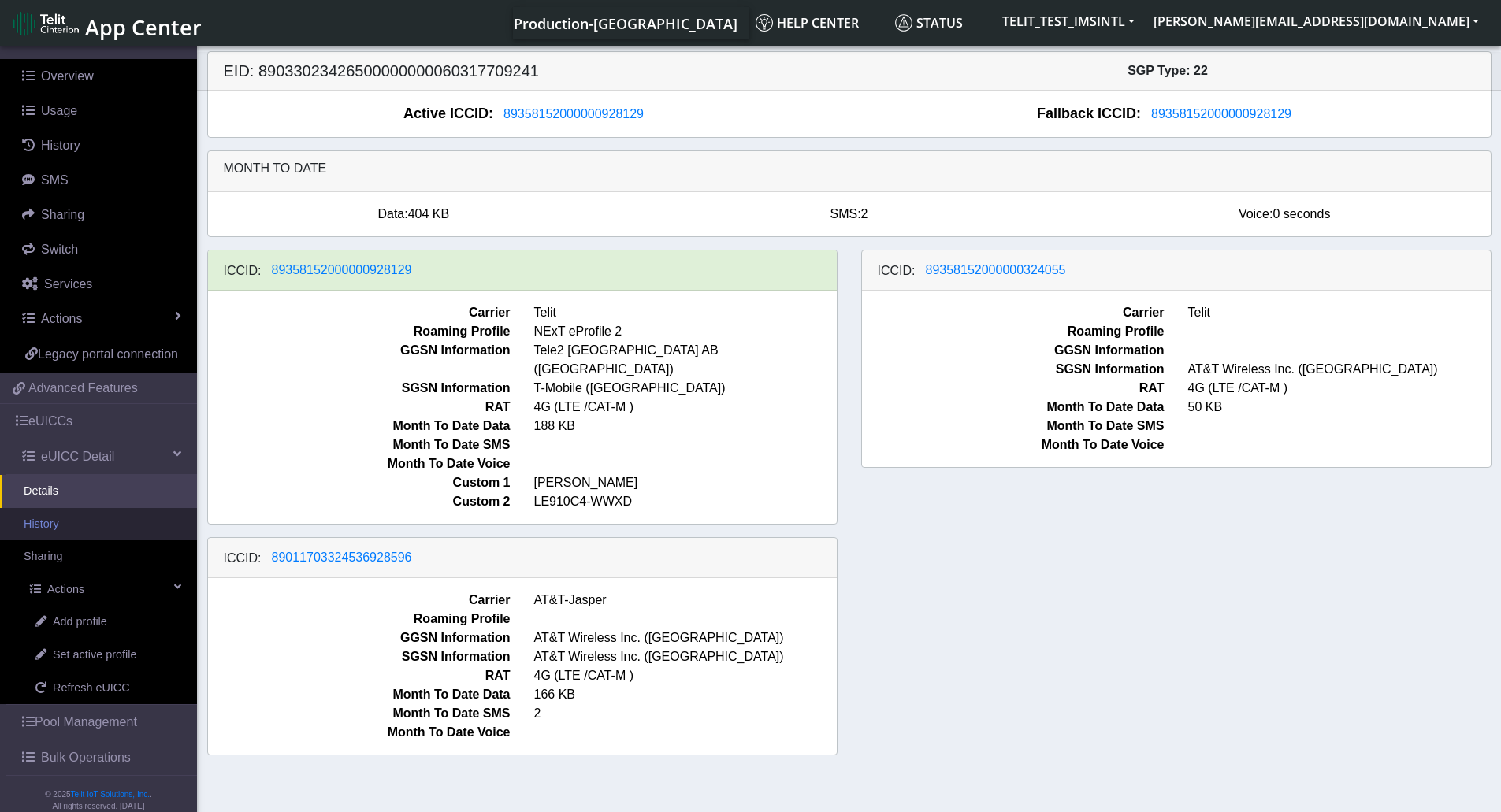
scroll to position [163, 0]
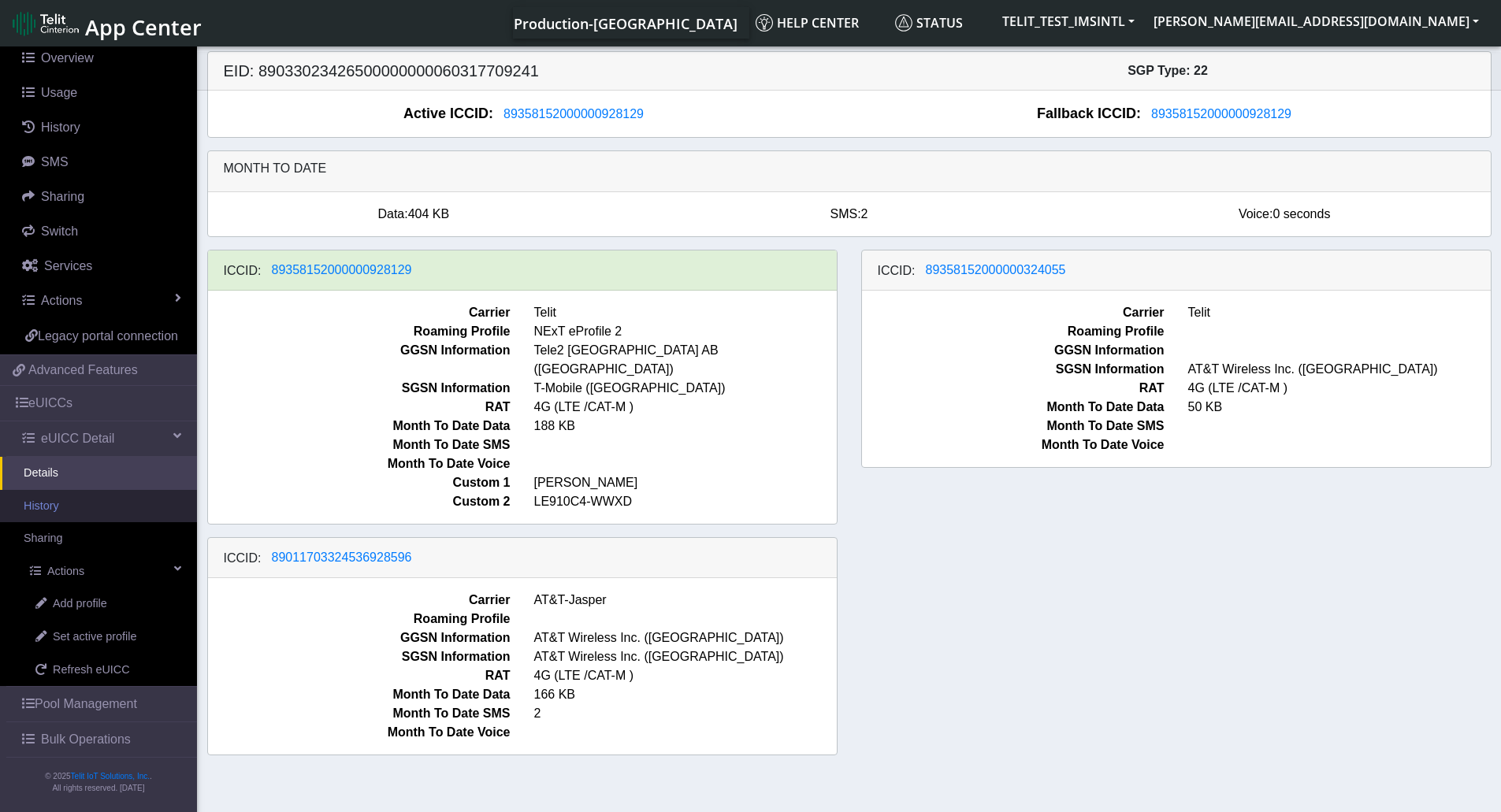
click at [74, 502] on link "History" at bounding box center [99, 505] width 197 height 33
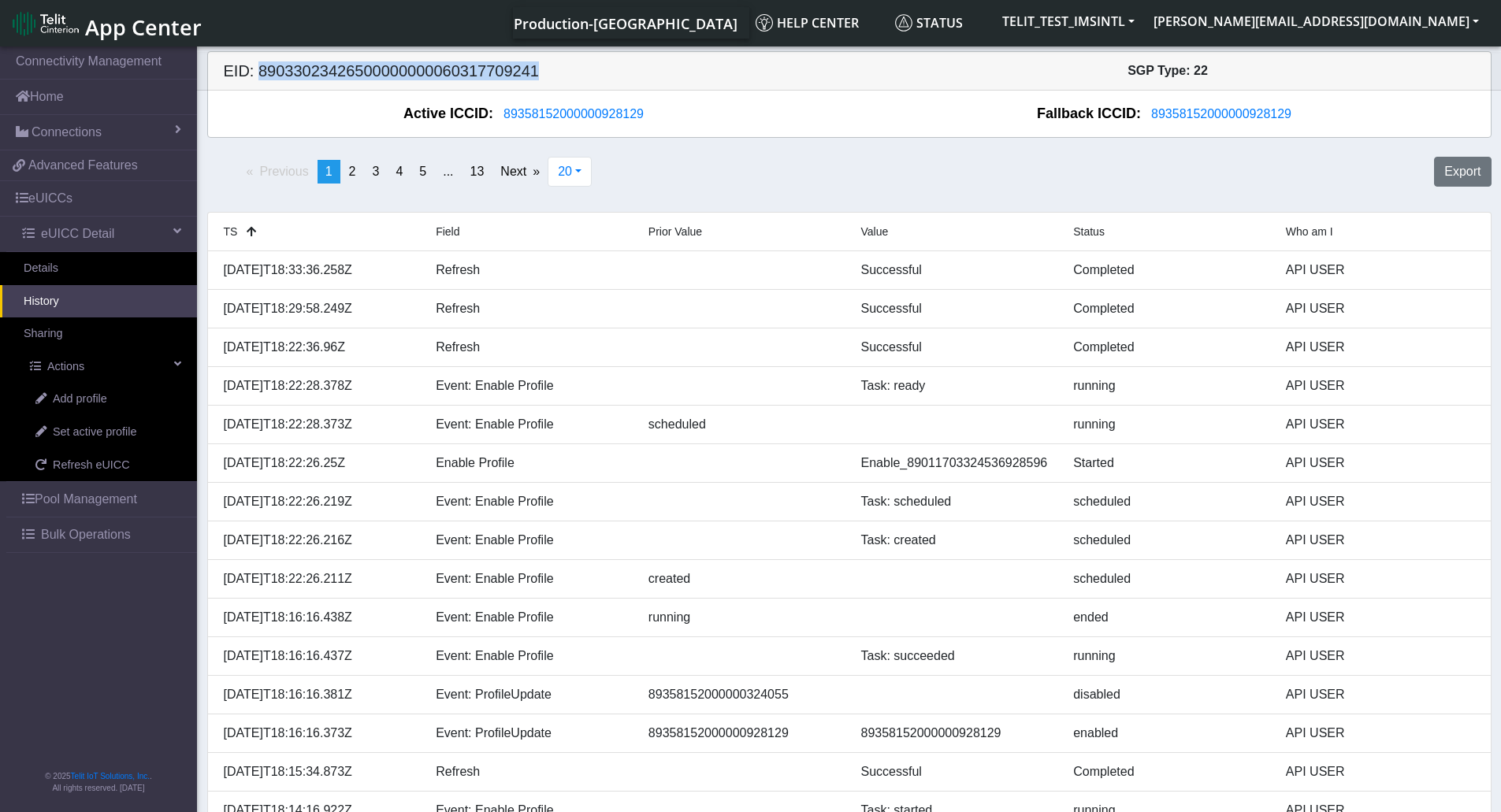
drag, startPoint x: 550, startPoint y: 61, endPoint x: 257, endPoint y: 77, distance: 293.4
click at [257, 77] on h5 "EID: 89033023426500000000060317709241" at bounding box center [530, 70] width 637 height 19
copy h5 "89033023426500000000060317709241"
click at [76, 130] on span "Connections" at bounding box center [67, 132] width 70 height 19
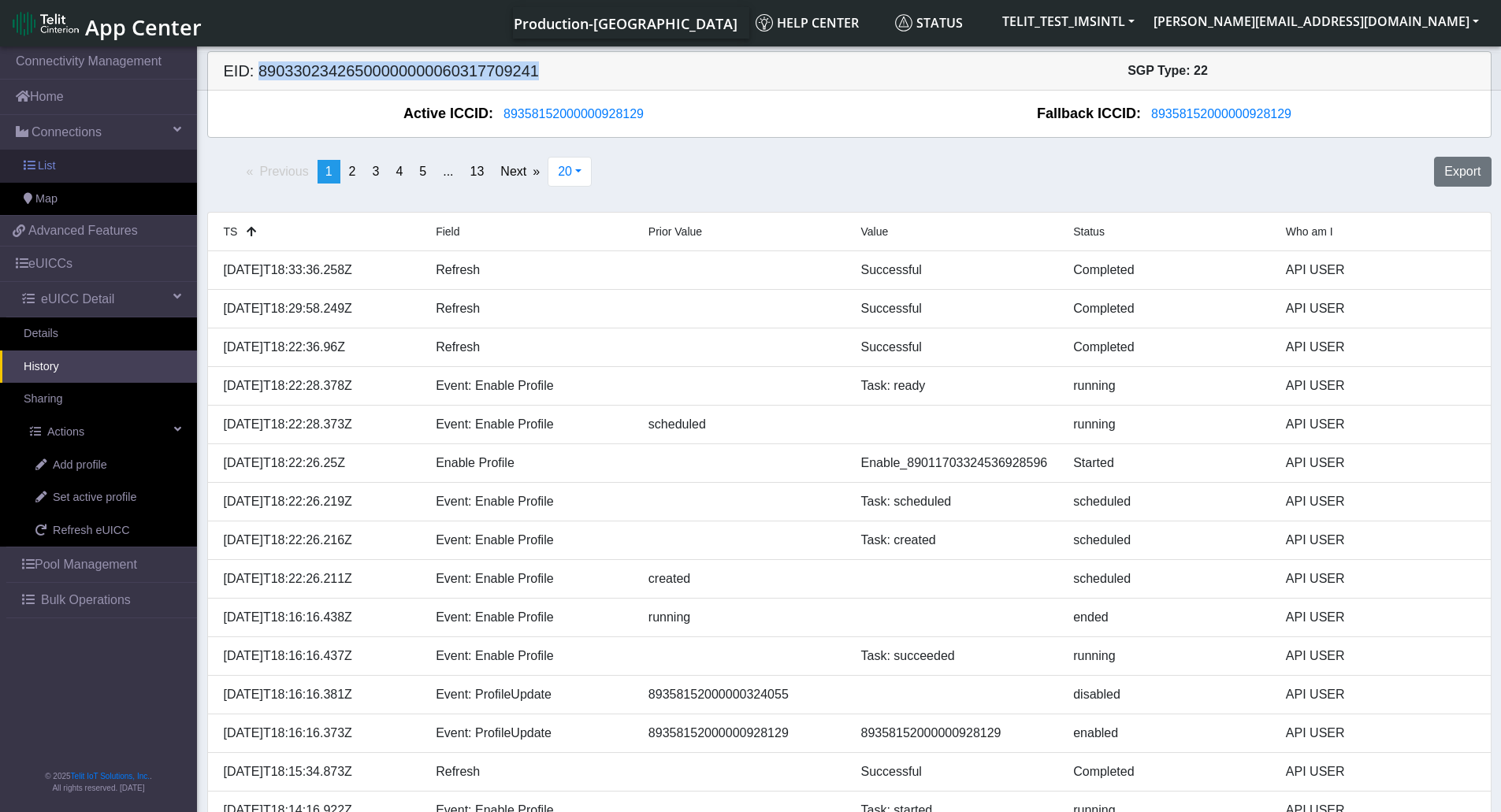
click at [46, 166] on span "List" at bounding box center [46, 166] width 17 height 17
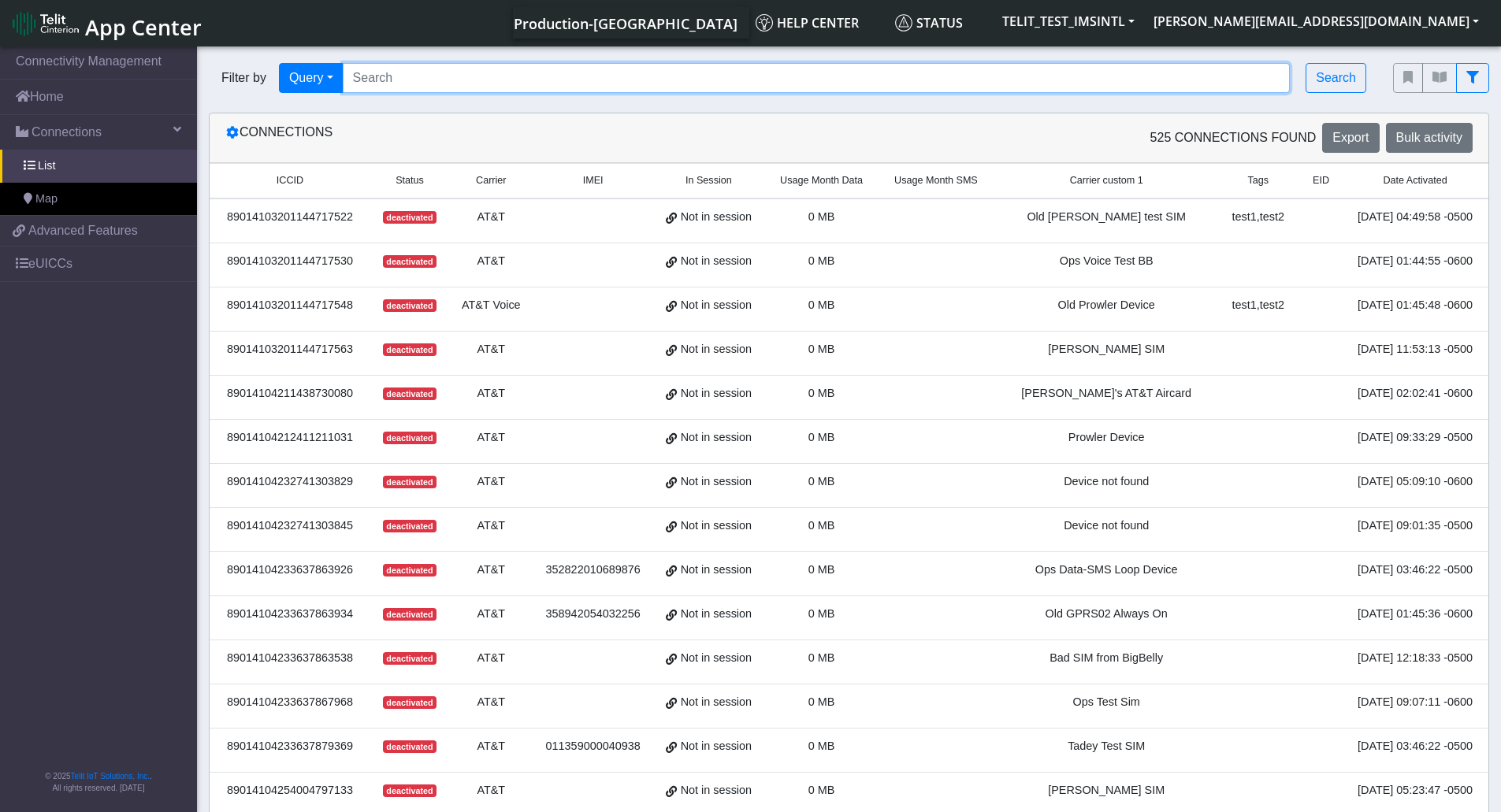
click at [491, 84] on input "Search..." at bounding box center [816, 78] width 948 height 30
paste input "89033023426500000000060317709241"
type input "89033023426500000000060317709241"
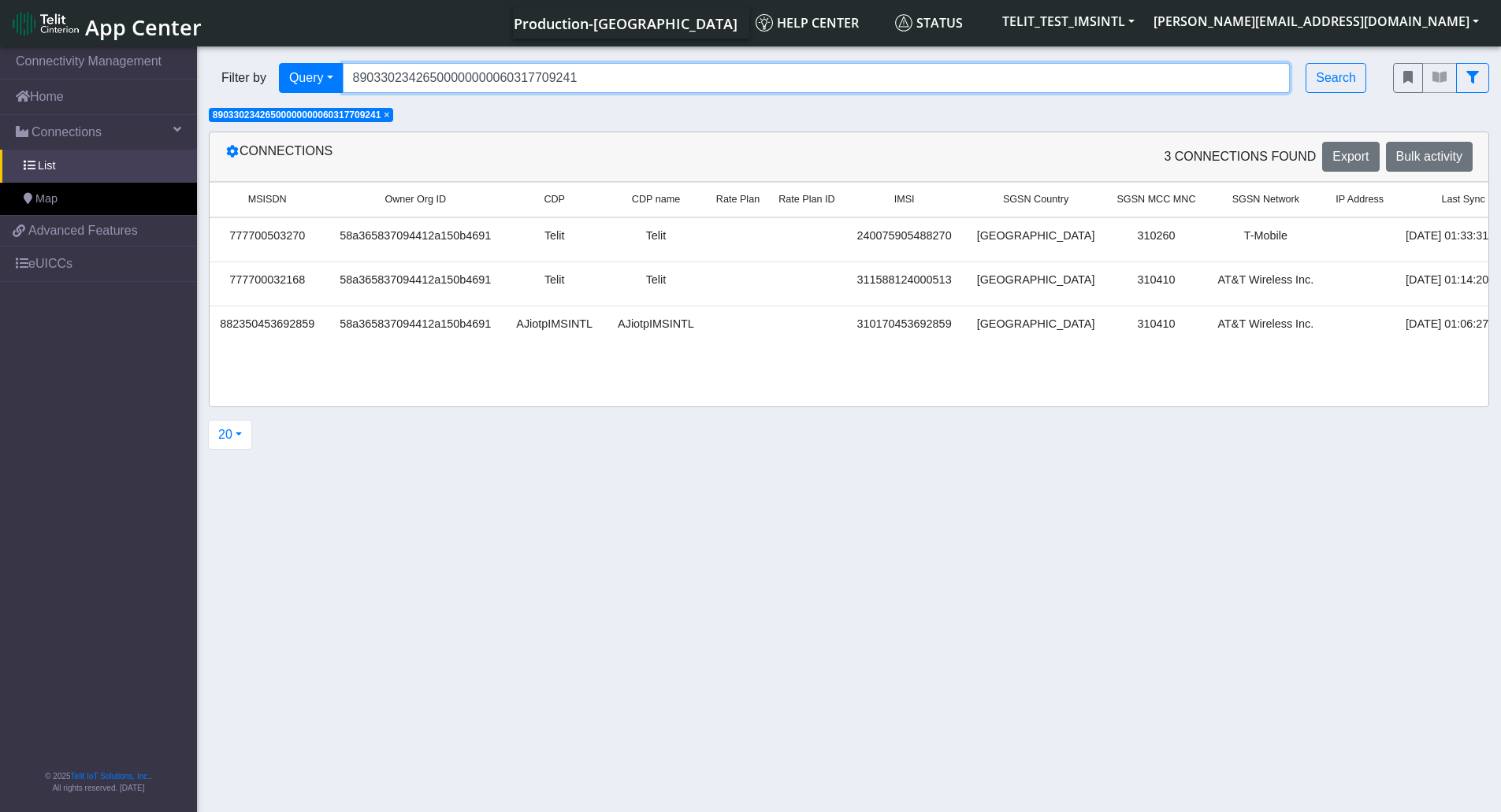
scroll to position [0, 2075]
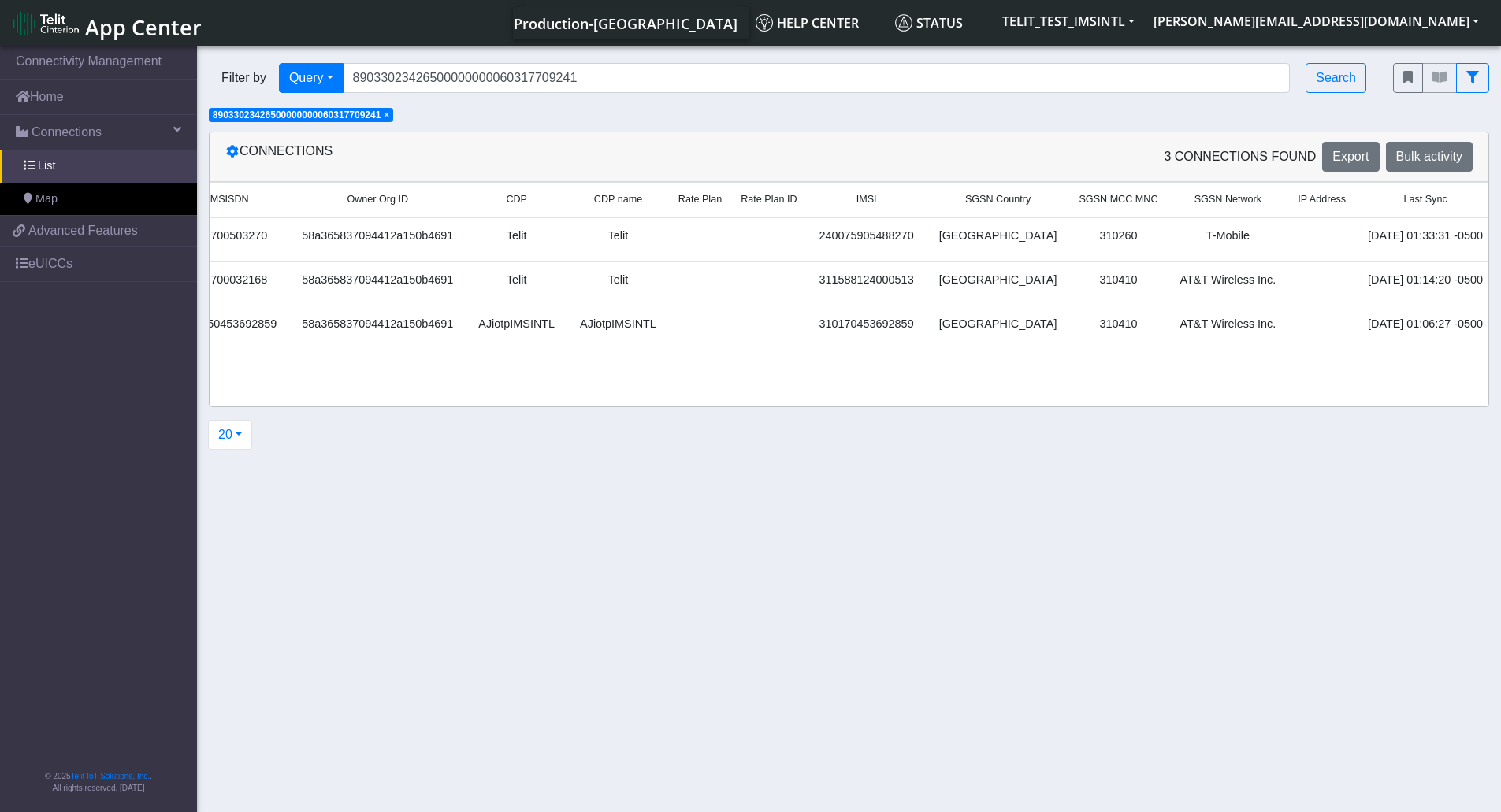
click at [1505, 233] on link "Details" at bounding box center [1528, 240] width 48 height 24
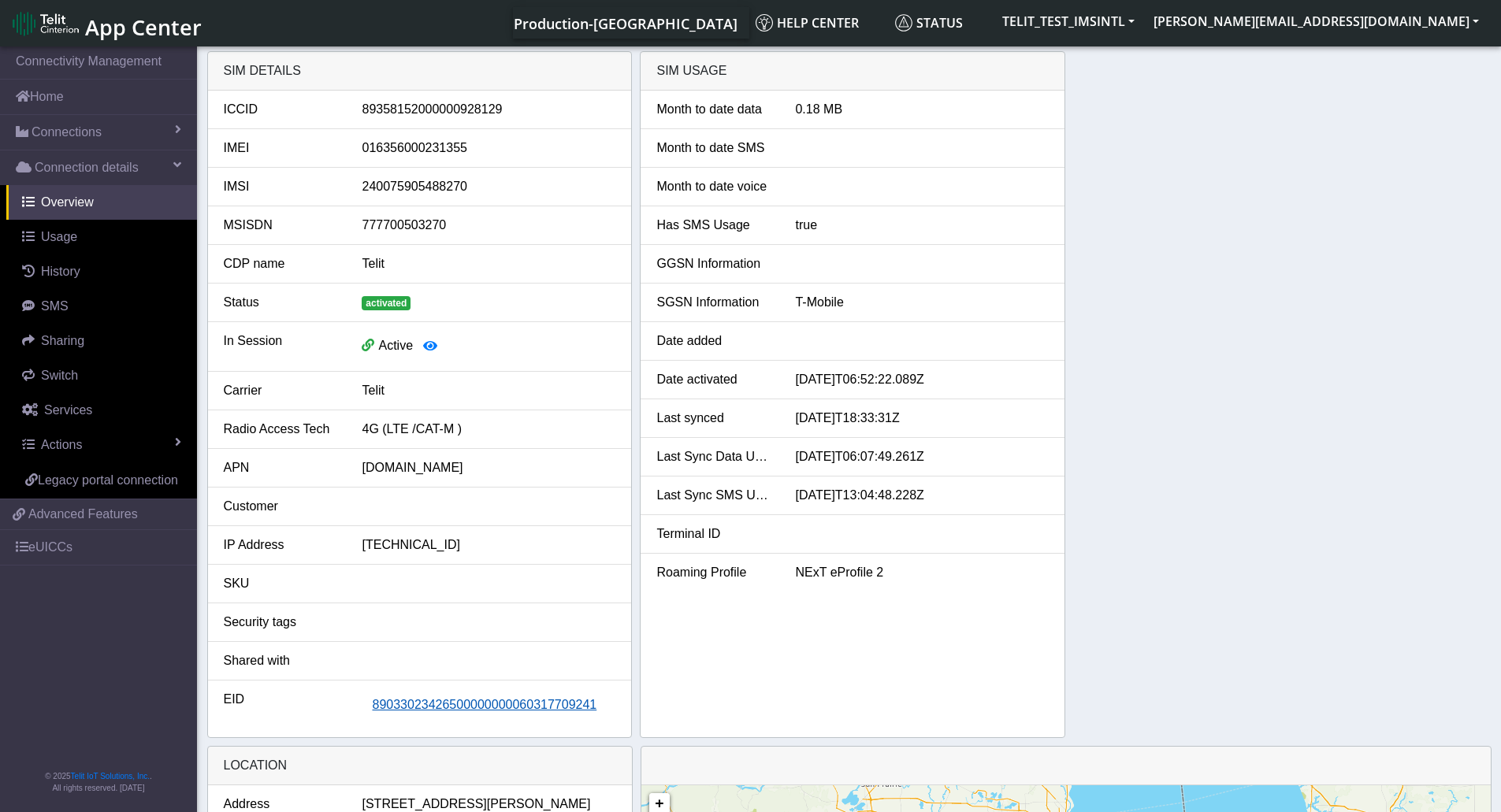
click at [509, 705] on span "89033023426500000000060317709241" at bounding box center [483, 704] width 224 height 13
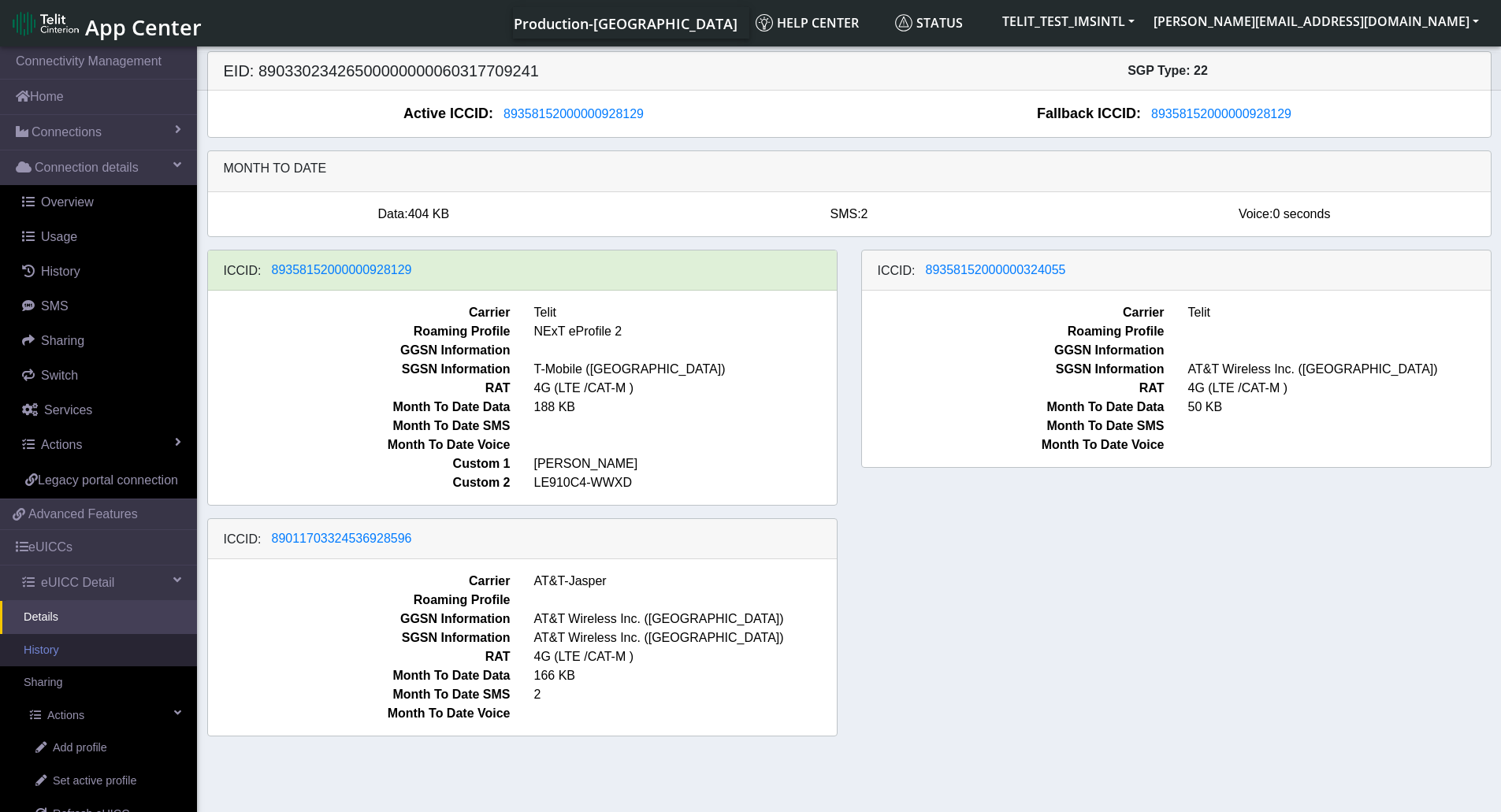
click at [61, 667] on link "History" at bounding box center [99, 650] width 197 height 33
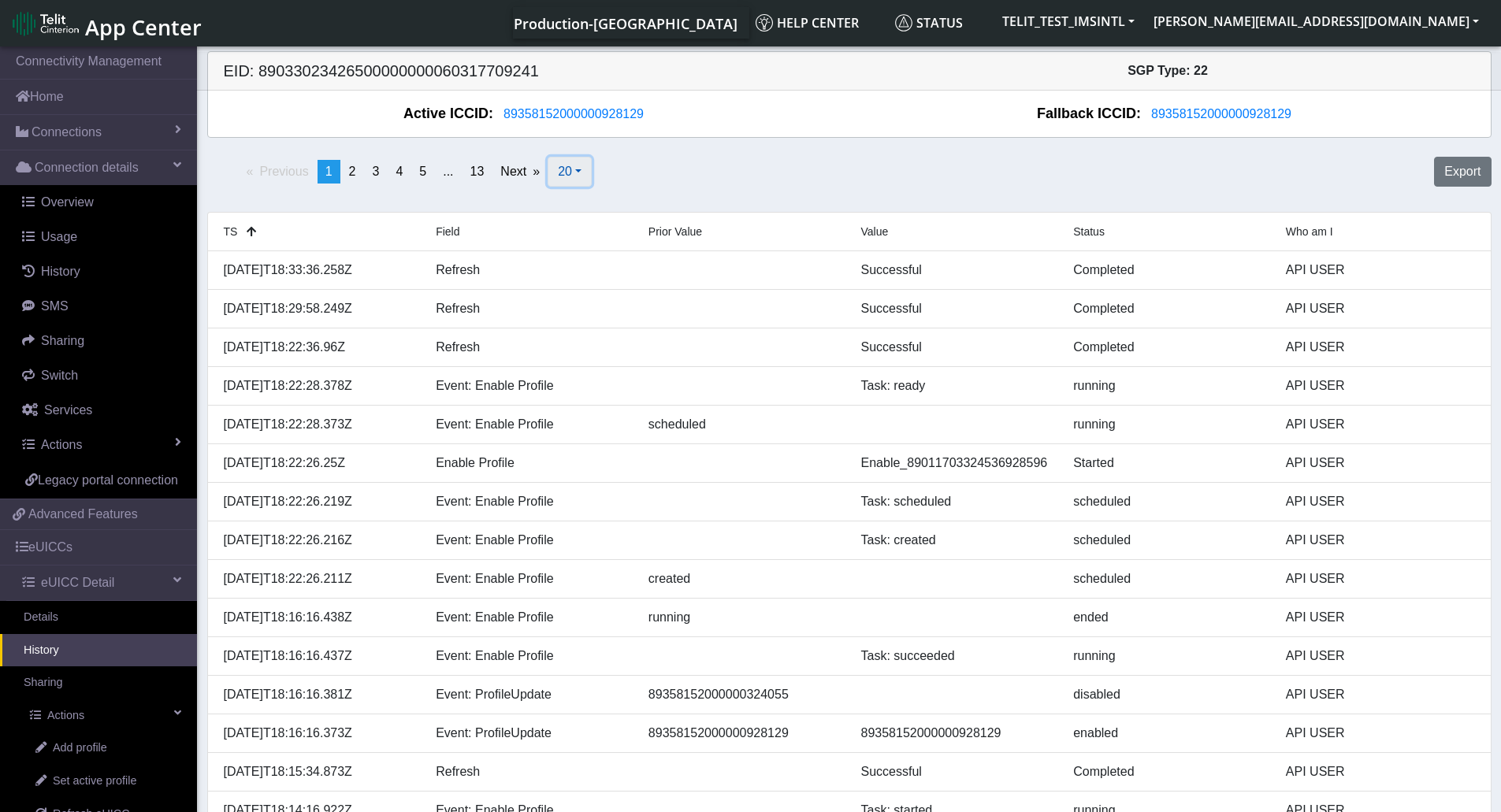
click at [572, 174] on button "20" at bounding box center [569, 172] width 44 height 30
click at [579, 238] on button "50" at bounding box center [610, 233] width 125 height 25
click at [523, 172] on button "50" at bounding box center [511, 172] width 44 height 30
click at [524, 263] on button "100" at bounding box center [553, 258] width 125 height 25
click at [701, 155] on div "Previous page 1 / 3 You're on page 1 page 2 page 3 Next page 100 20 50 100 500 …" at bounding box center [849, 177] width 1308 height 55
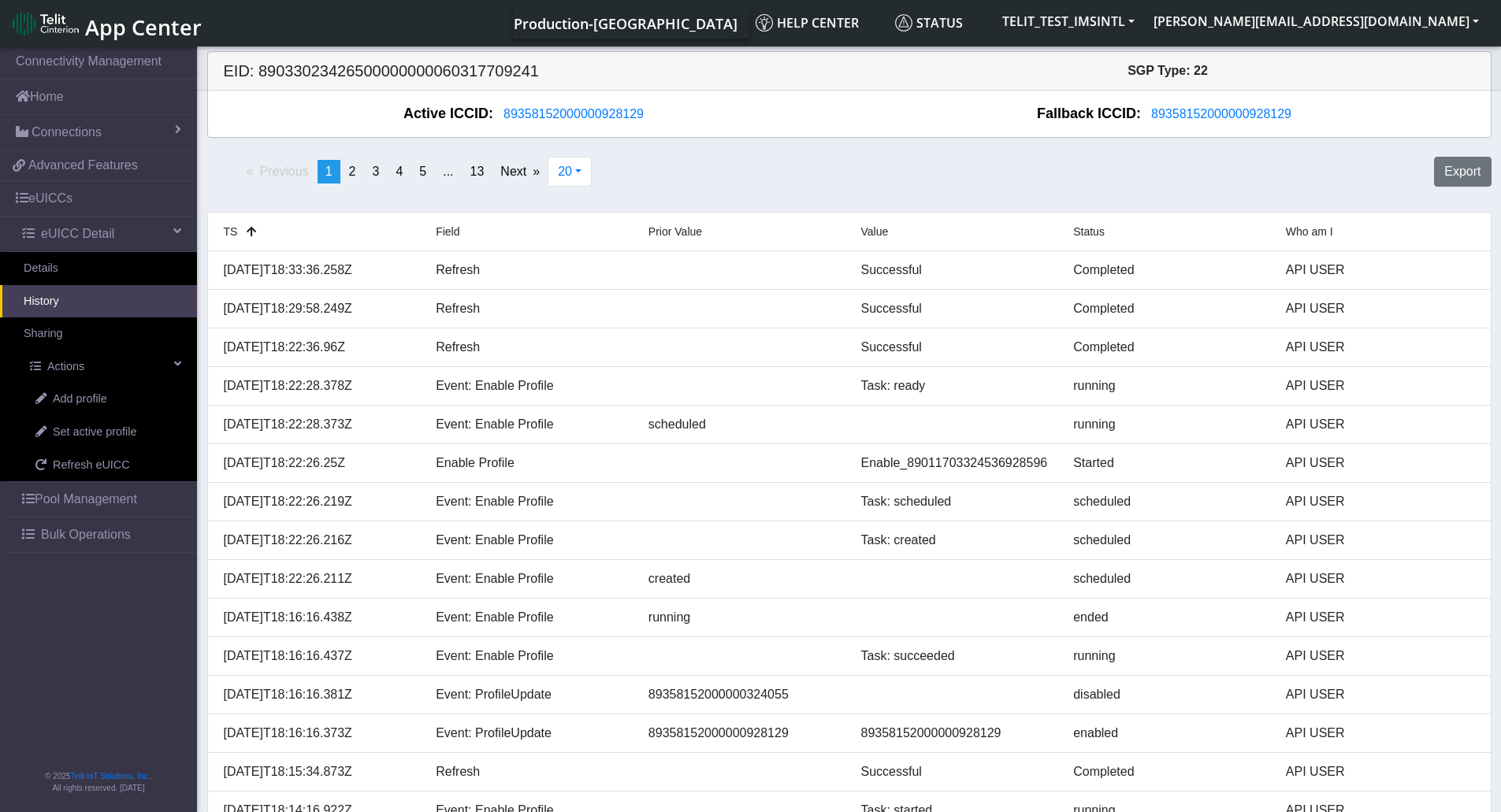
click at [1119, 174] on div "Previous page 1 / 13 You're on page 1 page 2 page 3 page 4 page 5 page ... page…" at bounding box center [849, 177] width 1308 height 55
click at [811, 109] on div "Active ICCID: [TECHNICAL_ID]" at bounding box center [529, 113] width 641 height 22
click at [68, 305] on link "History" at bounding box center [99, 301] width 197 height 33
click at [62, 263] on link "Details" at bounding box center [99, 268] width 197 height 33
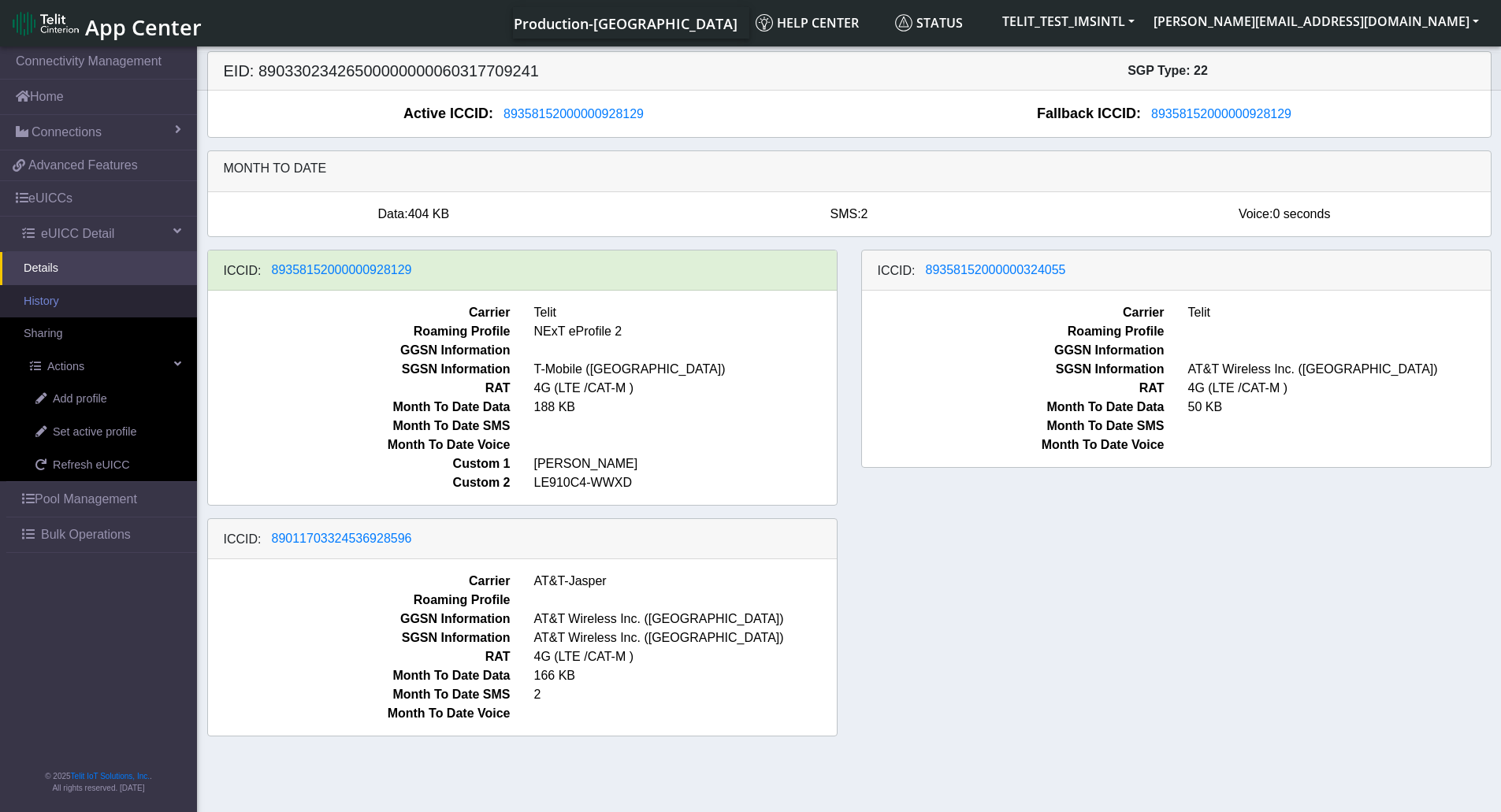
click at [49, 302] on link "History" at bounding box center [99, 301] width 197 height 33
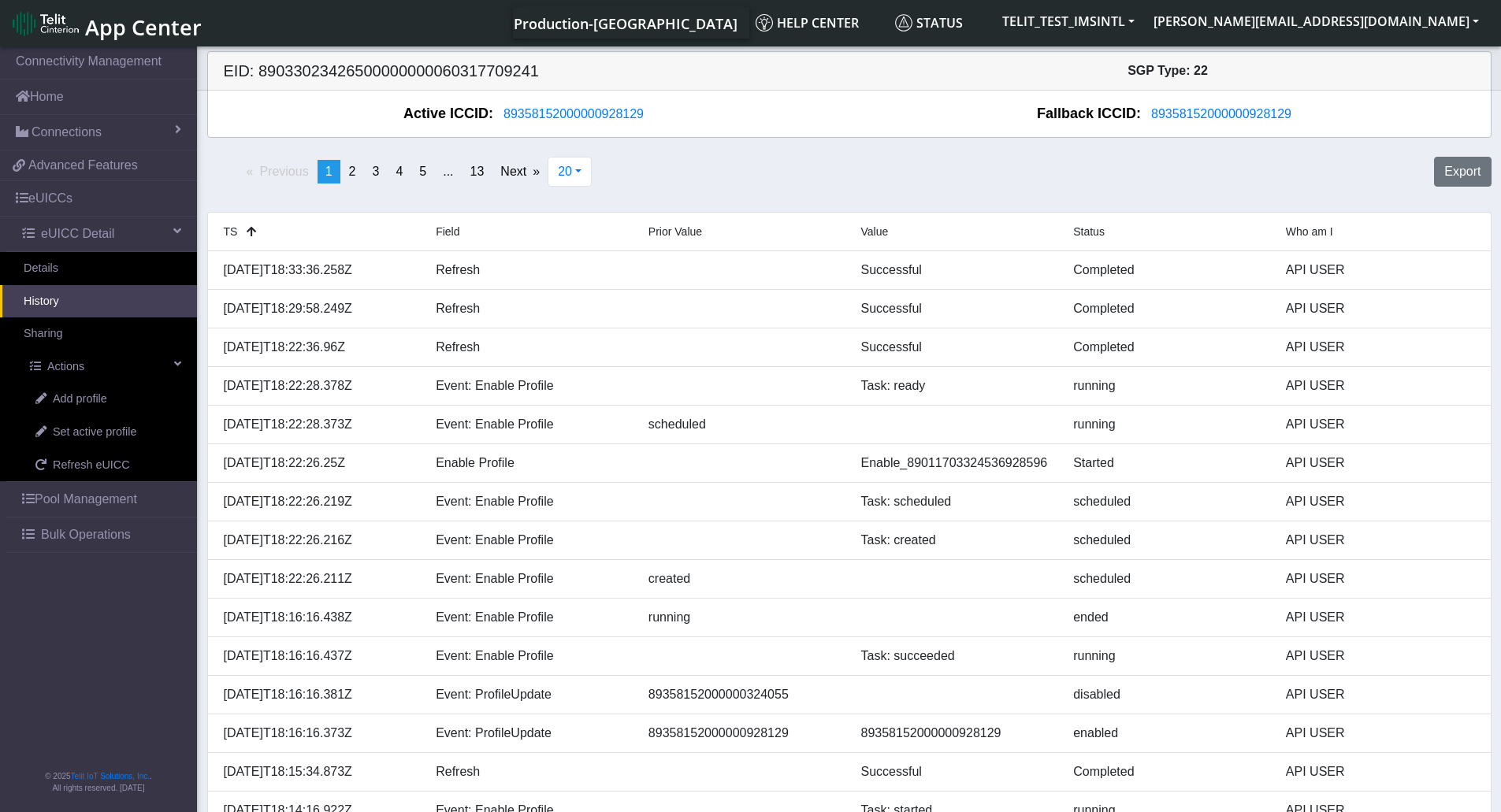
click at [856, 106] on div "Fallback ICCID: 89358152000000928129" at bounding box center [1169, 113] width 641 height 22
click at [68, 297] on link "History" at bounding box center [99, 301] width 197 height 33
click at [57, 276] on link "Details" at bounding box center [99, 268] width 197 height 33
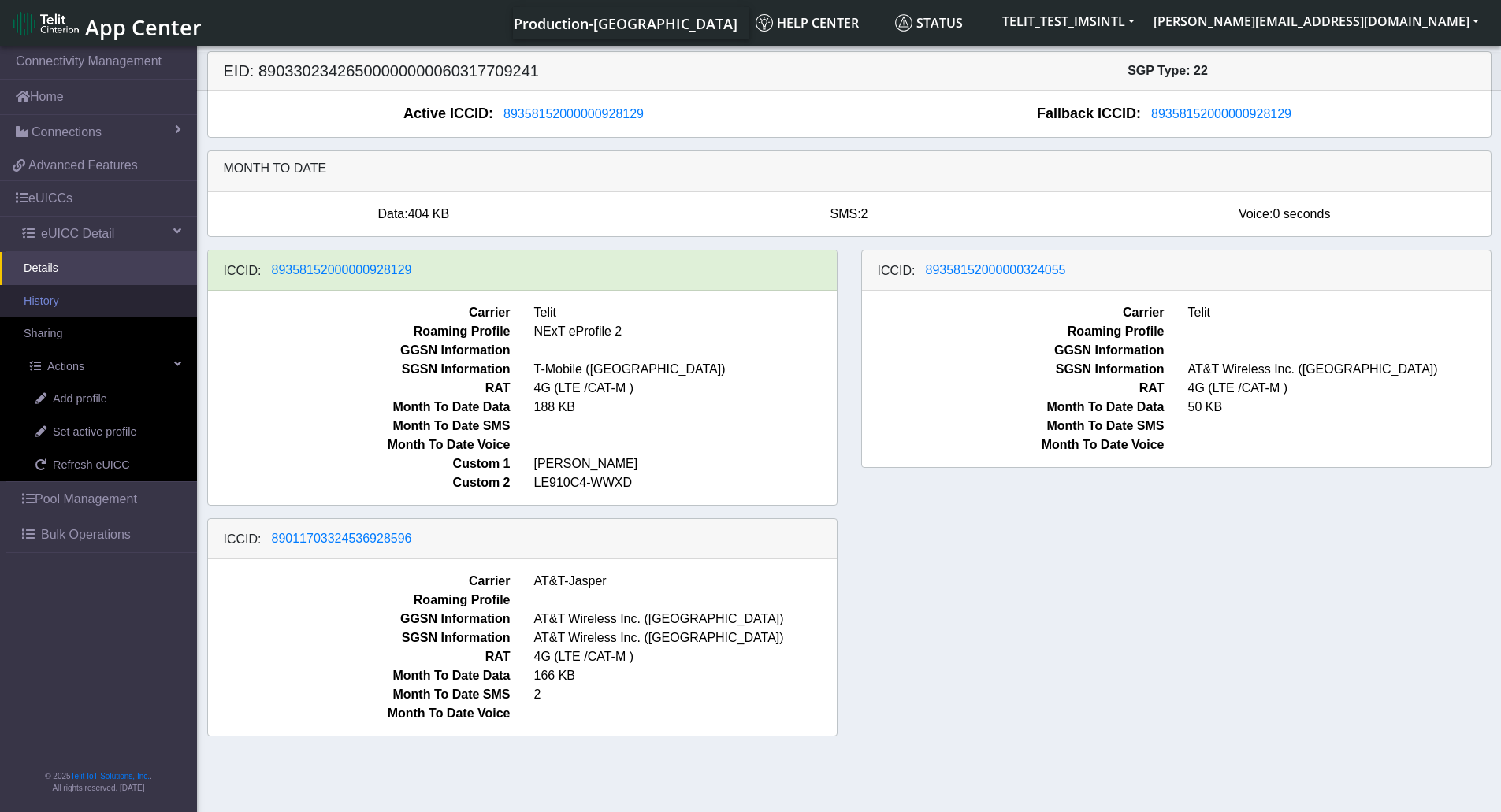
click at [57, 308] on link "History" at bounding box center [99, 301] width 197 height 33
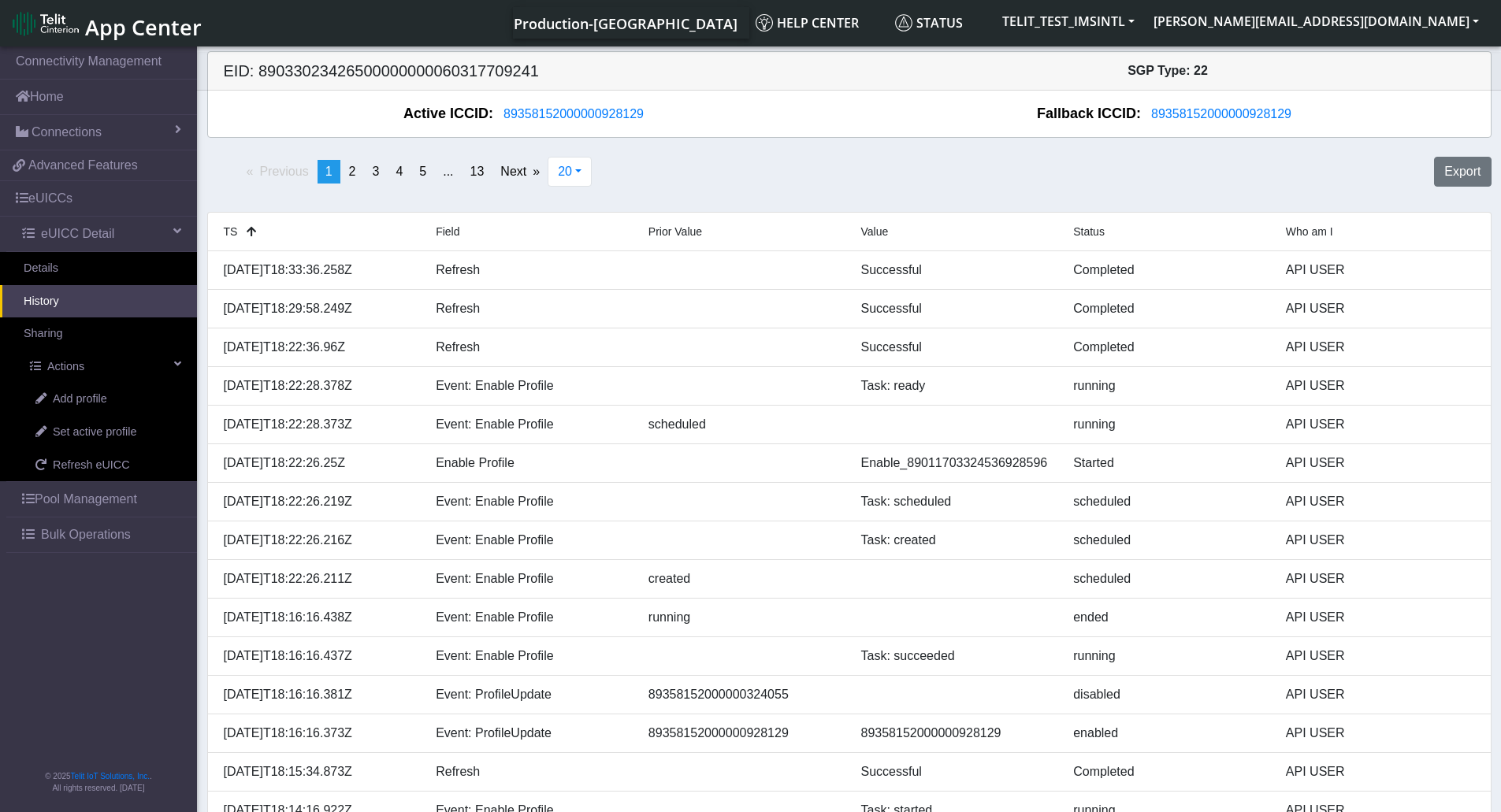
drag, startPoint x: 669, startPoint y: 106, endPoint x: 650, endPoint y: 110, distance: 19.4
click at [650, 110] on div "Active ICCID: [TECHNICAL_ID]" at bounding box center [529, 113] width 641 height 22
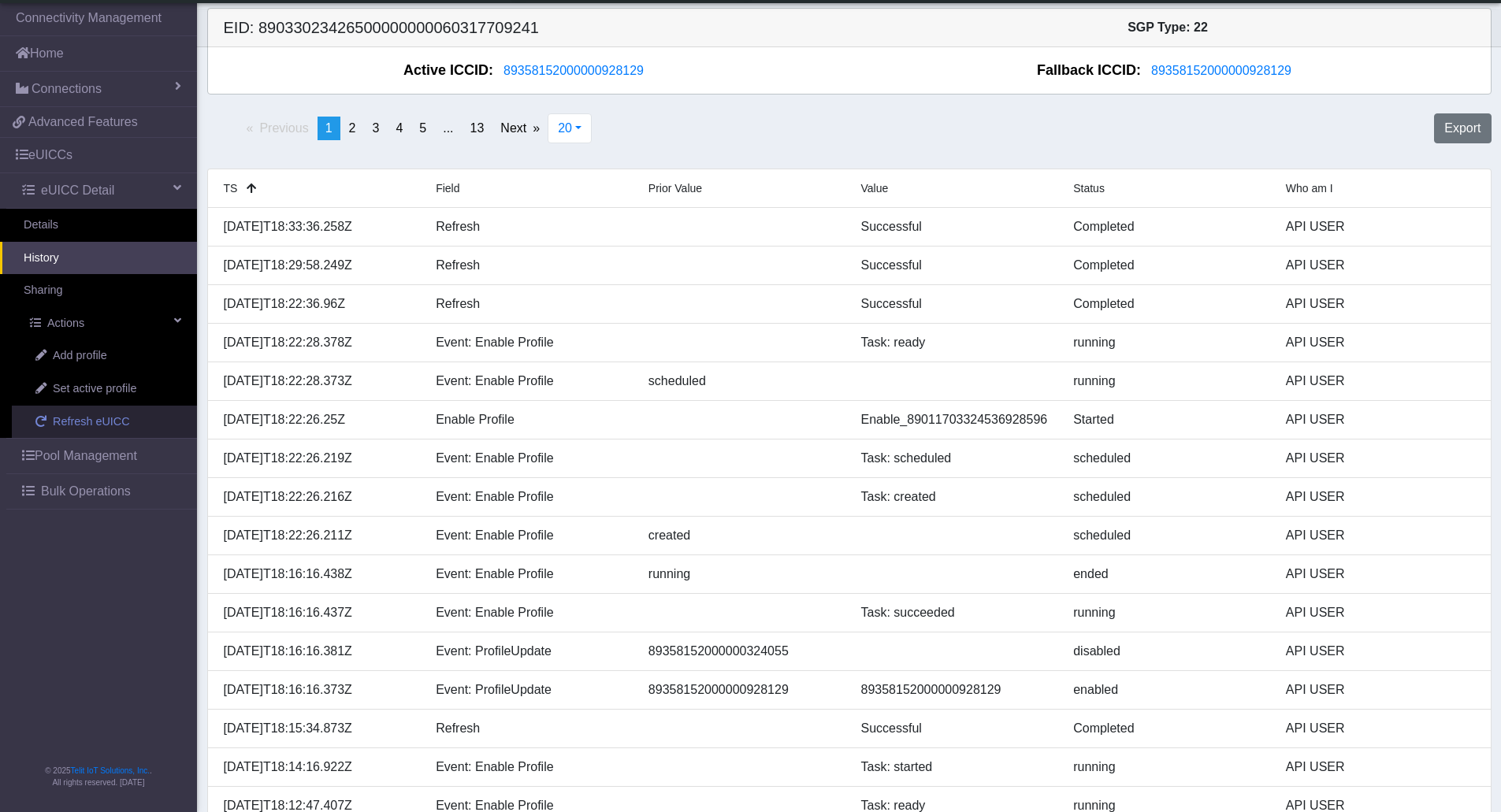
scroll to position [229, 0]
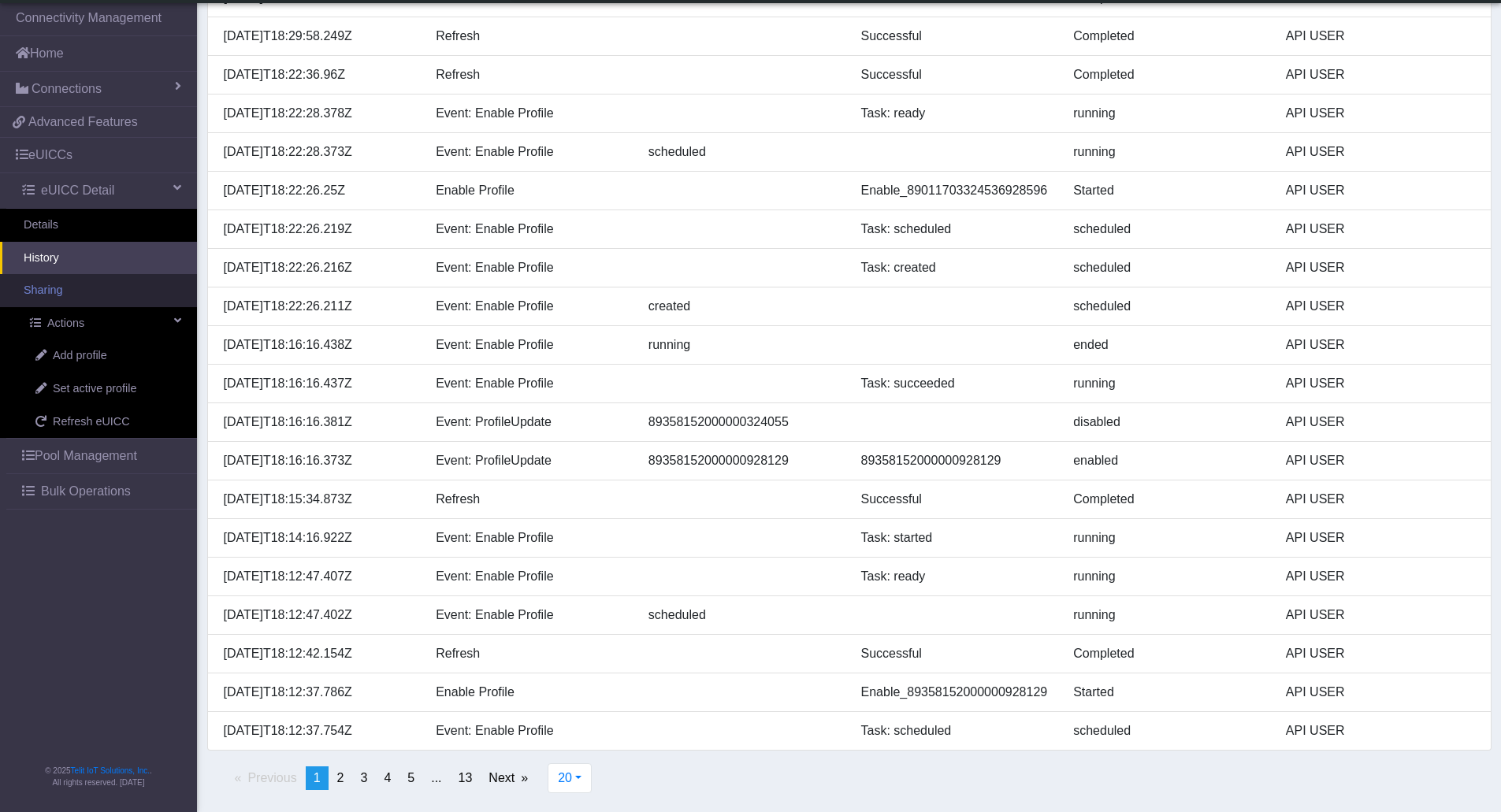
click at [65, 280] on link "Sharing" at bounding box center [99, 290] width 197 height 33
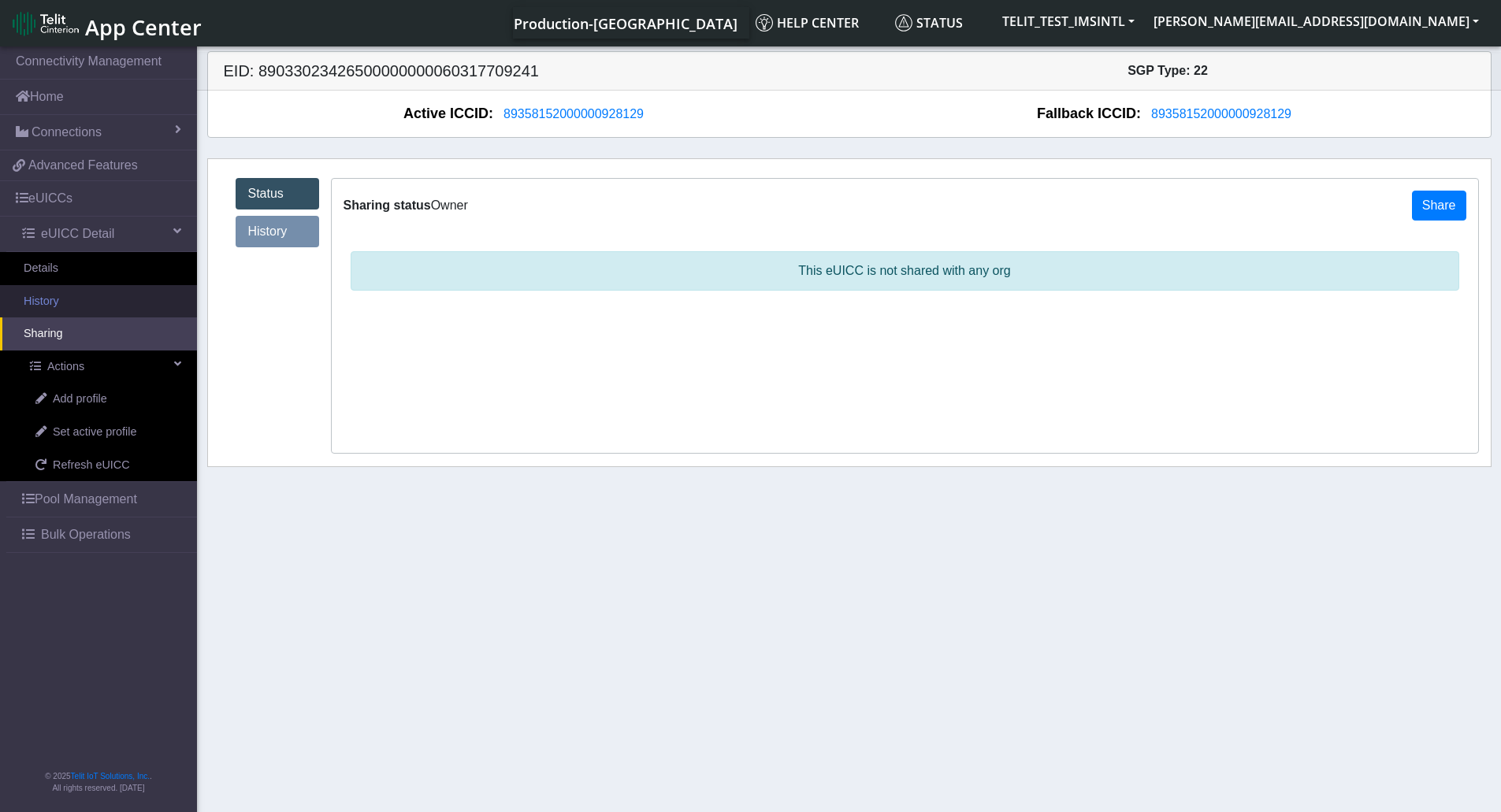
click at [57, 304] on link "History" at bounding box center [99, 301] width 197 height 33
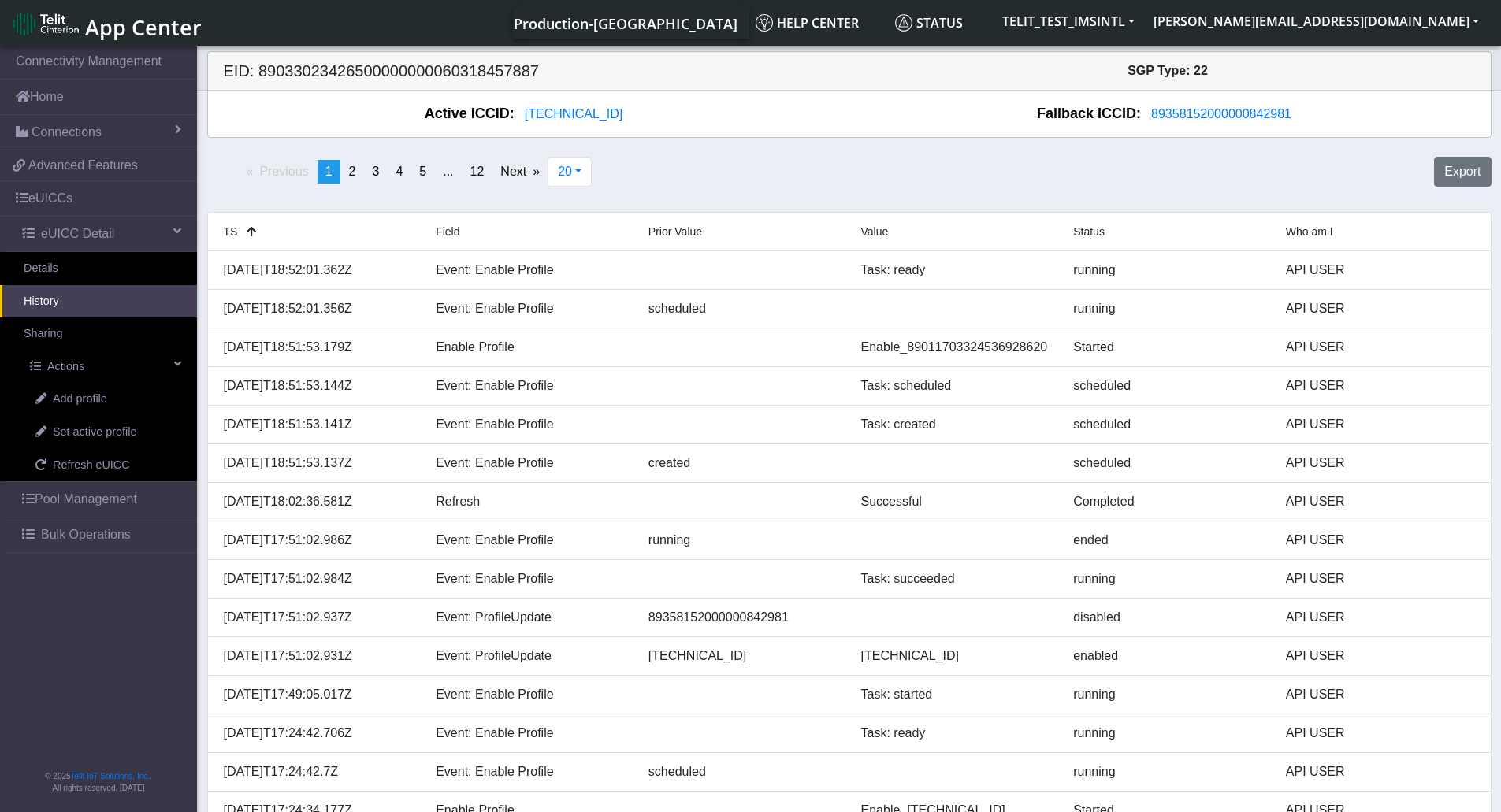
click at [56, 298] on link "History" at bounding box center [99, 301] width 197 height 33
click at [47, 303] on link "History" at bounding box center [99, 301] width 197 height 33
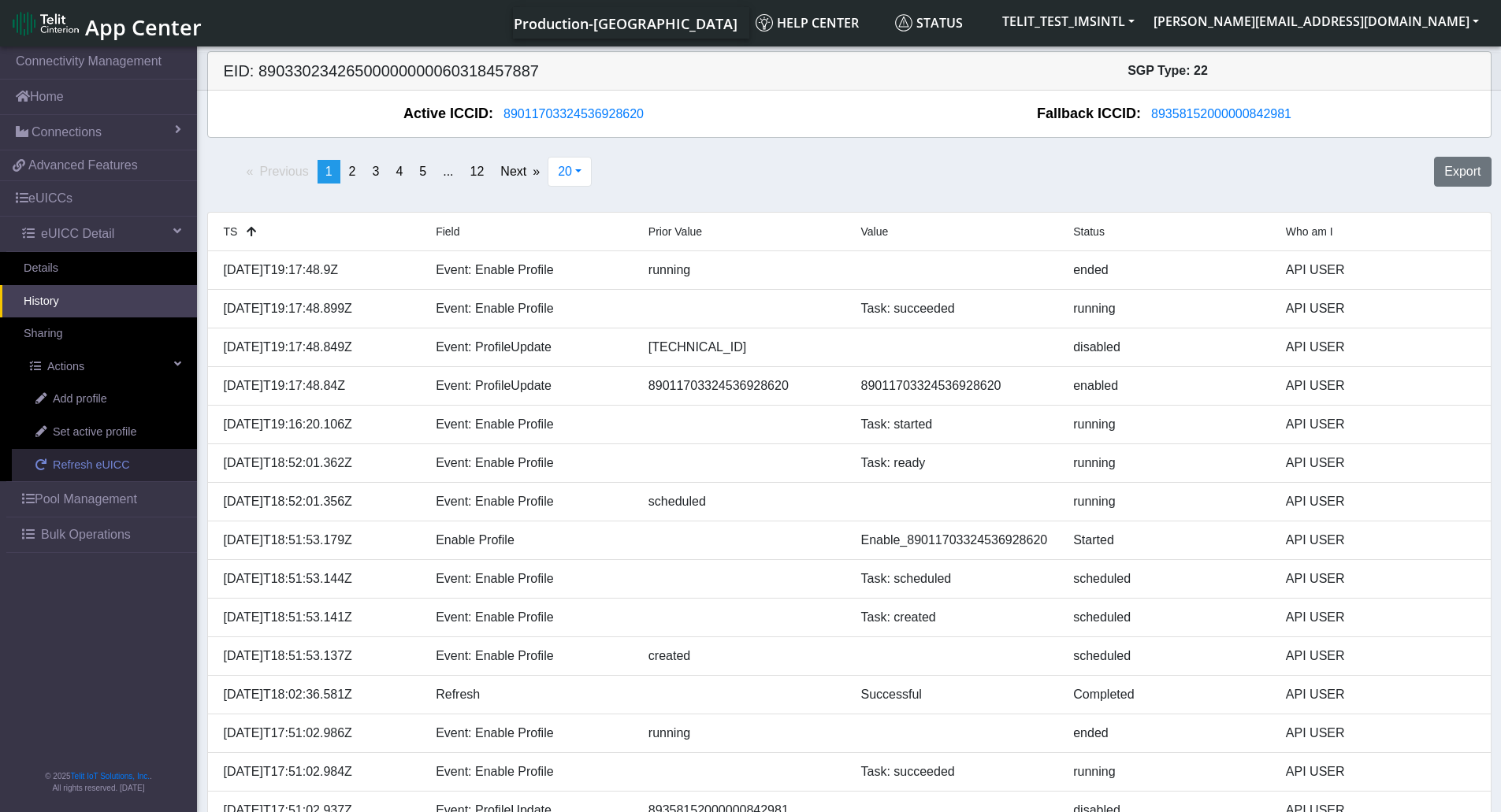
click at [100, 466] on span "Refresh eUICC" at bounding box center [91, 465] width 77 height 17
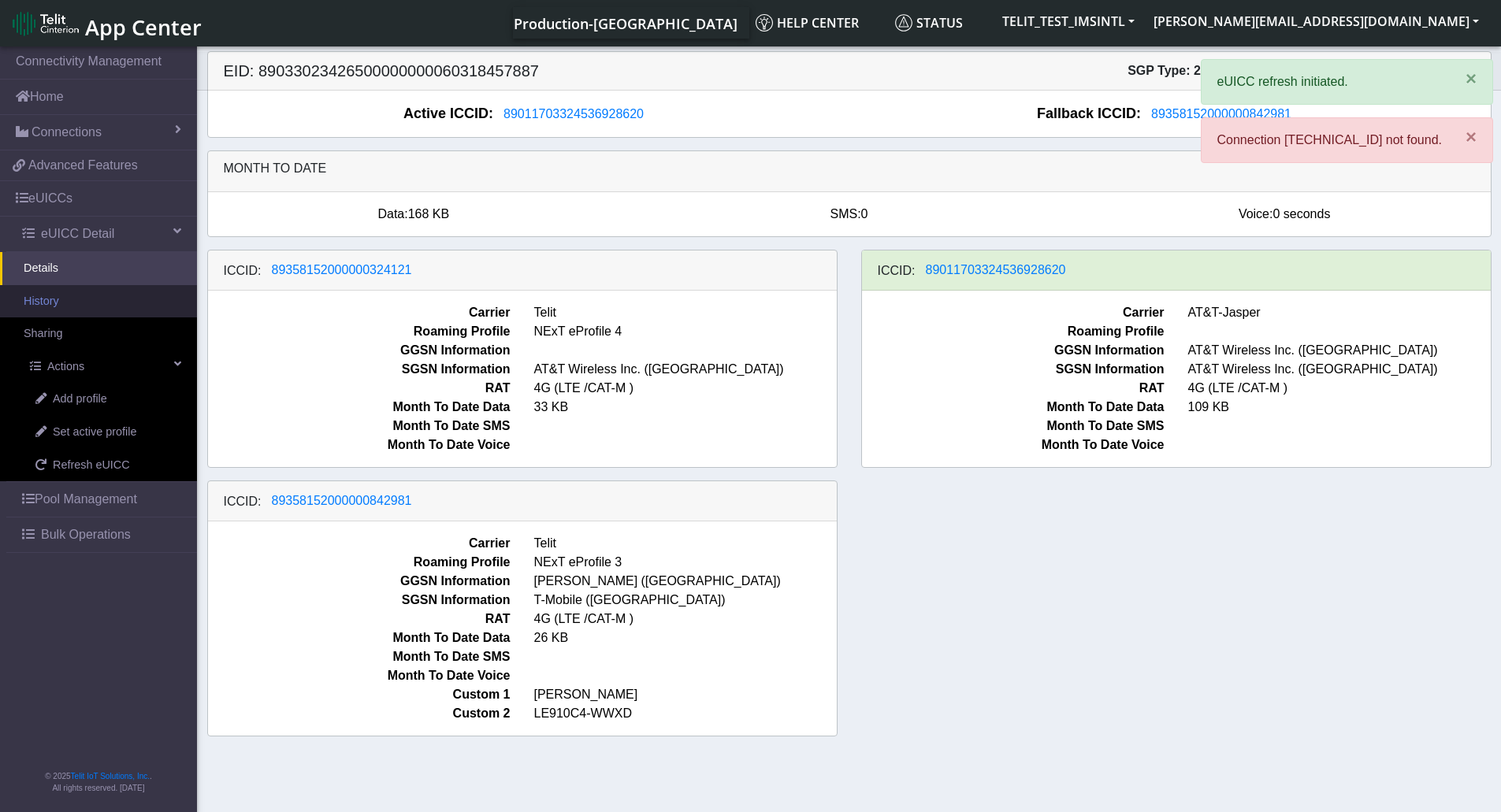
click at [61, 308] on link "History" at bounding box center [99, 301] width 197 height 33
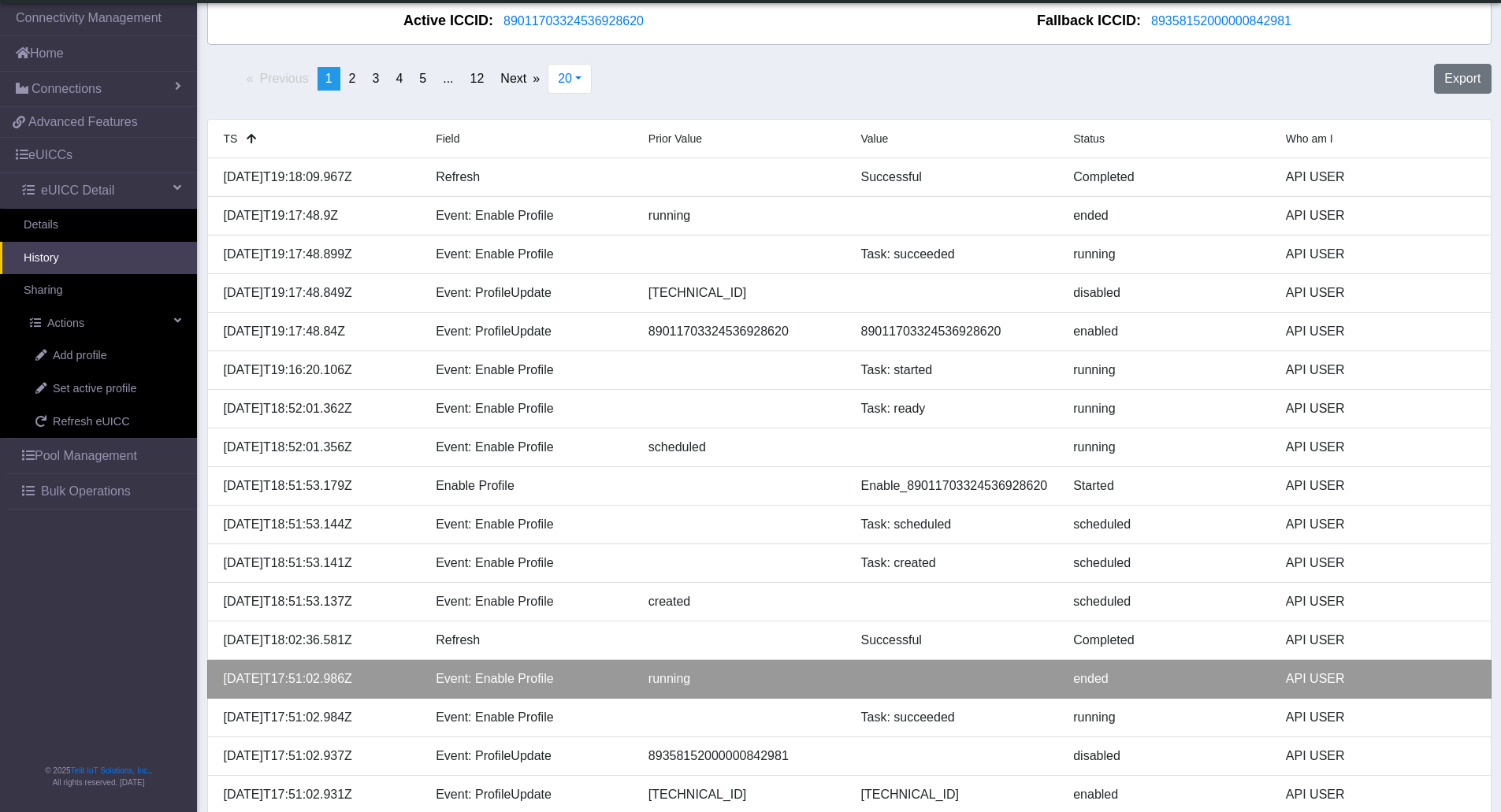
scroll to position [19, 0]
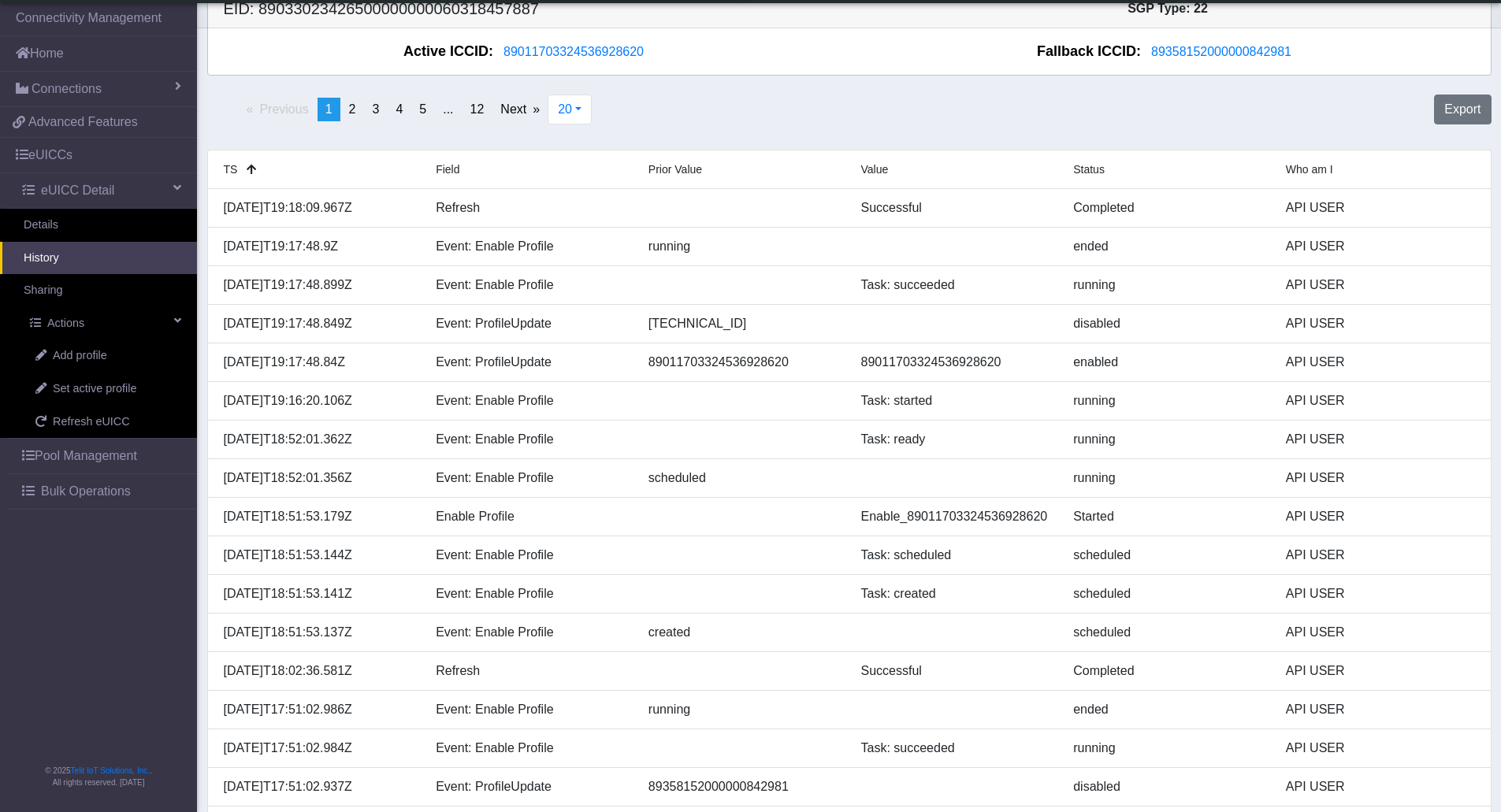
click at [735, 103] on div "Previous page 1 / 12 You're on page 1 page 2 page 3 page 4 page 5 page ... page…" at bounding box center [849, 115] width 1308 height 55
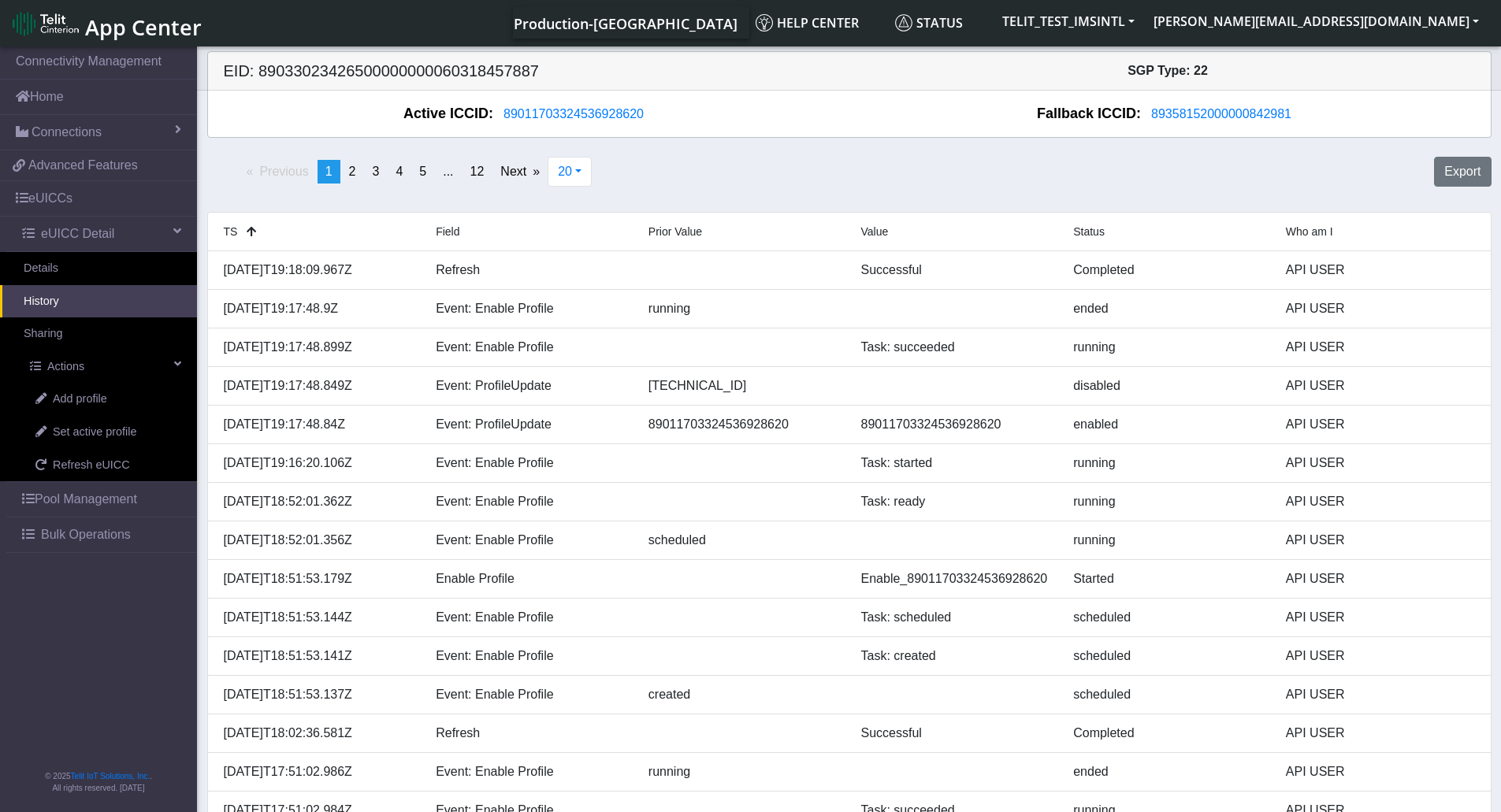
click at [84, 300] on link "History" at bounding box center [99, 301] width 197 height 33
click at [71, 132] on span "Connections" at bounding box center [67, 132] width 70 height 19
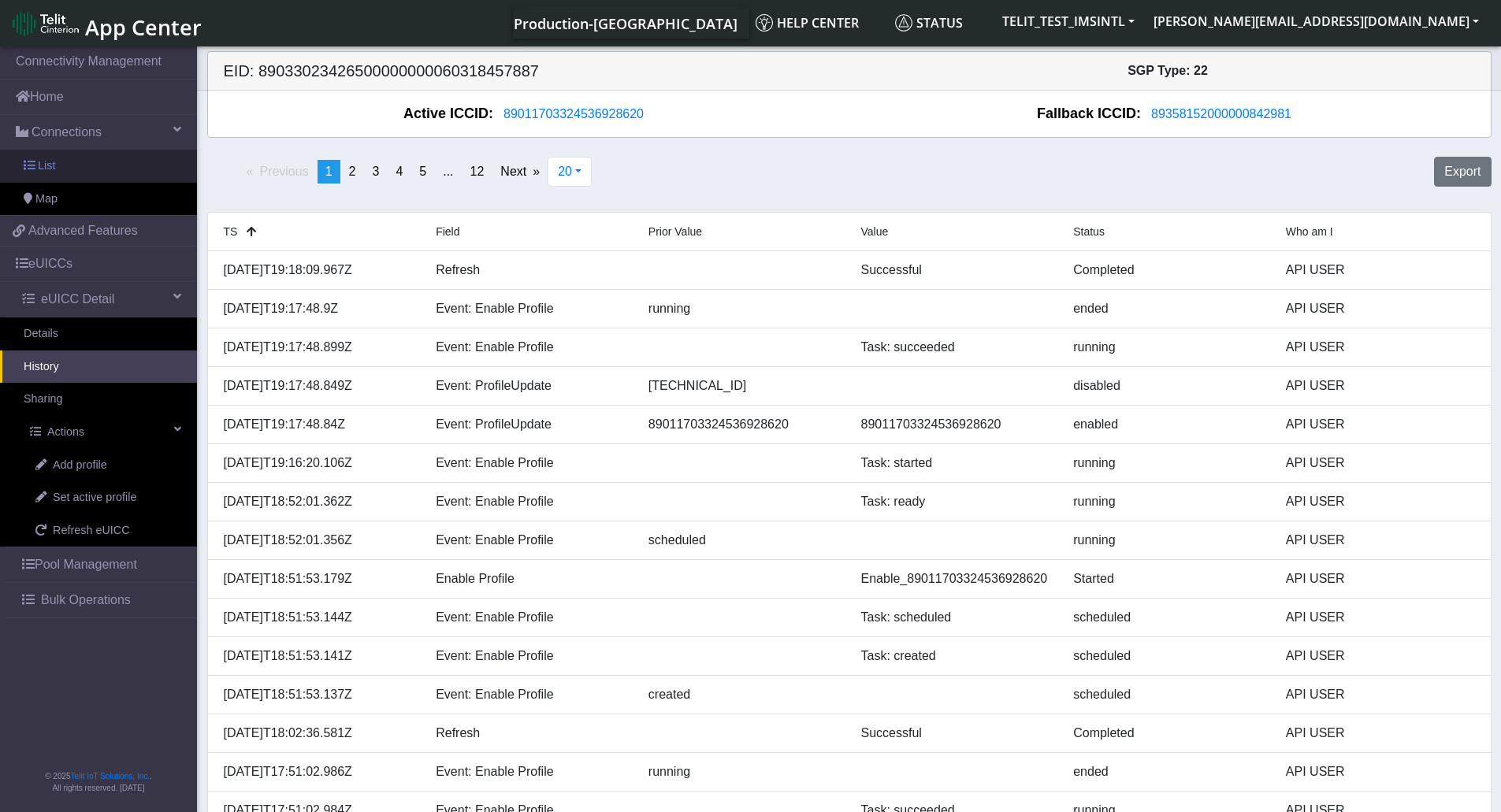
click at [55, 170] on link "List" at bounding box center [99, 166] width 197 height 33
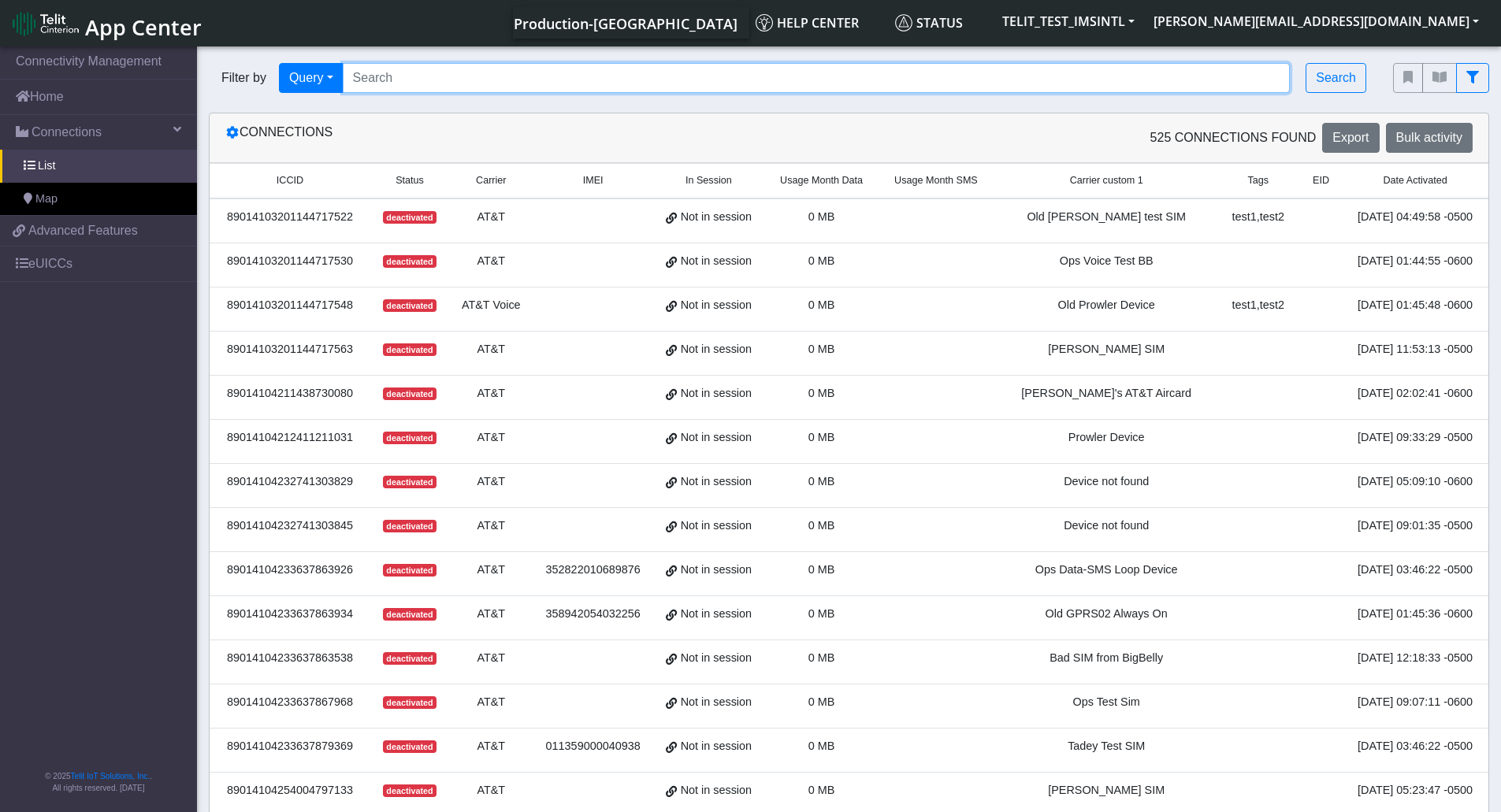
click at [441, 80] on input "Search..." at bounding box center [816, 78] width 948 height 30
type input "CHARLIE"
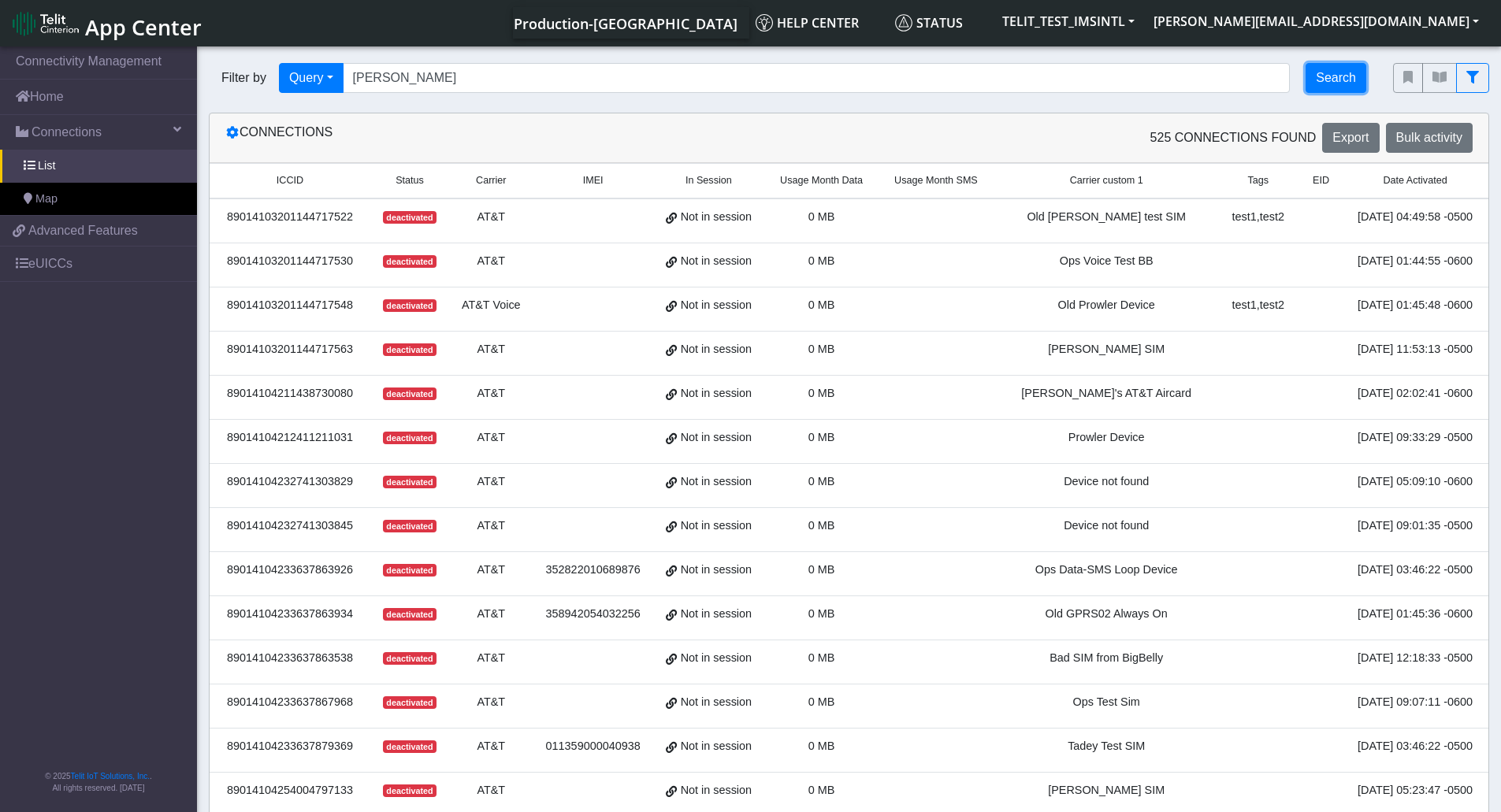
click at [1338, 81] on button "Search" at bounding box center [1335, 78] width 61 height 30
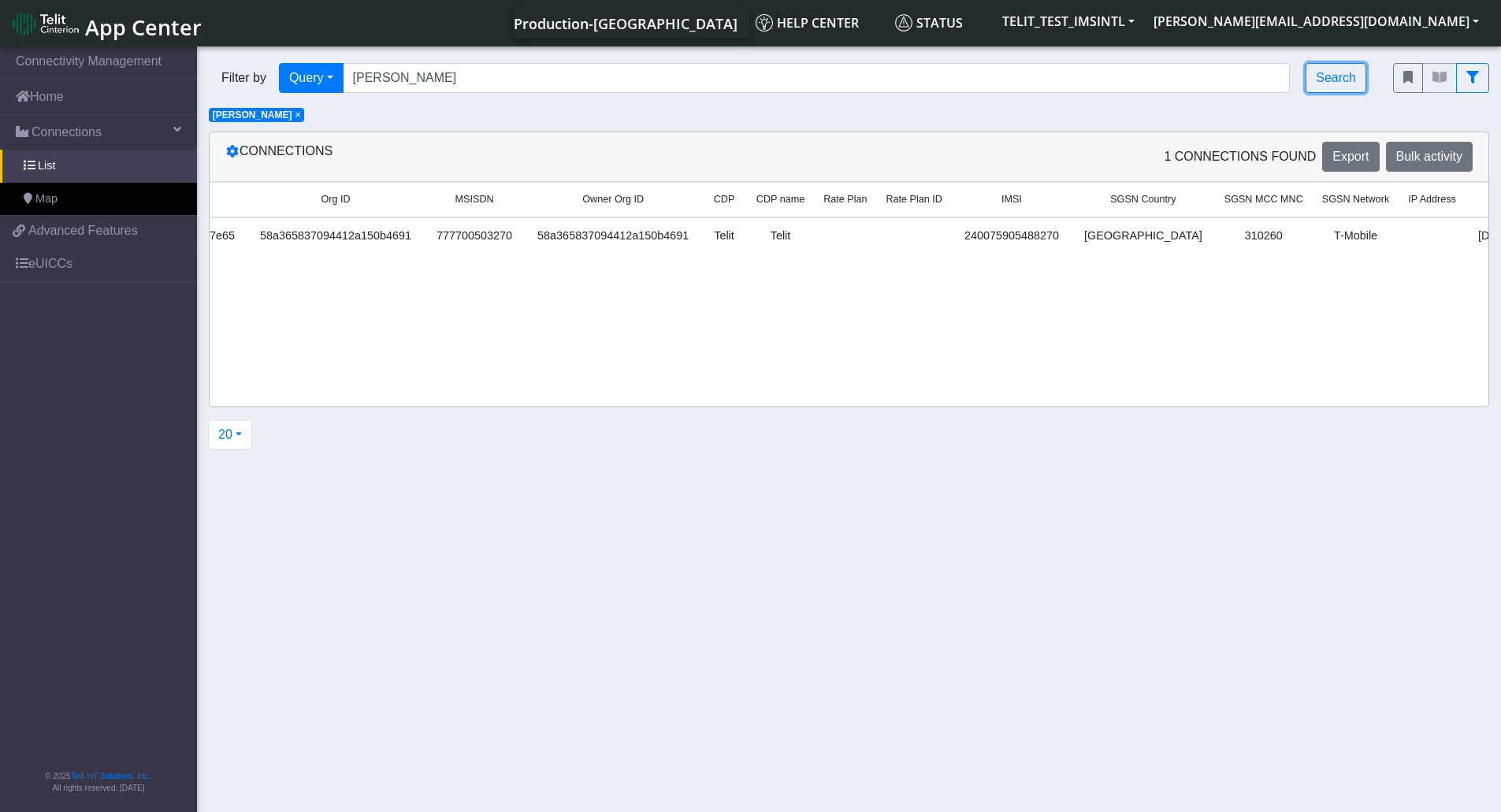
scroll to position [0, 1798]
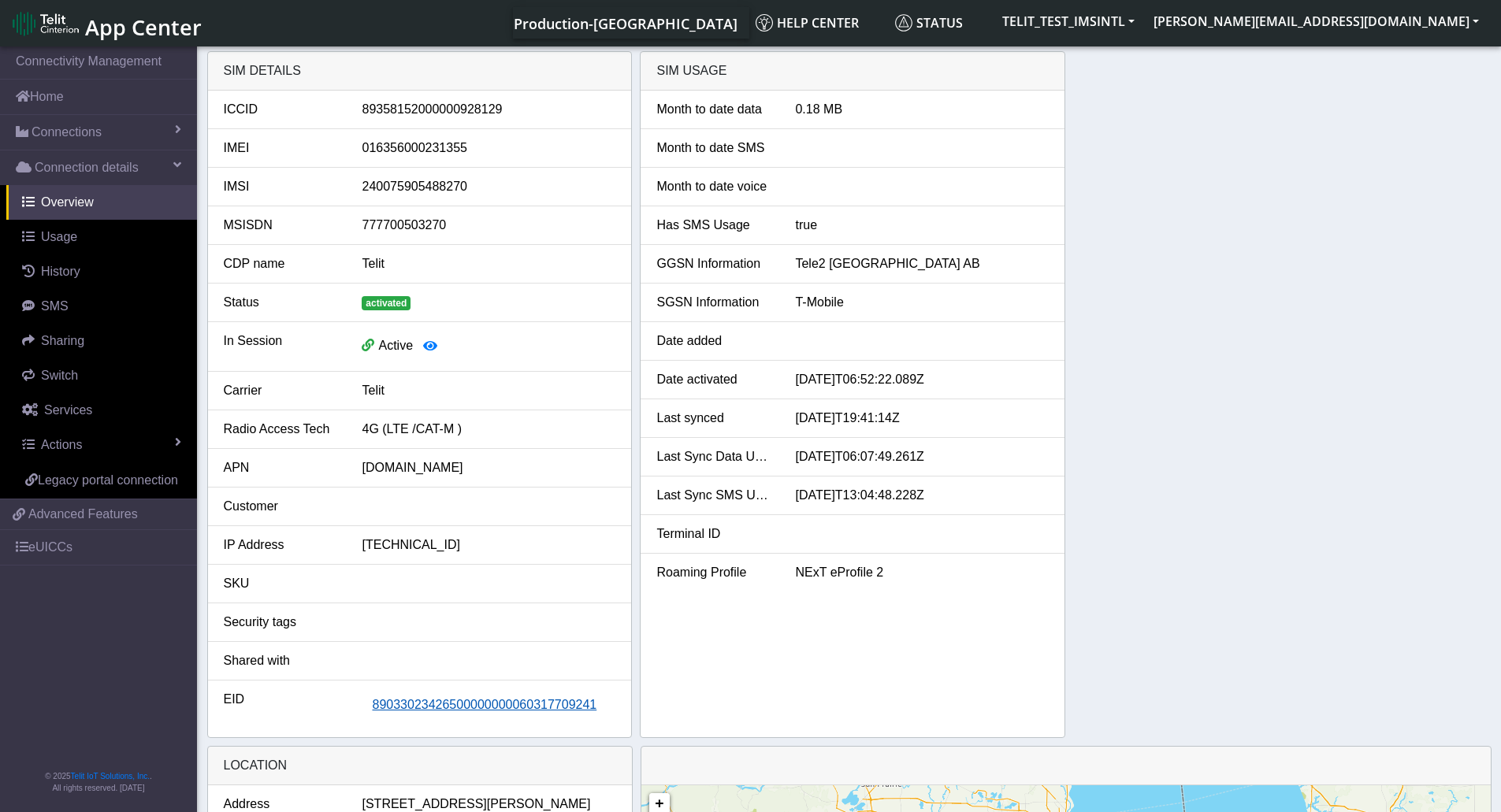
click at [463, 707] on span "89033023426500000000060317709241" at bounding box center [483, 704] width 224 height 13
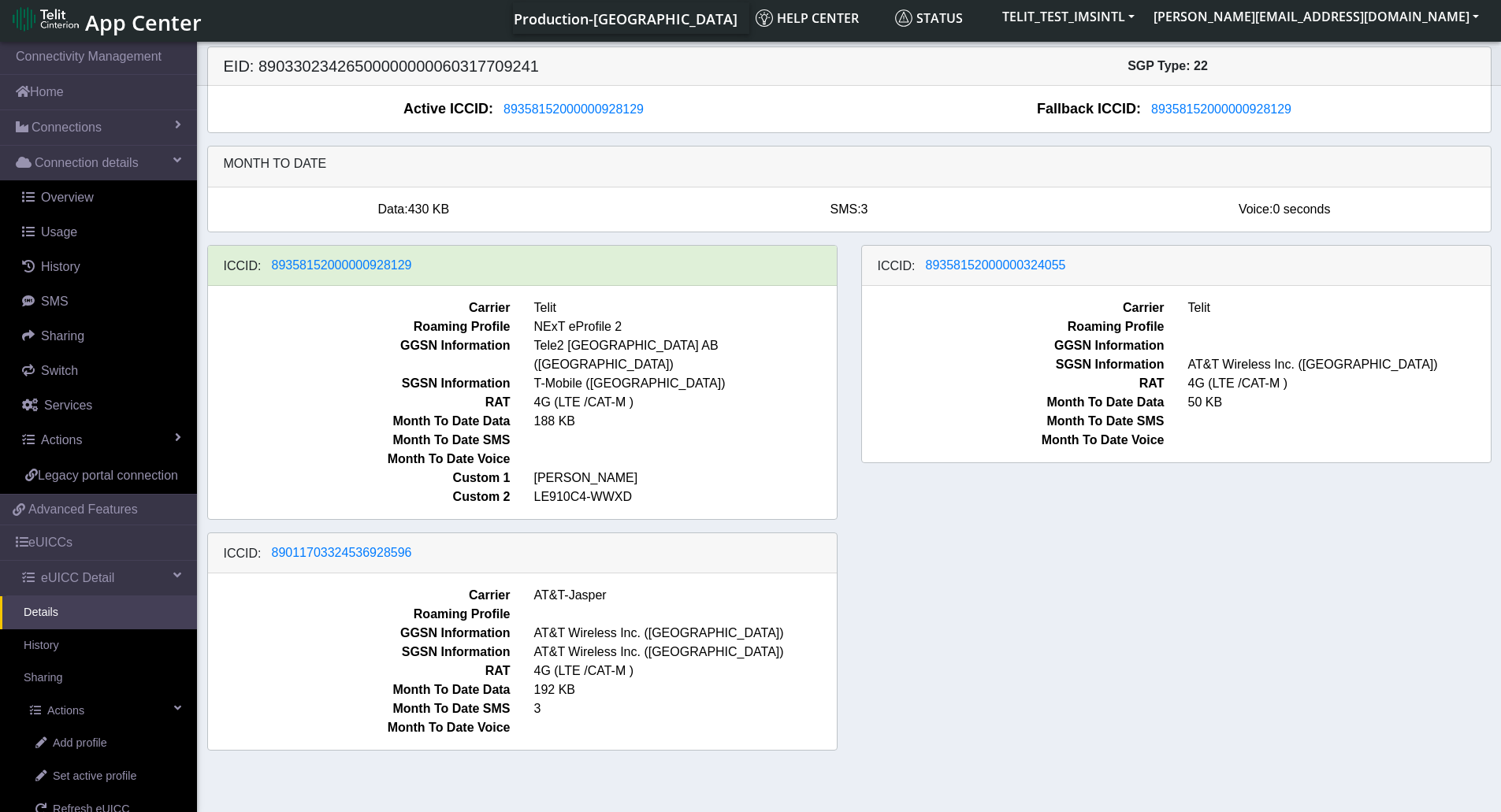
scroll to position [6, 0]
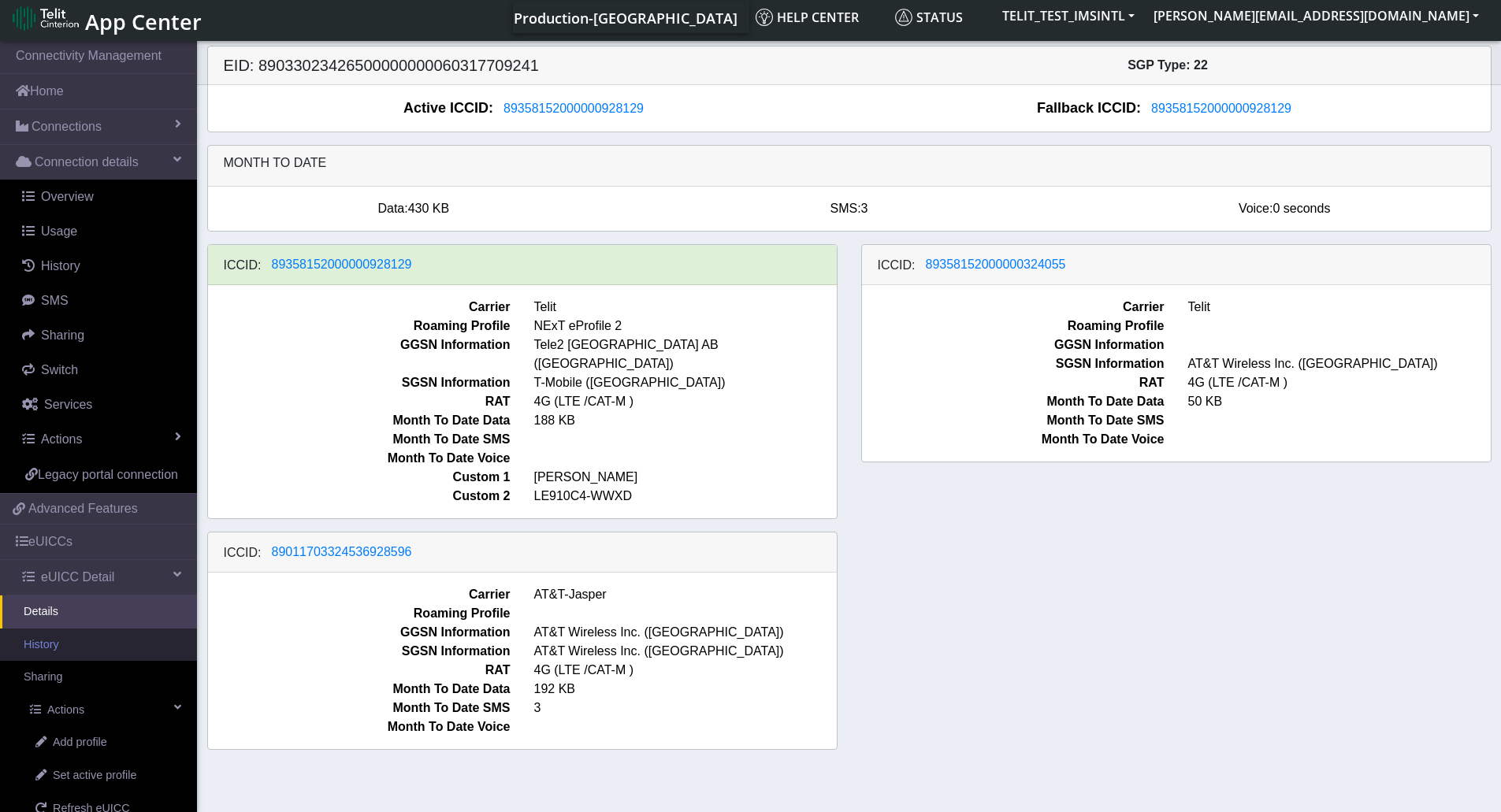
click at [56, 661] on link "History" at bounding box center [99, 644] width 197 height 33
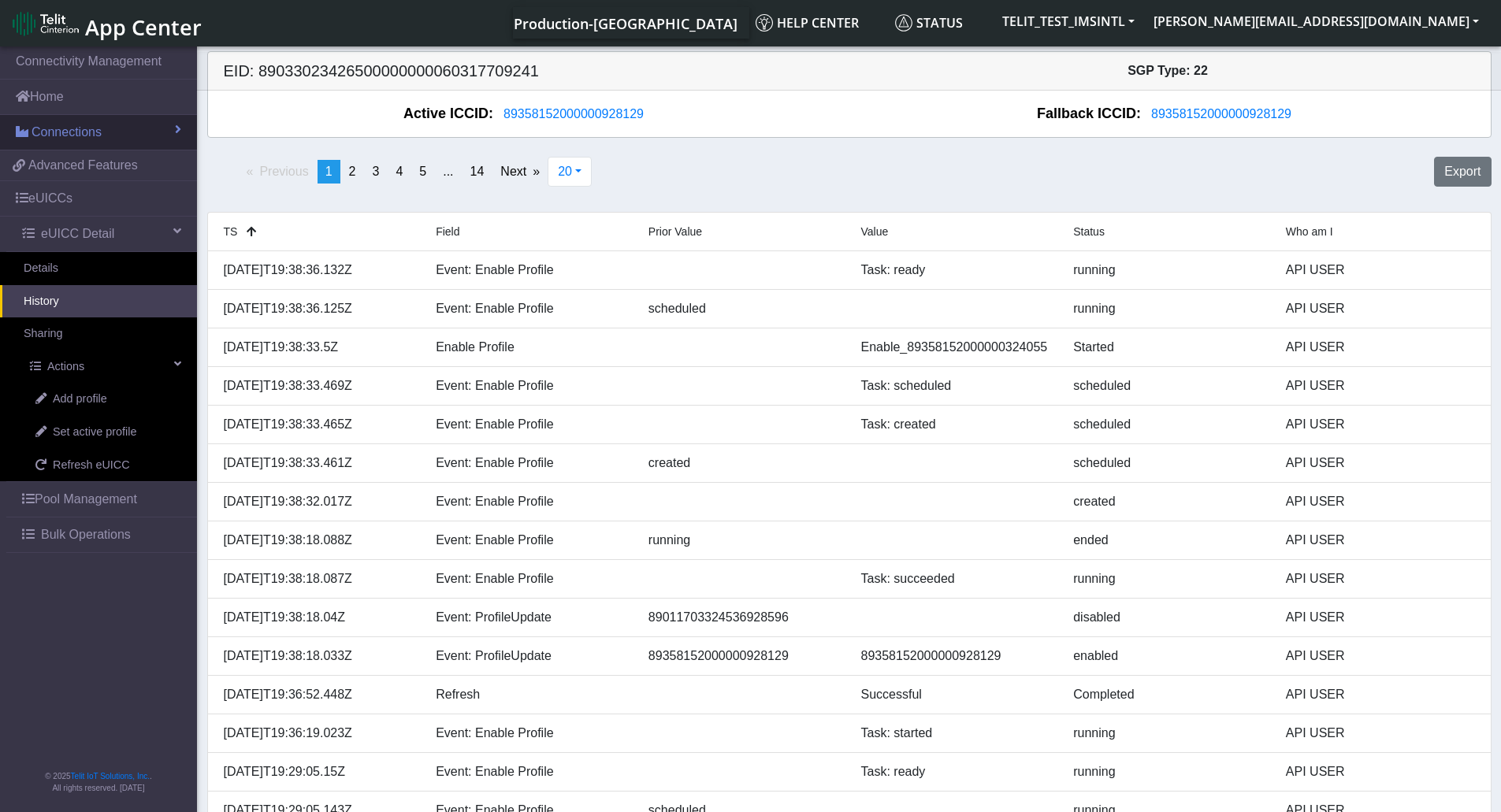
click at [79, 131] on span "Connections" at bounding box center [67, 132] width 70 height 19
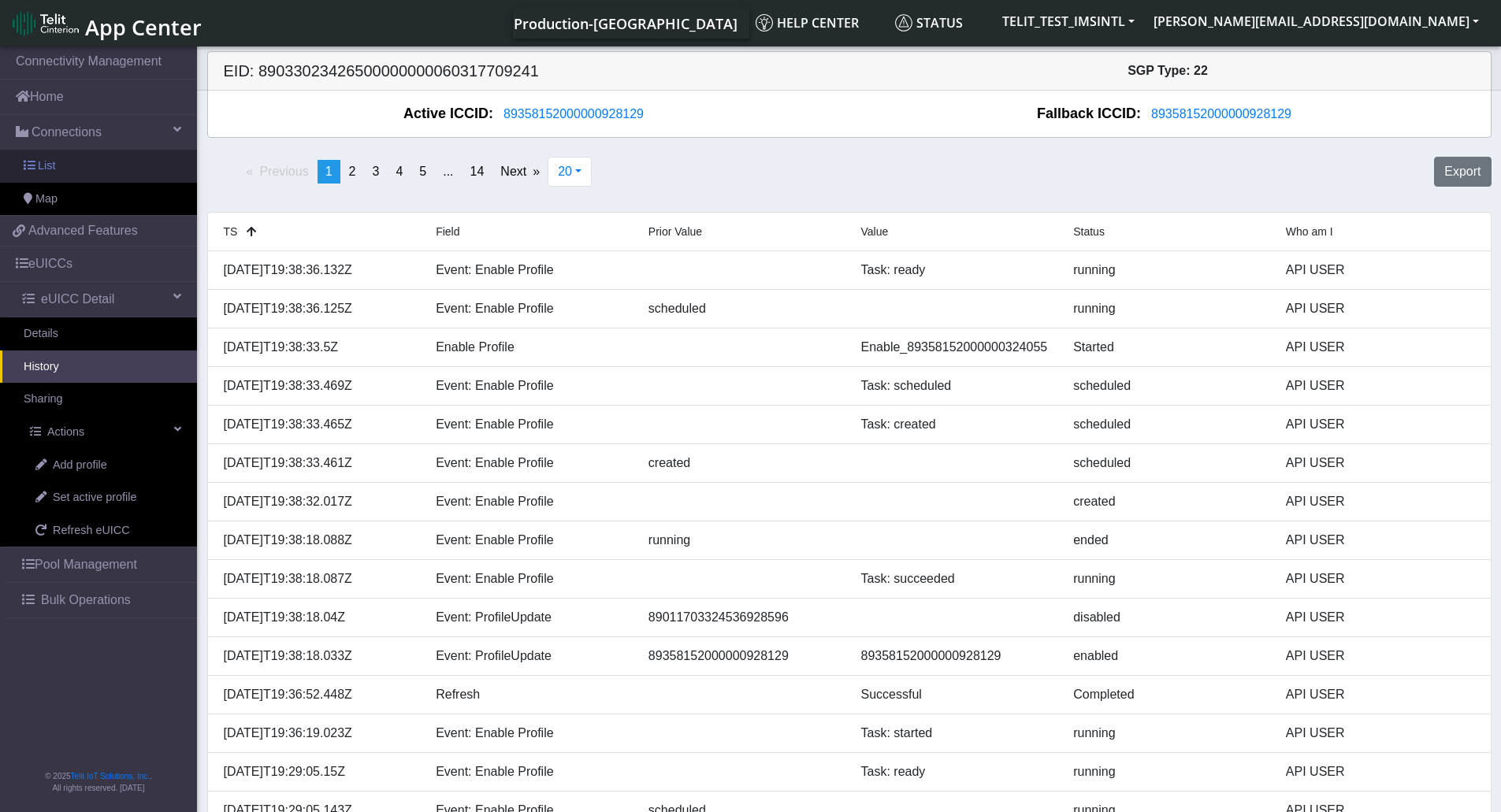
click at [61, 167] on link "List" at bounding box center [99, 166] width 197 height 33
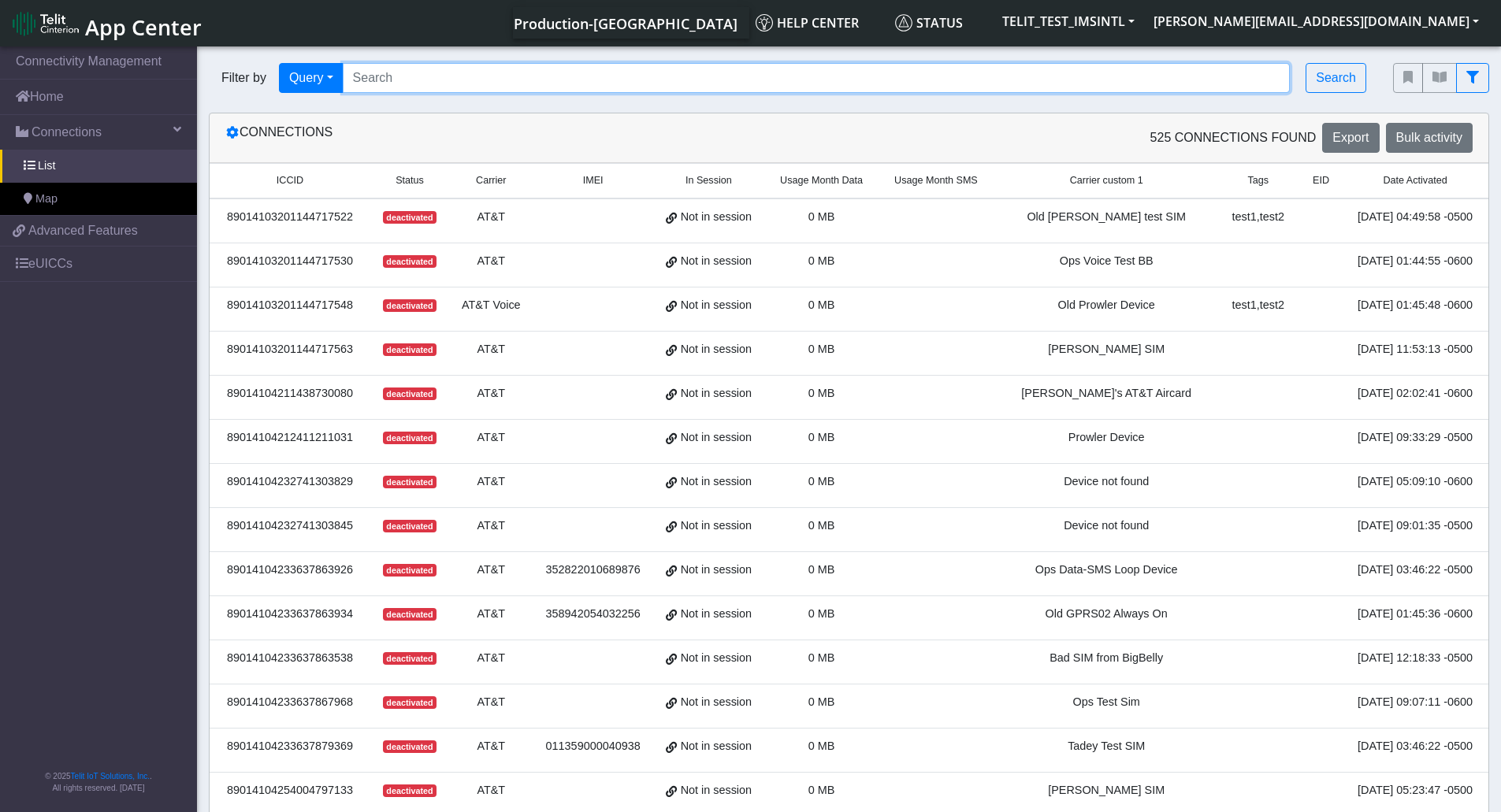
click at [464, 71] on input "Search..." at bounding box center [816, 78] width 948 height 30
type input "JUNG"
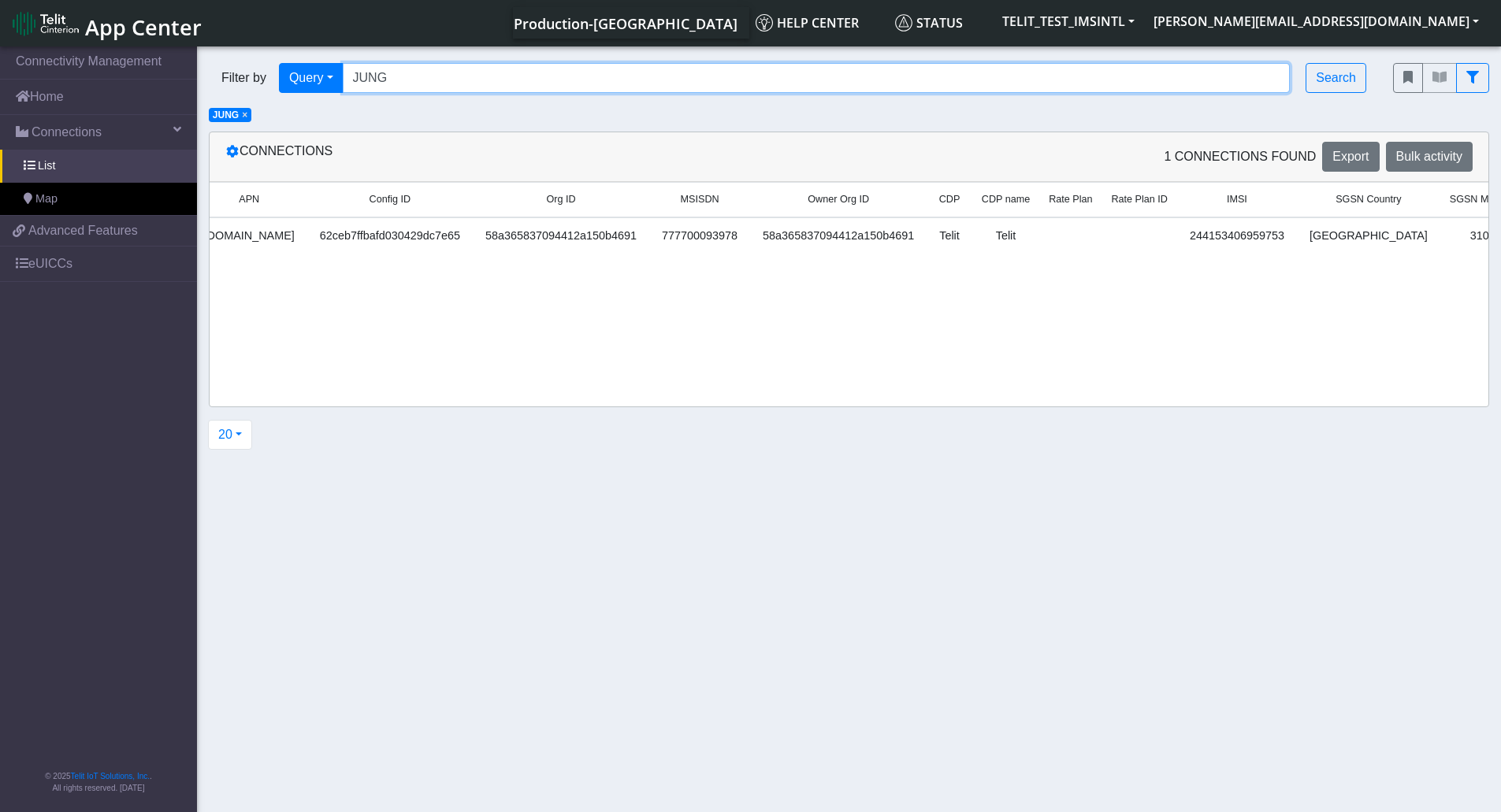
scroll to position [0, 1798]
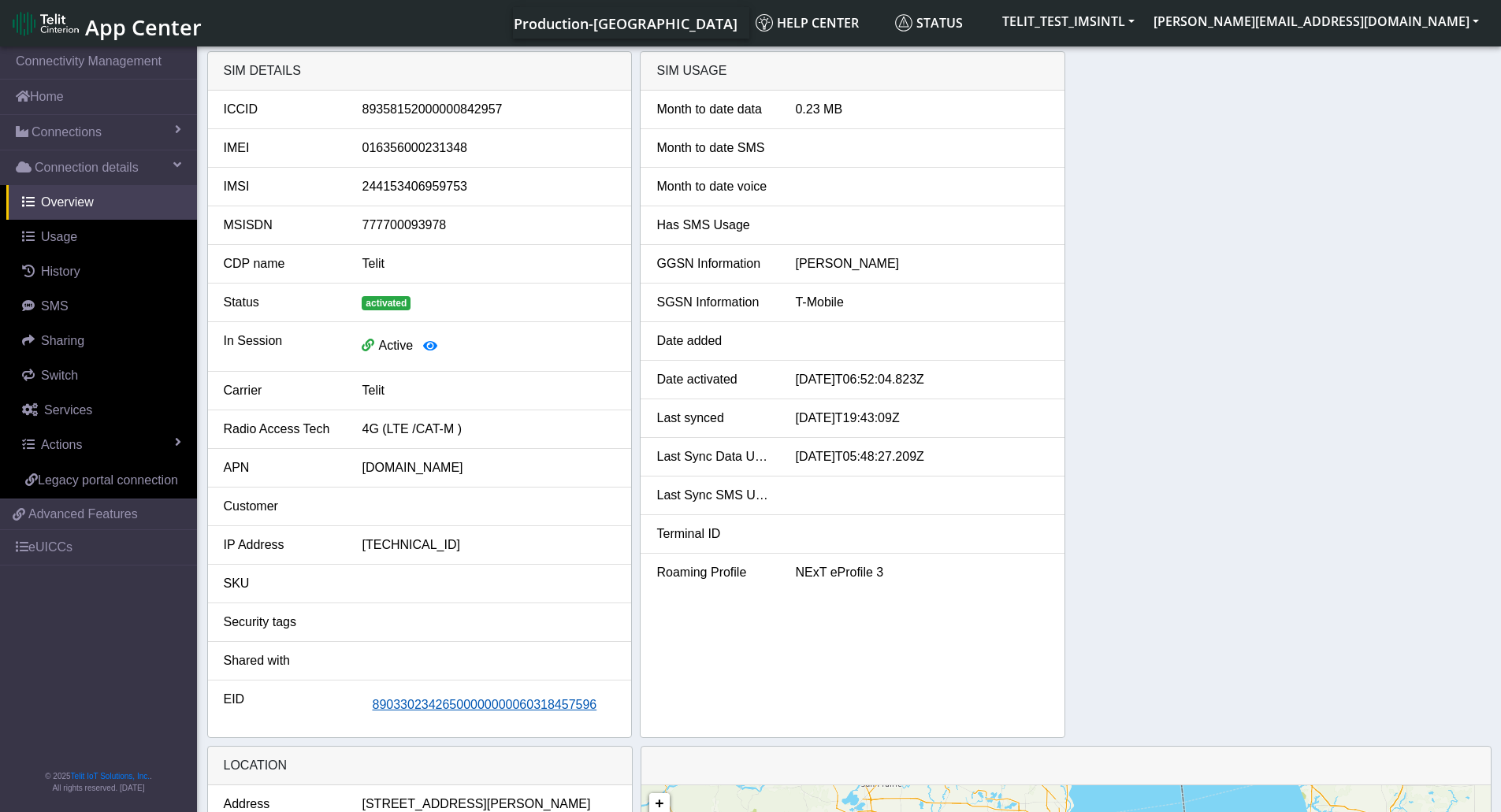
click at [513, 701] on span "89033023426500000000060318457596" at bounding box center [483, 704] width 224 height 13
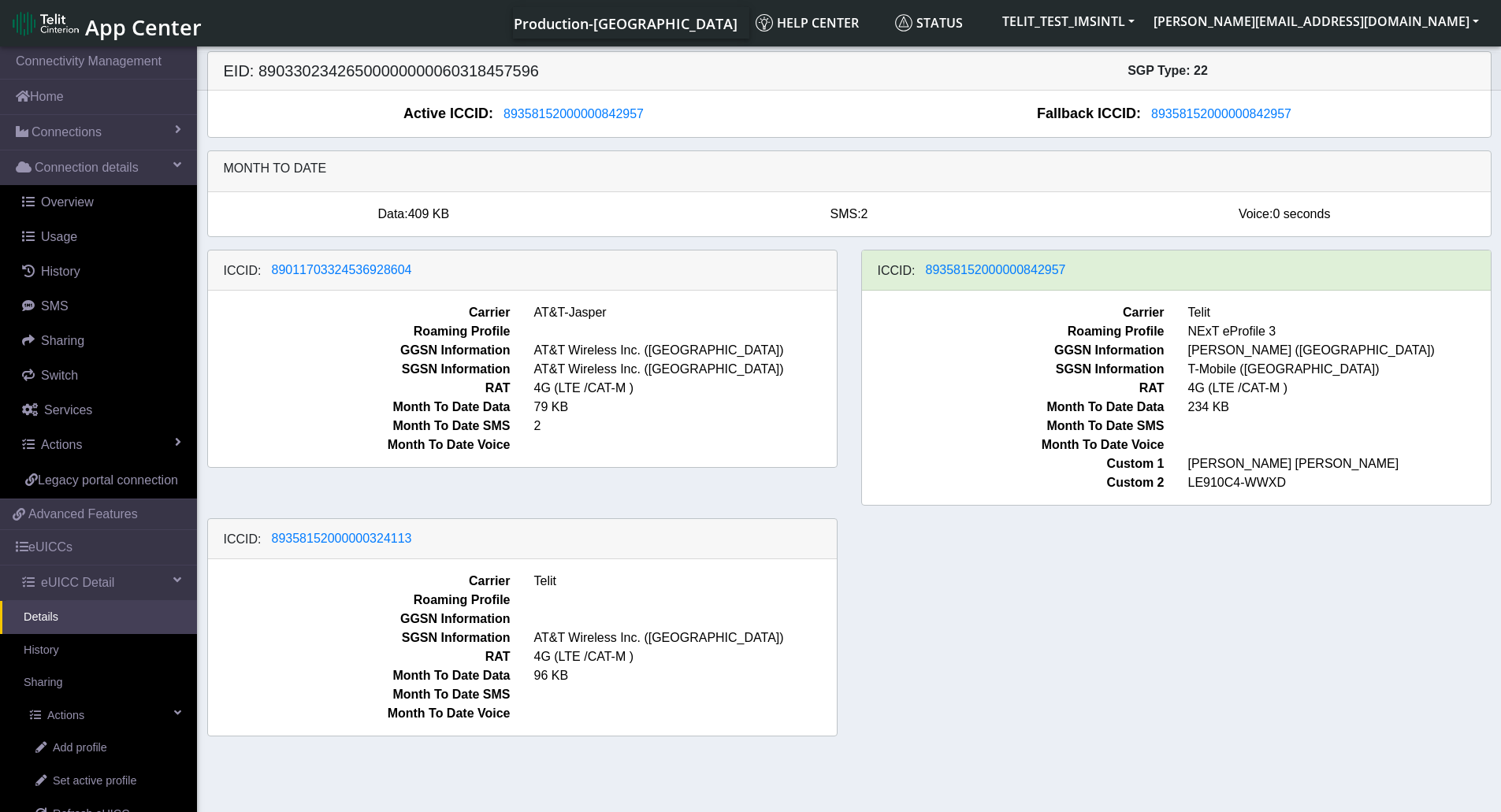
scroll to position [6, 0]
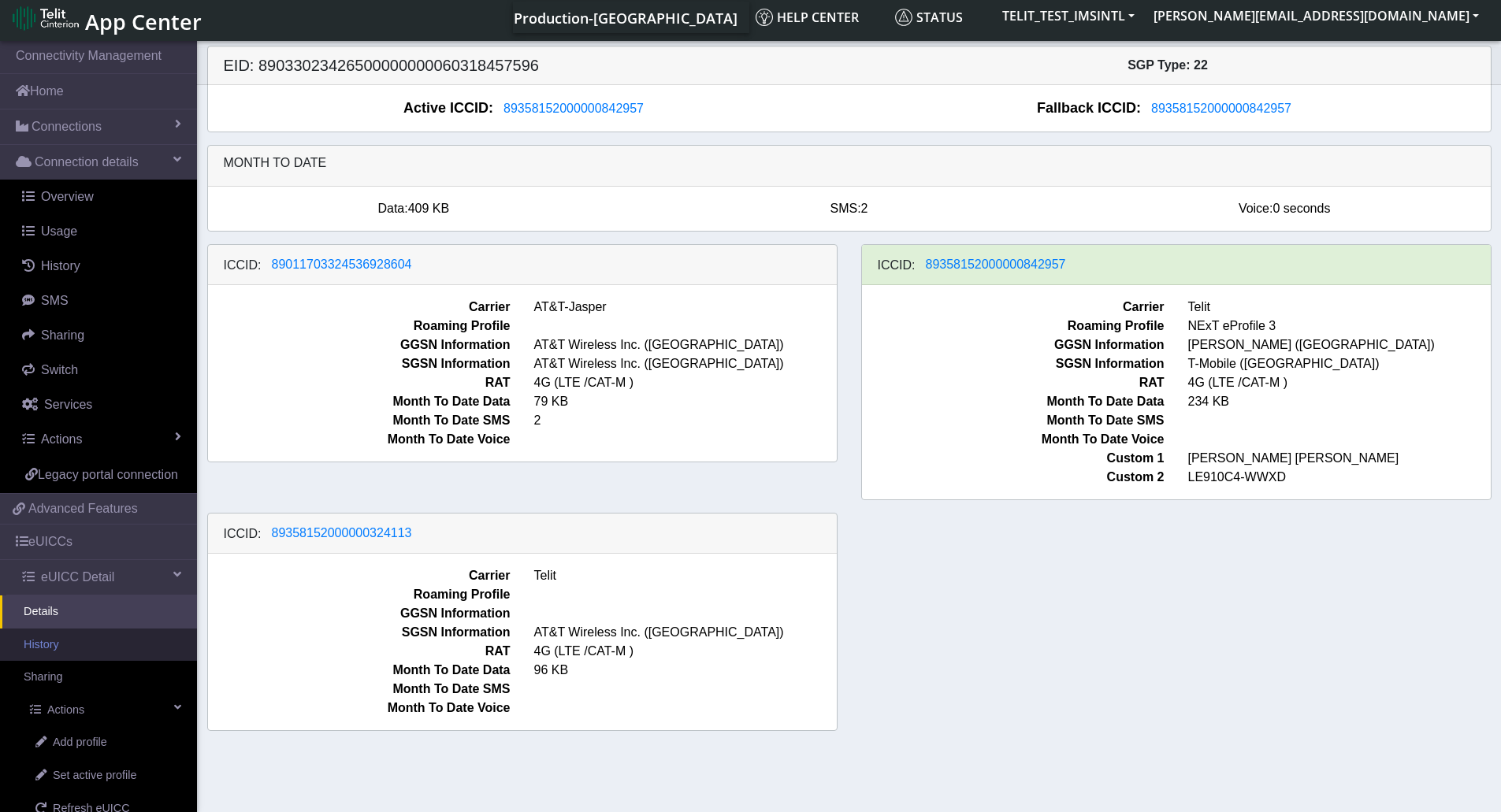
click at [67, 661] on link "History" at bounding box center [99, 644] width 197 height 33
